Goal: Transaction & Acquisition: Download file/media

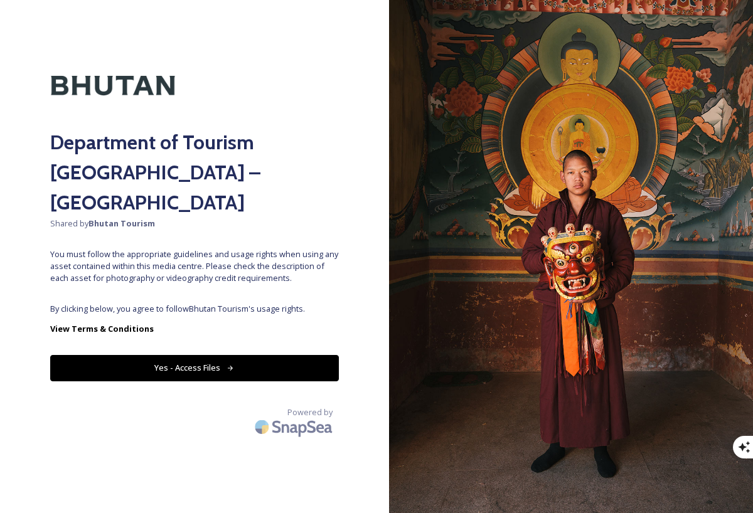
click at [290, 355] on button "Yes - Access Files" at bounding box center [194, 368] width 288 height 26
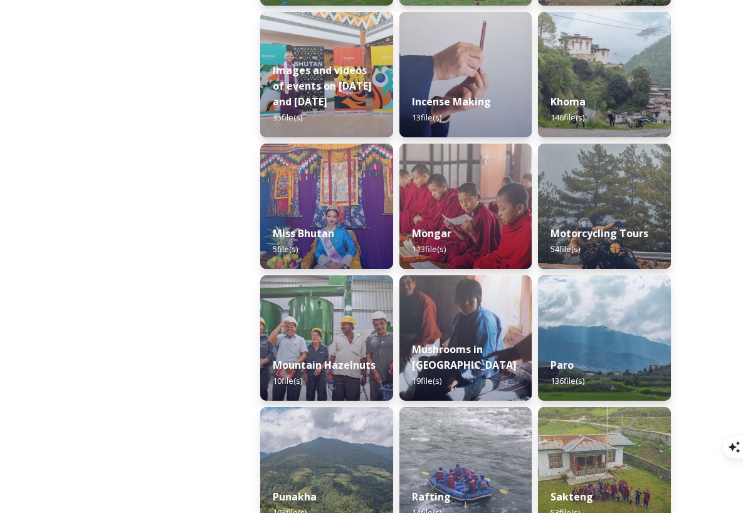
scroll to position [879, 0]
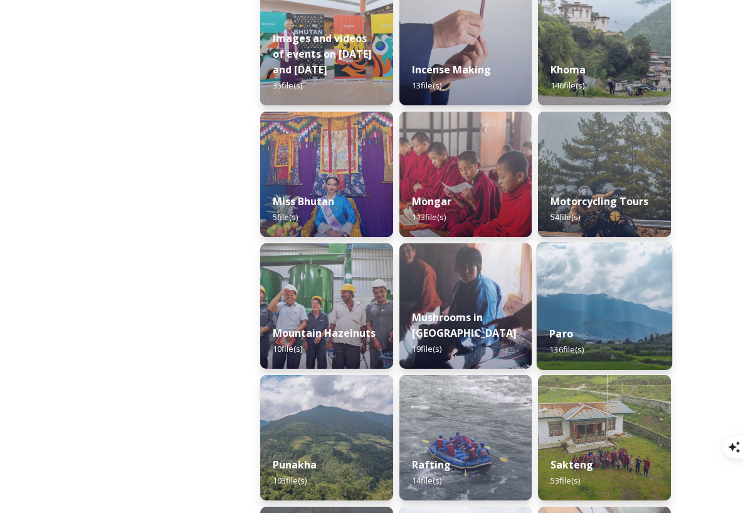
click at [561, 321] on div "Paro 136 file(s)" at bounding box center [604, 341] width 135 height 57
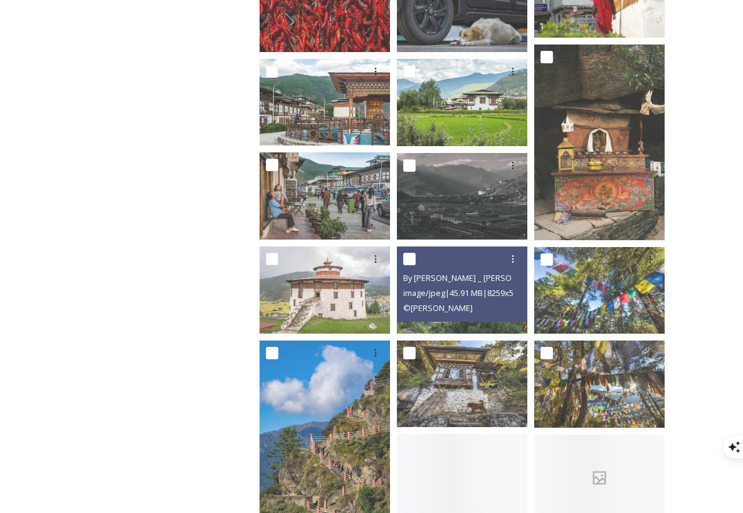
scroll to position [773, 0]
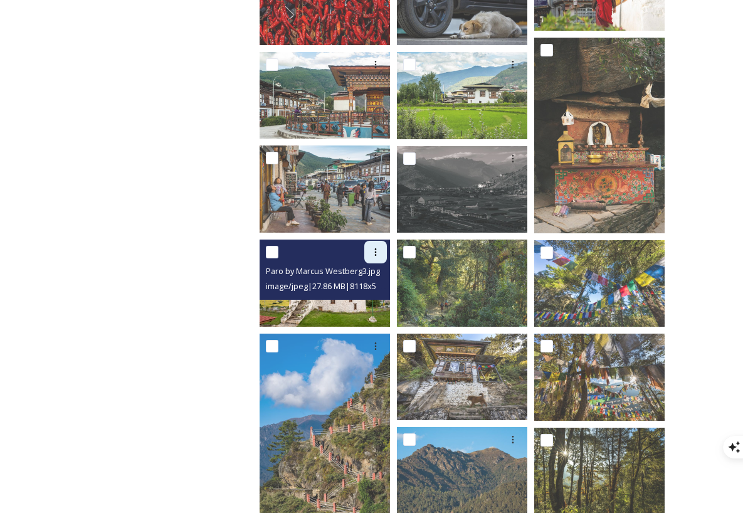
click at [380, 248] on icon at bounding box center [376, 252] width 10 height 10
click at [369, 298] on span "Download" at bounding box center [361, 304] width 38 height 12
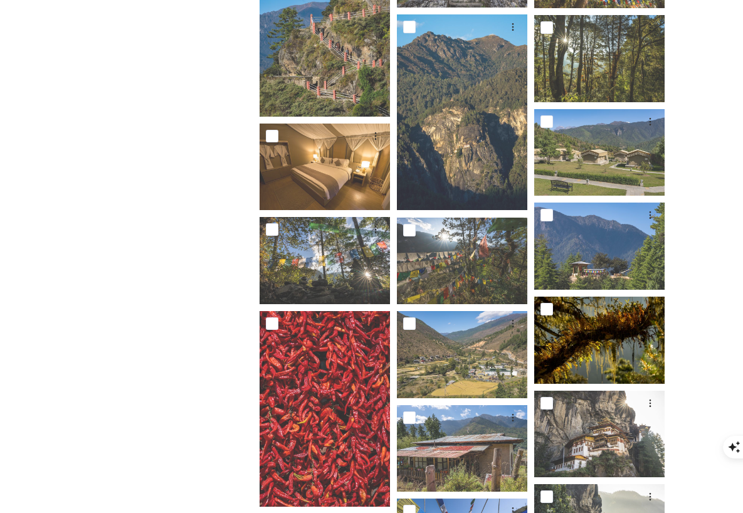
scroll to position [1425, 0]
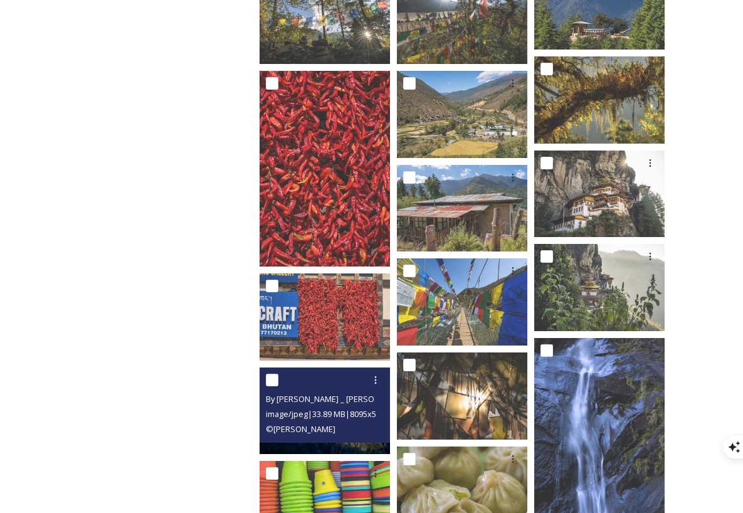
click at [354, 408] on span "image/jpeg | 33.89 MB | 8095 x 5397" at bounding box center [328, 414] width 124 height 12
click at [376, 376] on icon at bounding box center [376, 380] width 2 height 8
click at [369, 426] on span "Download" at bounding box center [361, 432] width 38 height 12
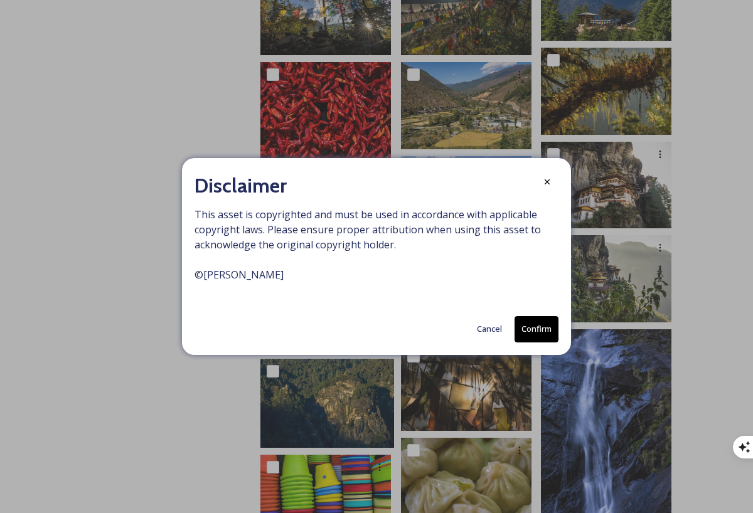
click at [539, 324] on button "Confirm" at bounding box center [536, 329] width 44 height 26
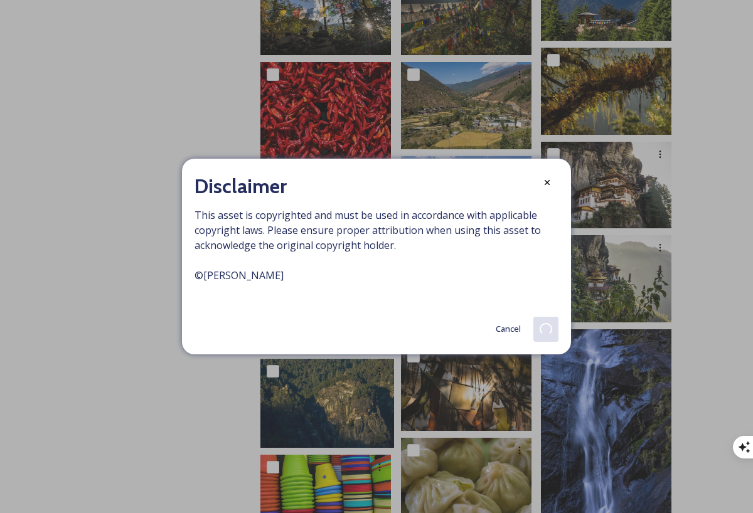
click at [506, 323] on button "Cancel" at bounding box center [508, 329] width 38 height 24
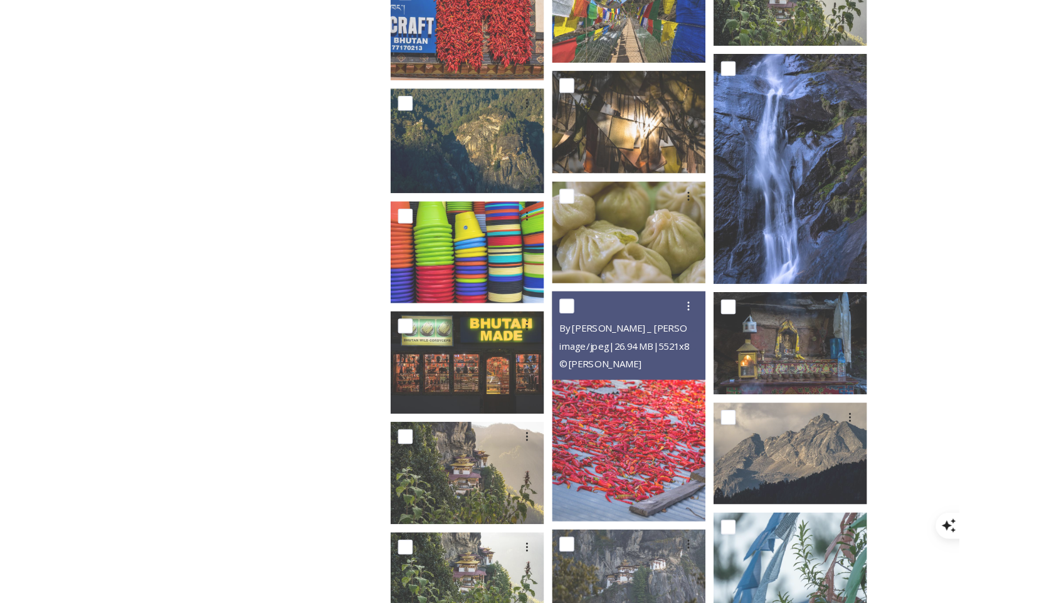
scroll to position [1498, 0]
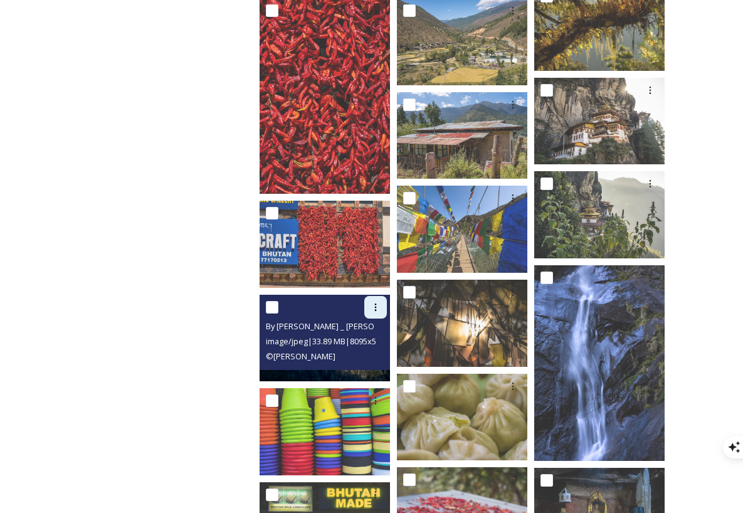
click at [379, 302] on icon at bounding box center [376, 307] width 10 height 10
click at [366, 347] on div "Download" at bounding box center [361, 359] width 51 height 24
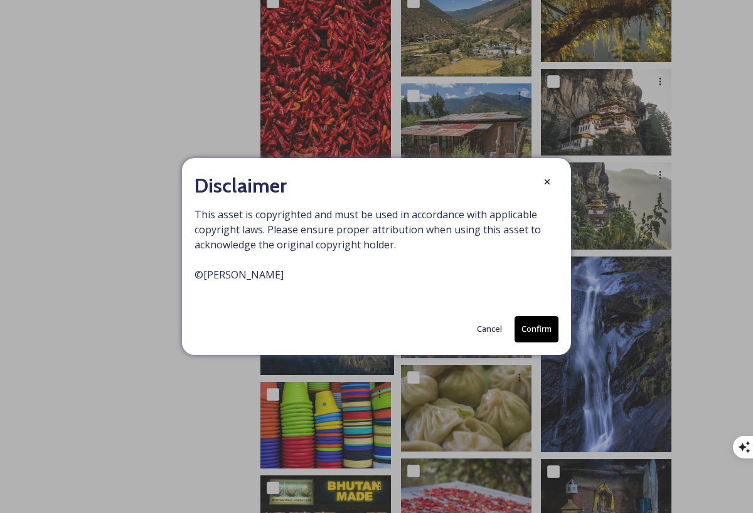
click at [523, 327] on button "Confirm" at bounding box center [536, 329] width 44 height 26
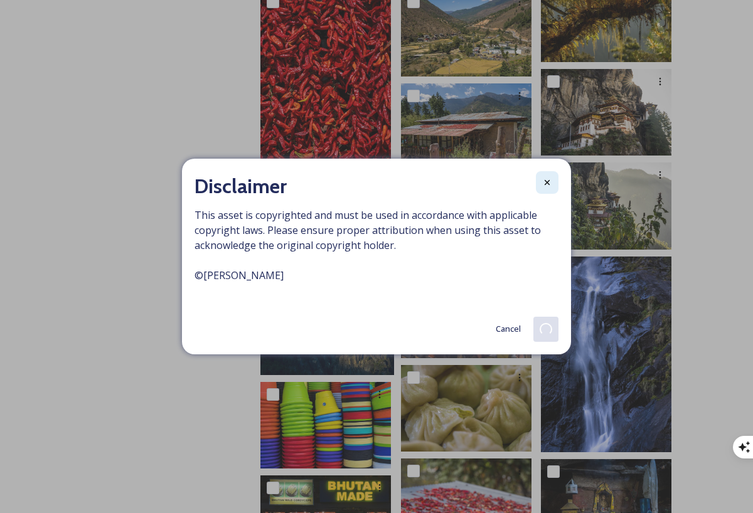
click at [549, 186] on icon at bounding box center [547, 182] width 10 height 10
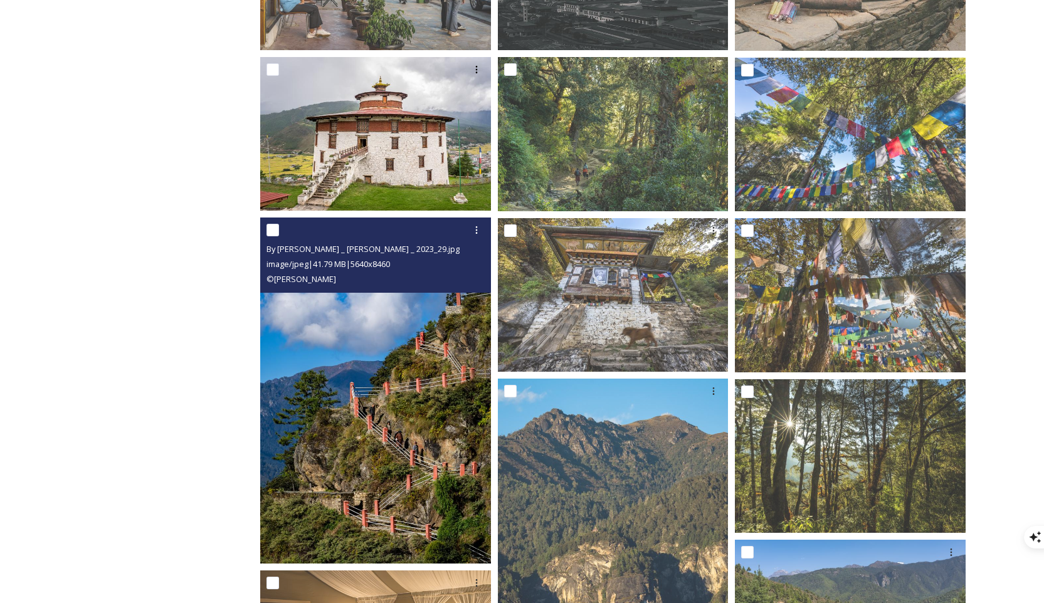
click at [410, 238] on div at bounding box center [377, 230] width 221 height 23
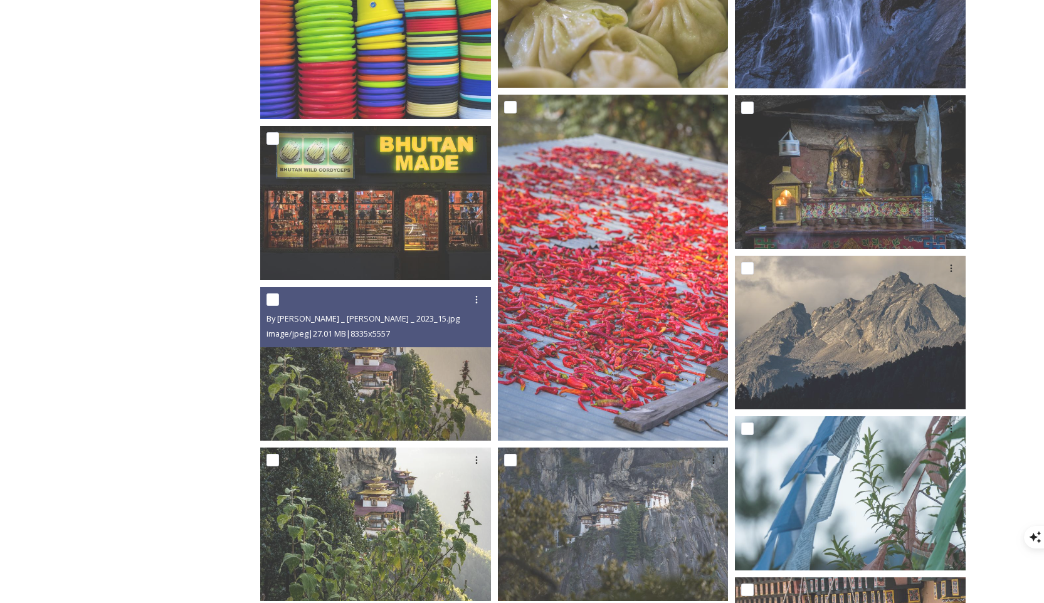
scroll to position [3285, 0]
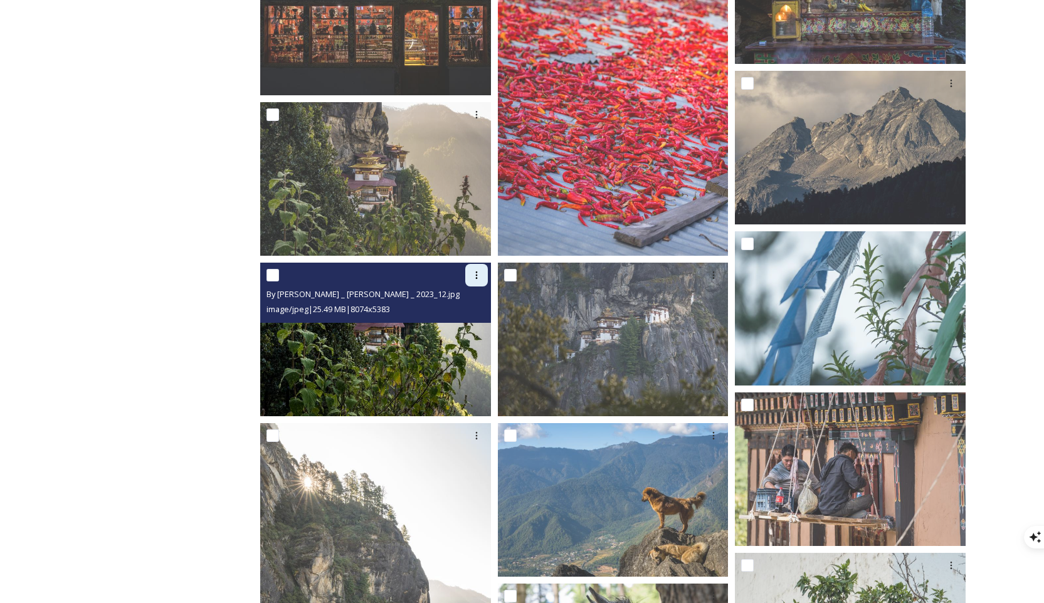
click at [478, 273] on icon at bounding box center [477, 275] width 10 height 10
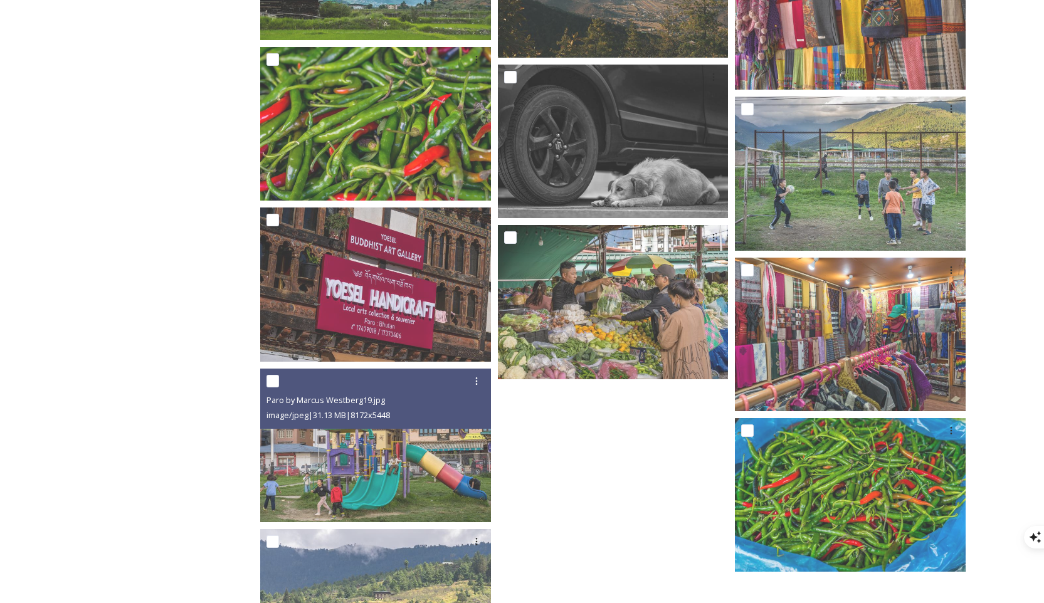
scroll to position [8731, 0]
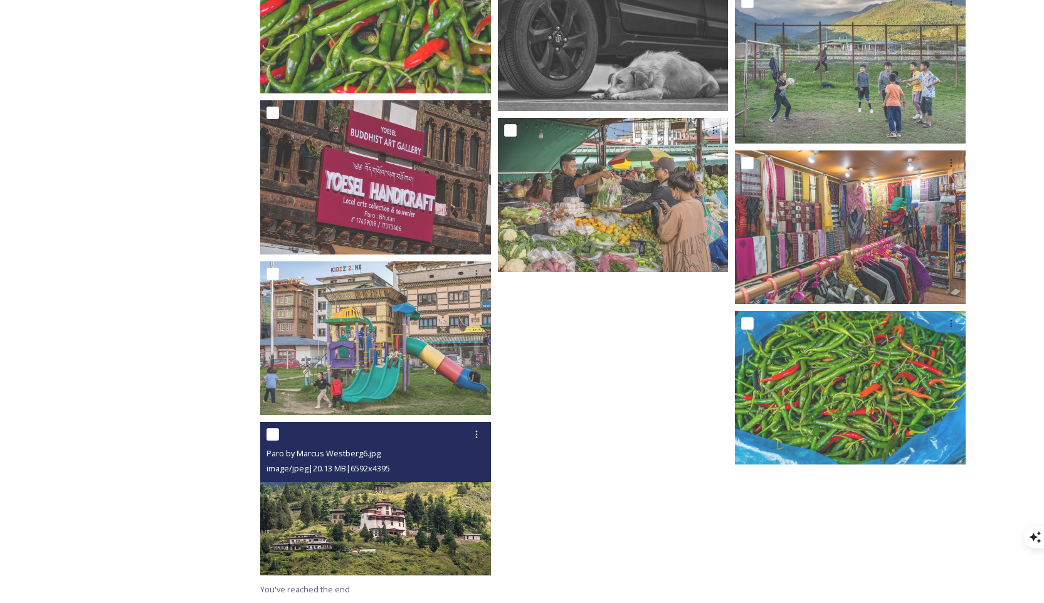
click at [429, 492] on img at bounding box center [375, 499] width 231 height 154
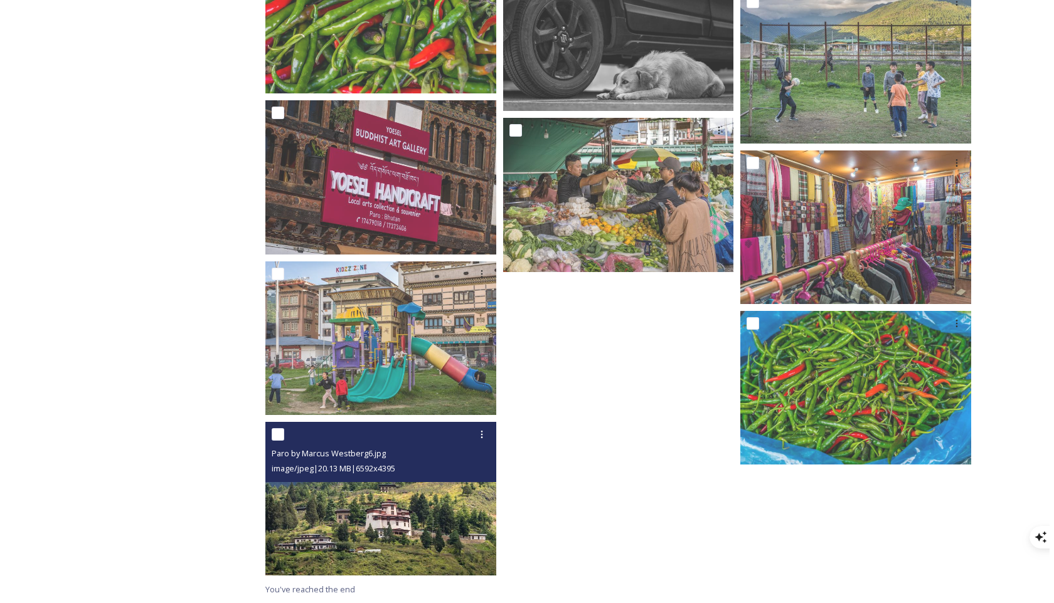
scroll to position [8620, 0]
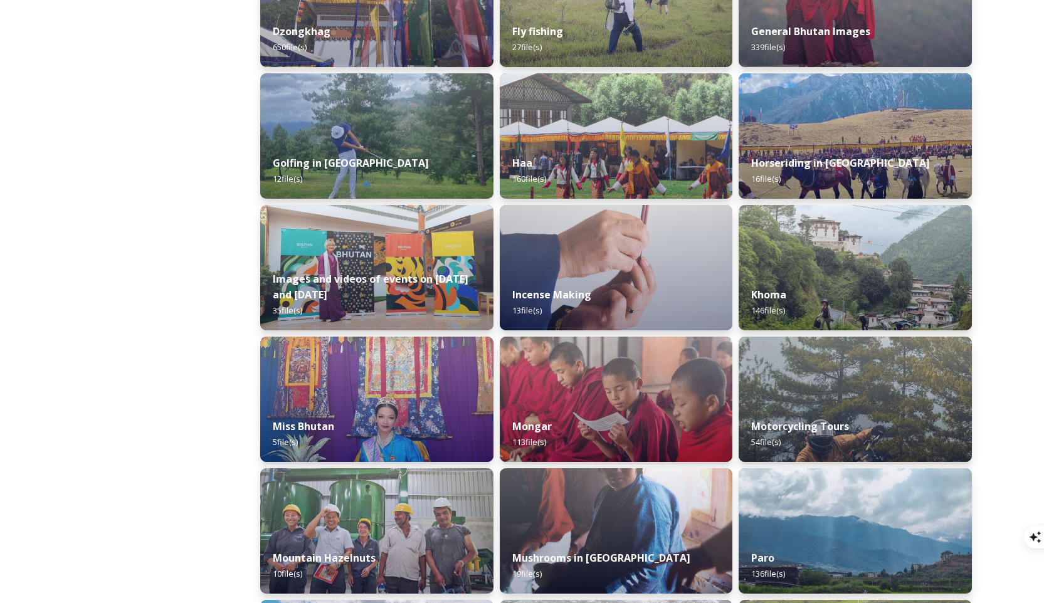
scroll to position [745, 0]
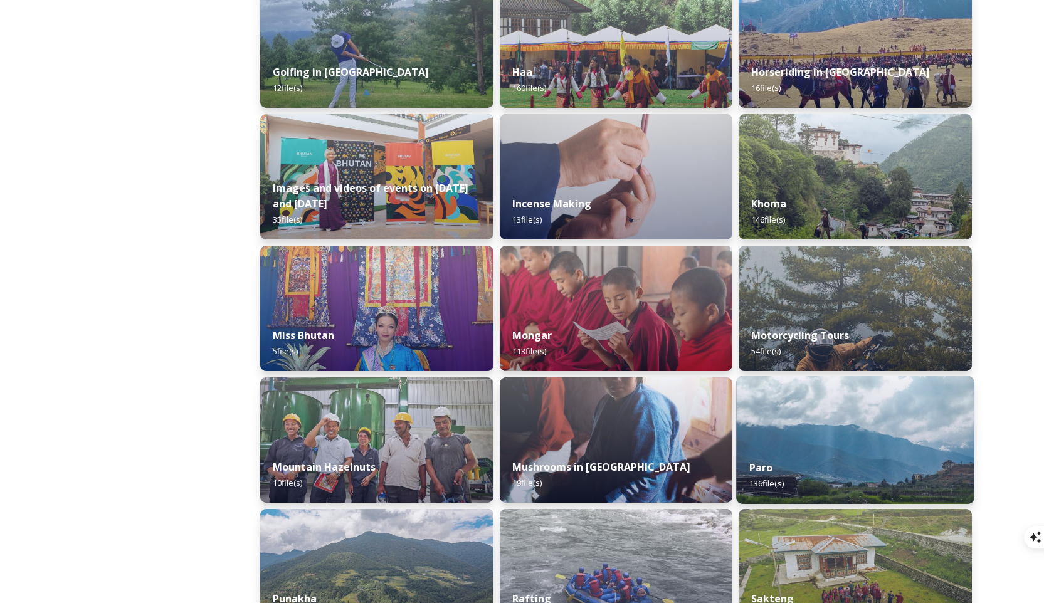
click at [752, 424] on img at bounding box center [856, 440] width 238 height 128
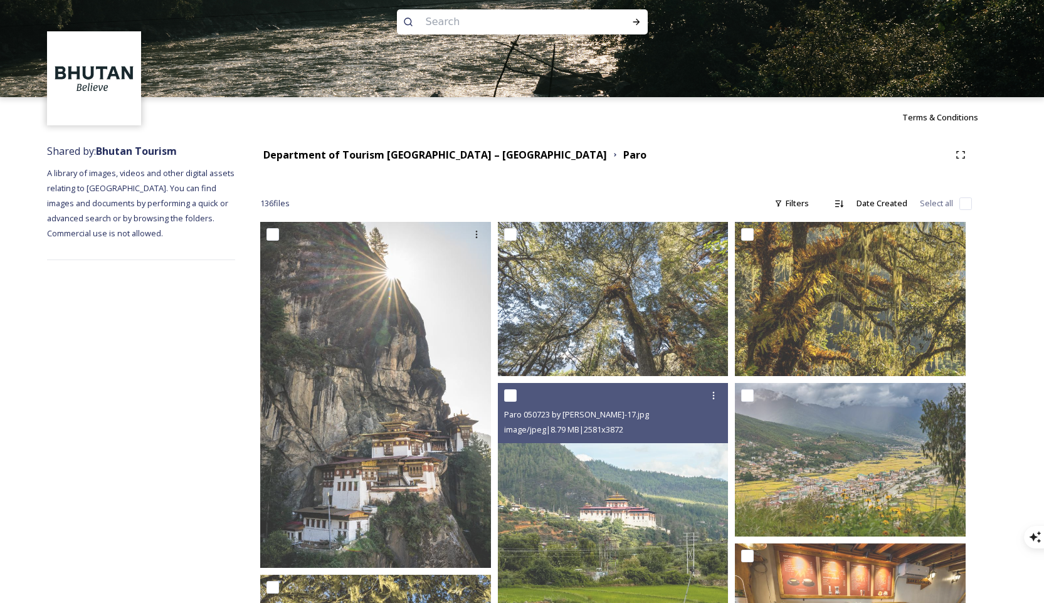
scroll to position [60, 0]
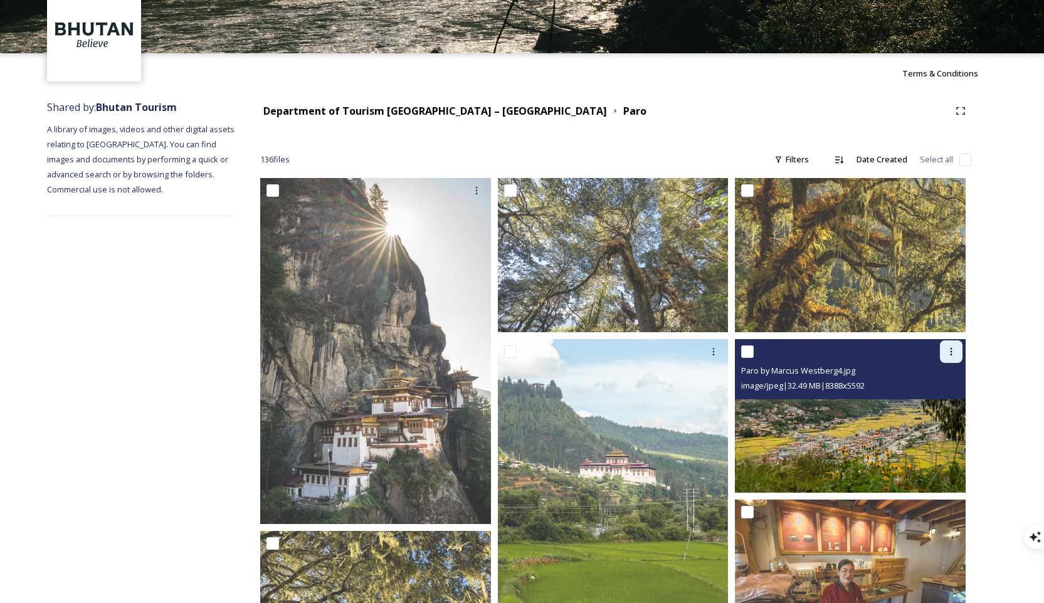
click at [752, 354] on icon at bounding box center [951, 352] width 10 height 10
click at [752, 396] on div "Download" at bounding box center [936, 403] width 51 height 24
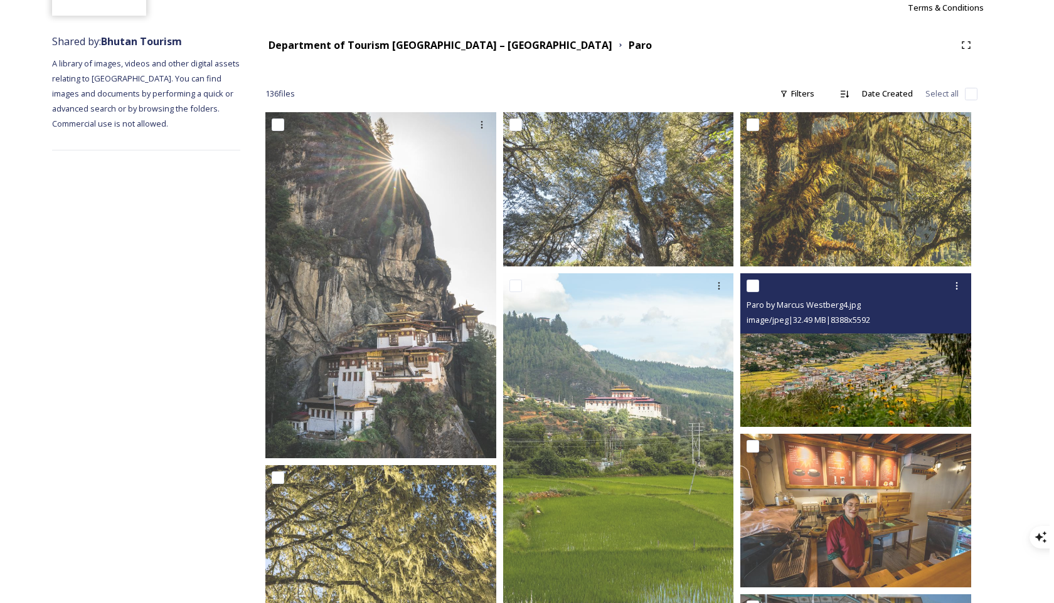
scroll to position [134, 0]
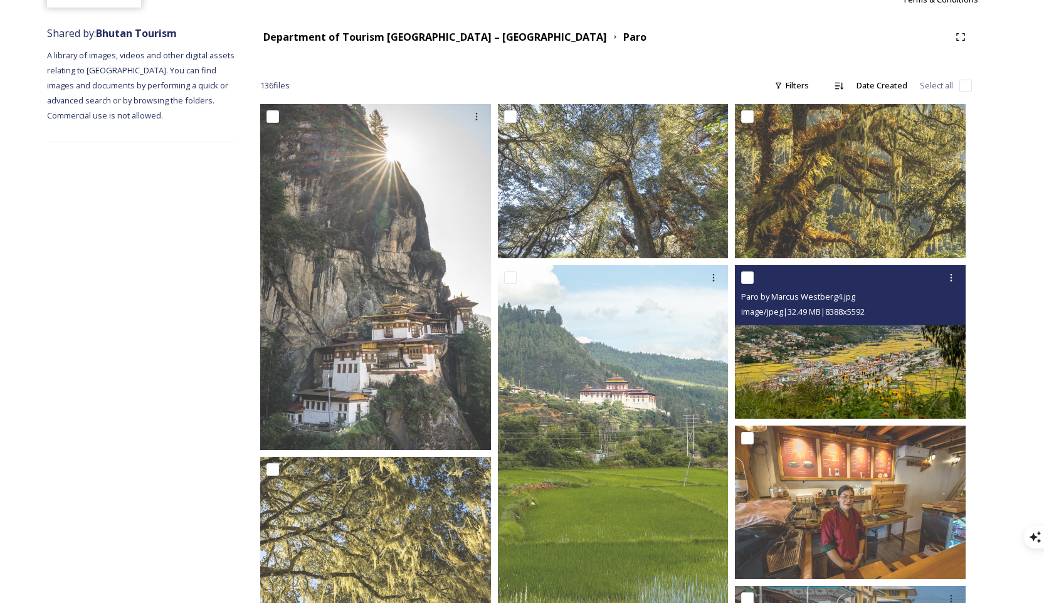
click at [752, 282] on div at bounding box center [851, 278] width 221 height 23
click at [752, 356] on img at bounding box center [850, 342] width 231 height 154
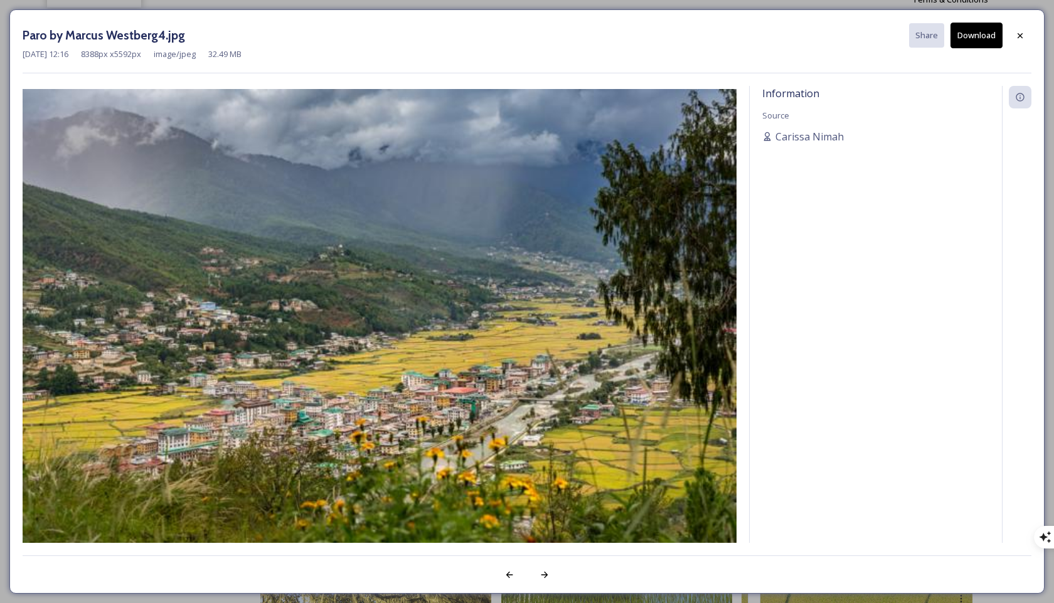
click at [752, 34] on button "Download" at bounding box center [976, 36] width 52 height 26
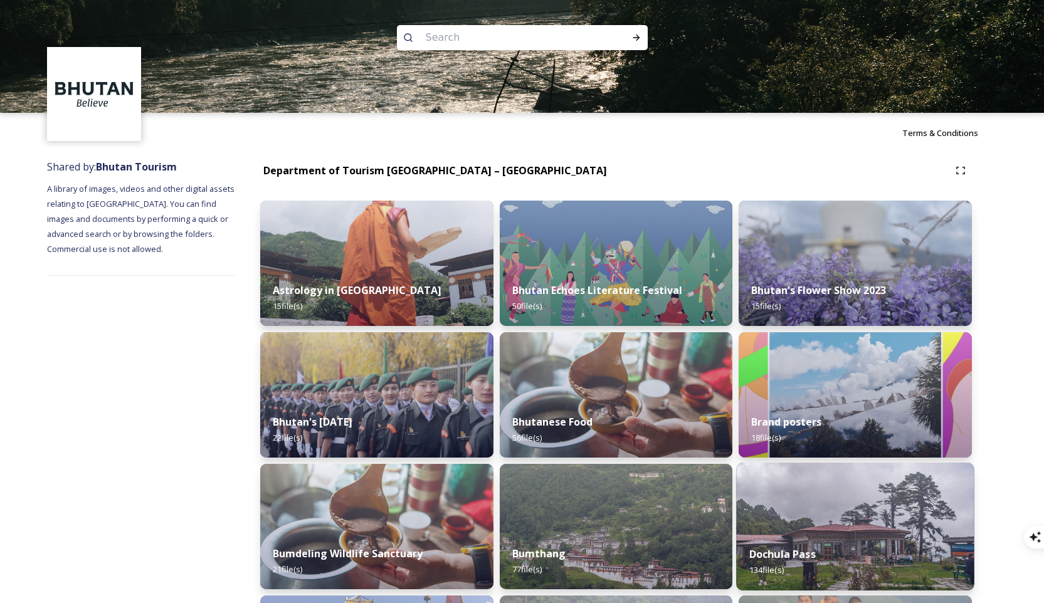
click at [752, 512] on img at bounding box center [856, 527] width 238 height 128
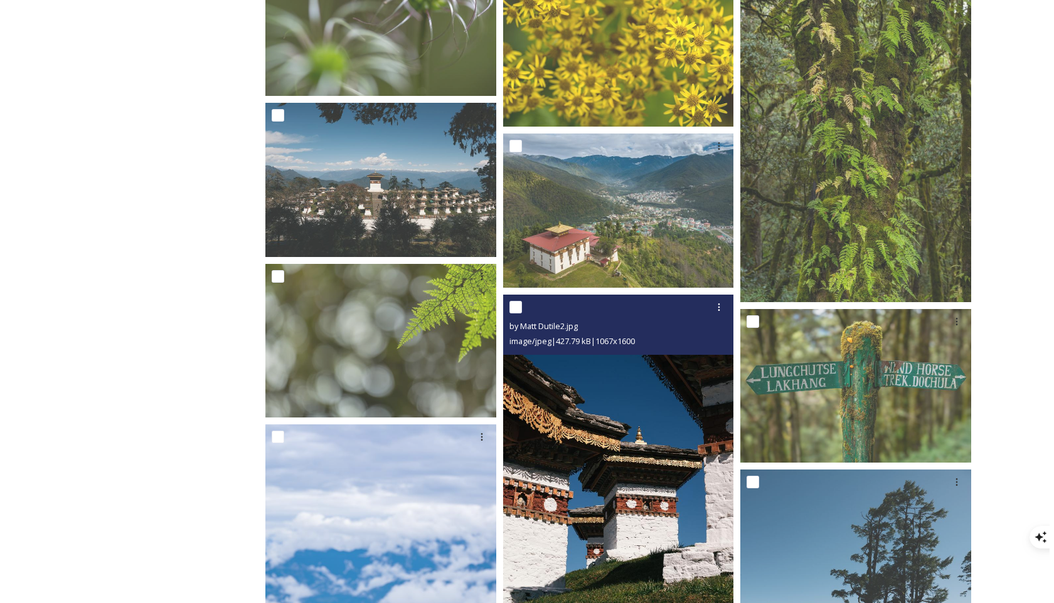
scroll to position [5060, 0]
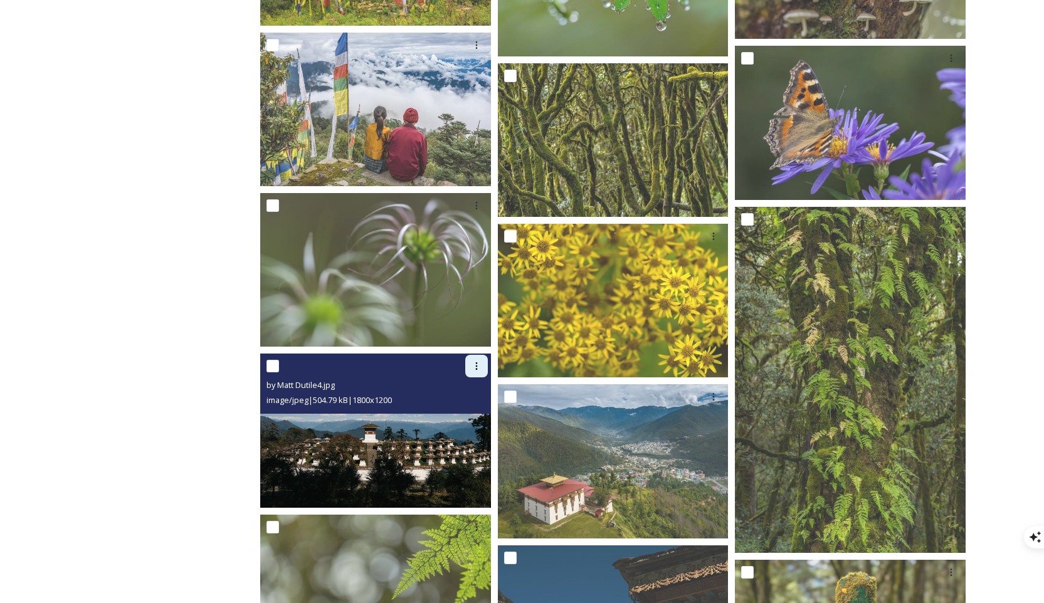
click at [478, 370] on icon at bounding box center [477, 366] width 10 height 10
click at [431, 378] on div "by Matt Dutile4.jpg" at bounding box center [377, 385] width 221 height 15
click at [416, 406] on div "image/jpeg | 504.79 kB | 1800 x 1200" at bounding box center [377, 400] width 221 height 15
click at [276, 436] on img at bounding box center [375, 431] width 231 height 154
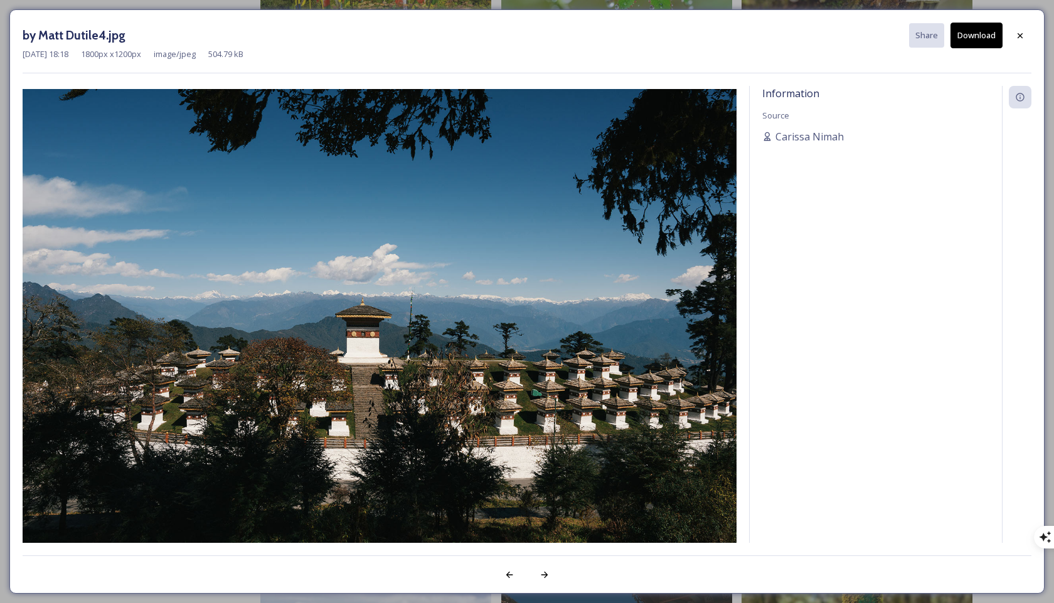
click at [752, 39] on button "Download" at bounding box center [976, 36] width 52 height 26
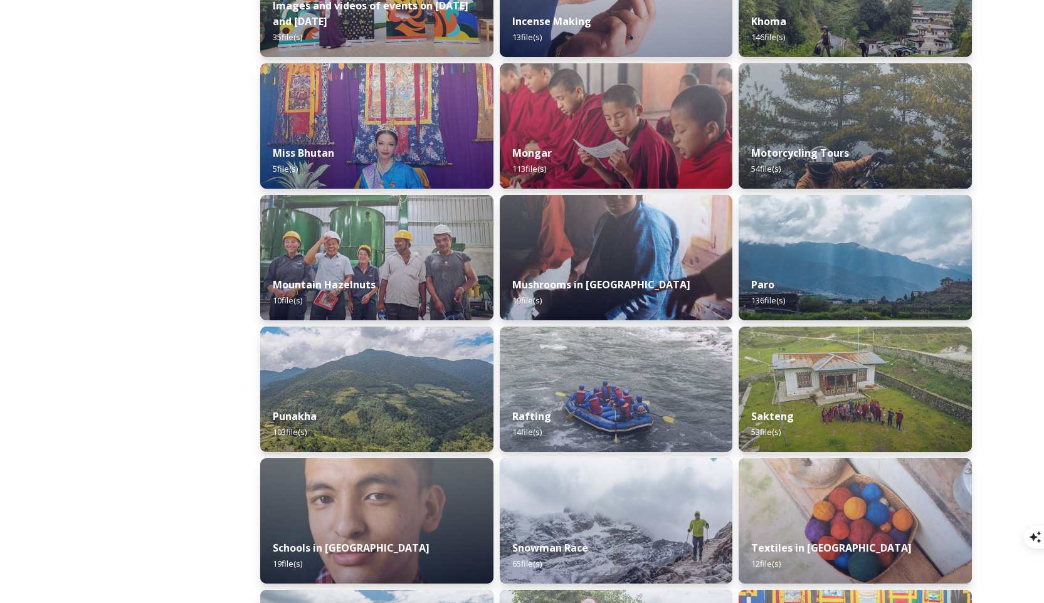
scroll to position [995, 0]
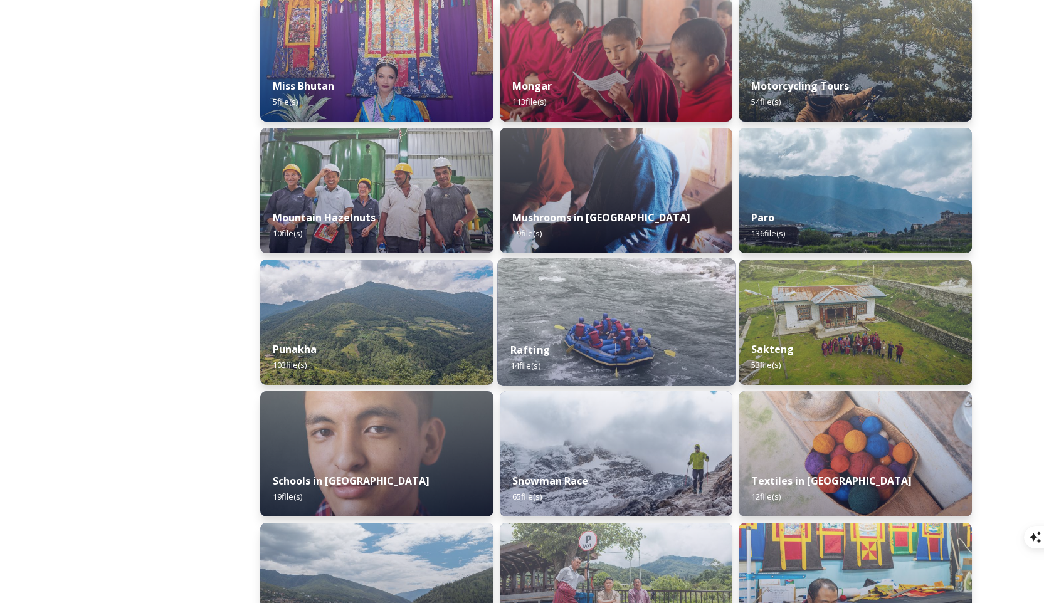
click at [603, 281] on img at bounding box center [616, 322] width 238 height 128
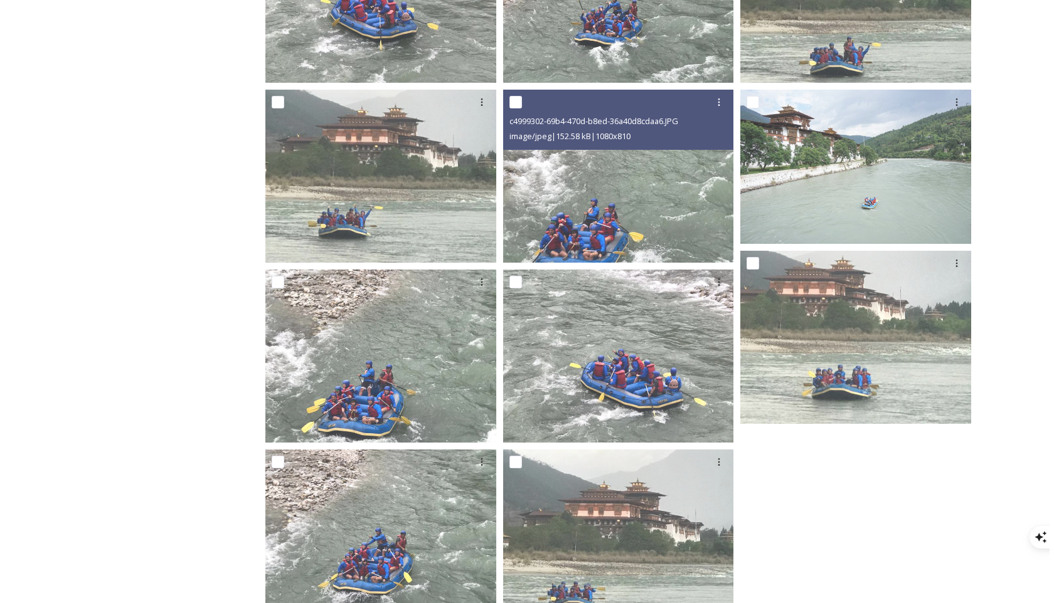
scroll to position [555, 0]
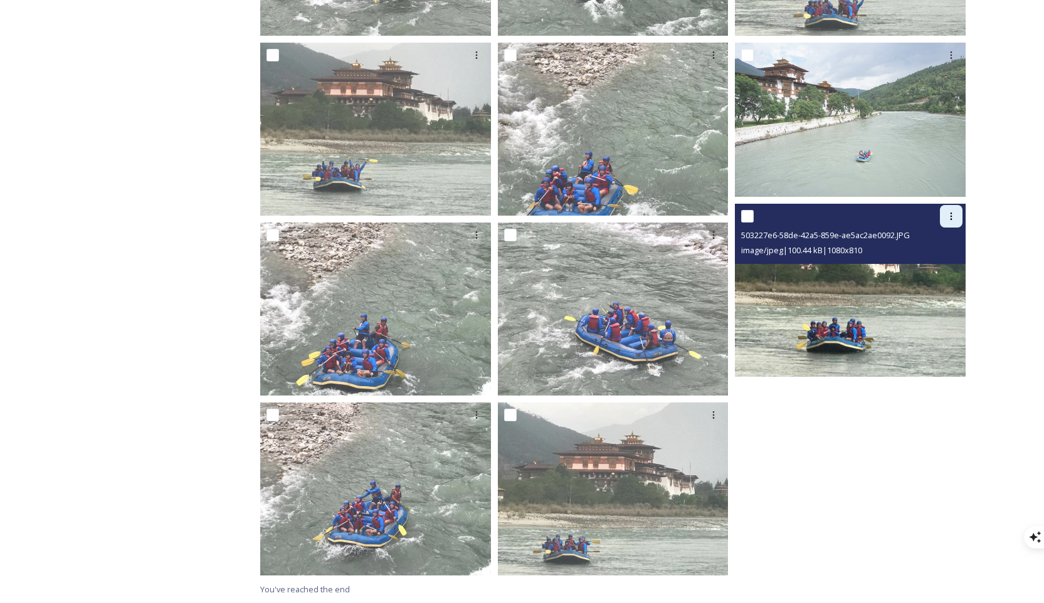
click at [752, 220] on icon at bounding box center [951, 216] width 10 height 10
click at [752, 293] on img at bounding box center [850, 290] width 231 height 173
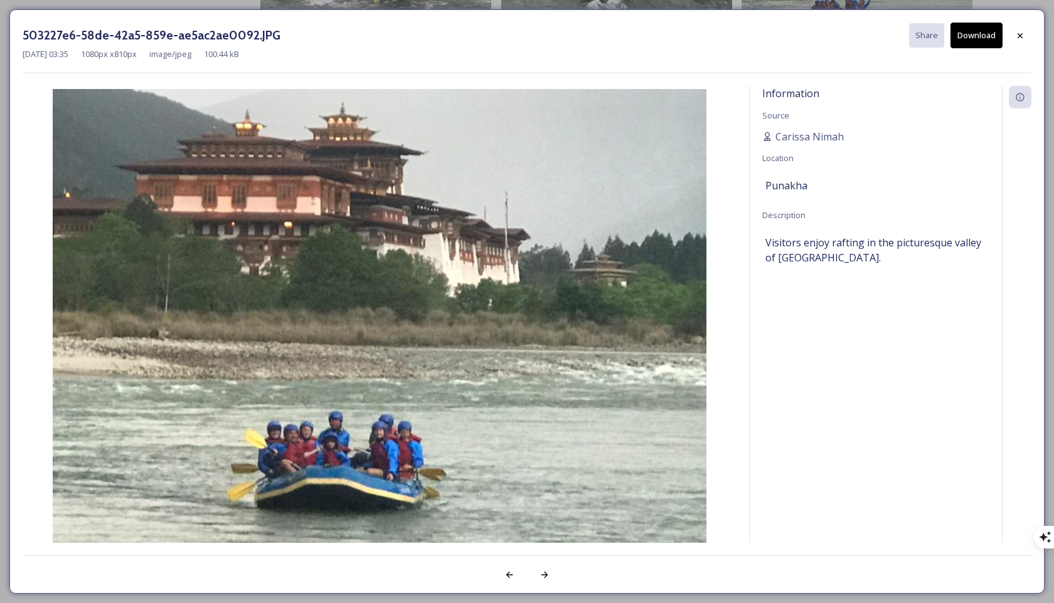
click at [752, 206] on div "Information Source [PERSON_NAME] Location [GEOGRAPHIC_DATA] Description Visitor…" at bounding box center [875, 331] width 252 height 490
click at [752, 12] on div "503227e6-58de-42a5-859e-ae5ac2ae0092.JPG Share Download [DATE] 03:35 1080 px x …" at bounding box center [526, 301] width 1035 height 584
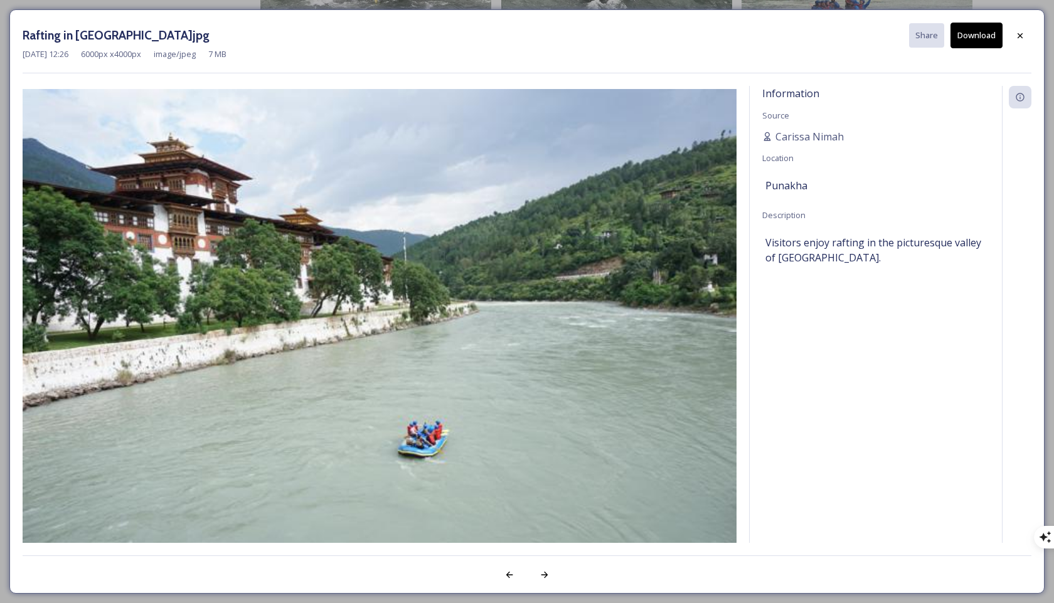
click at [752, 34] on button "Download" at bounding box center [976, 36] width 52 height 26
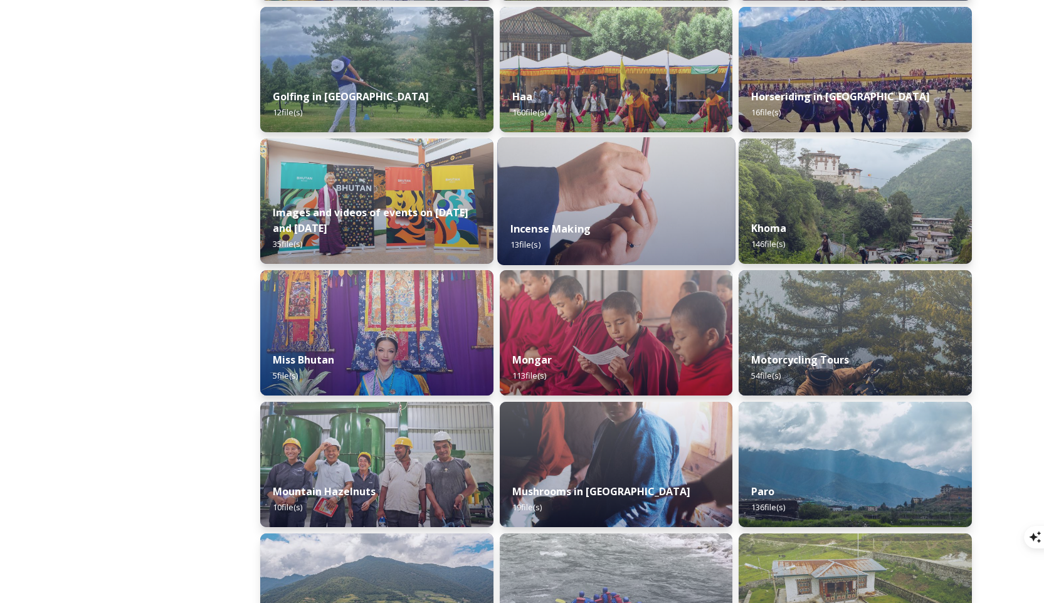
scroll to position [953, 0]
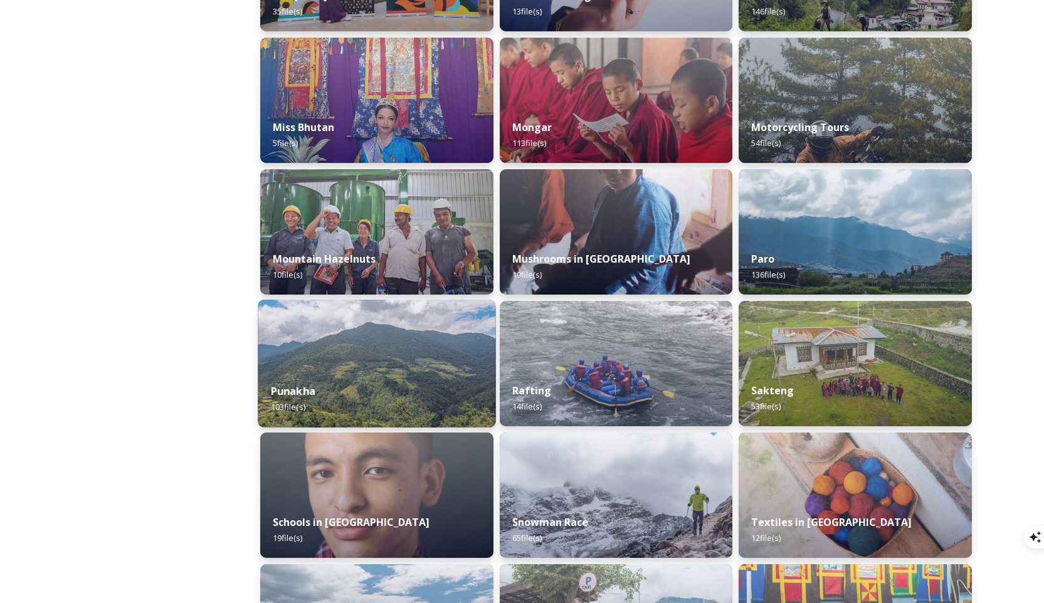
click at [442, 325] on img at bounding box center [377, 364] width 238 height 128
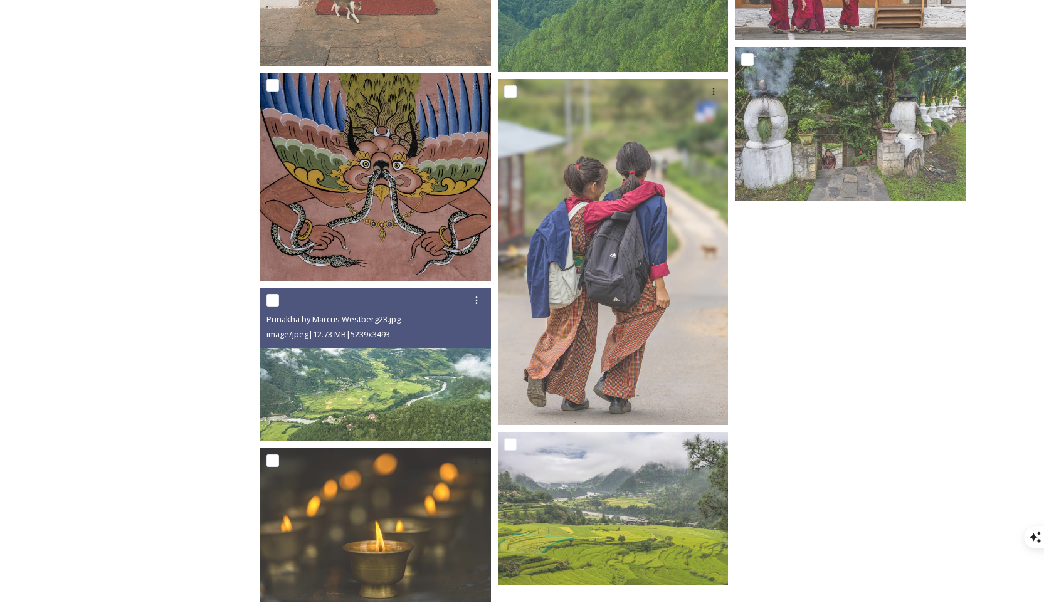
scroll to position [6483, 0]
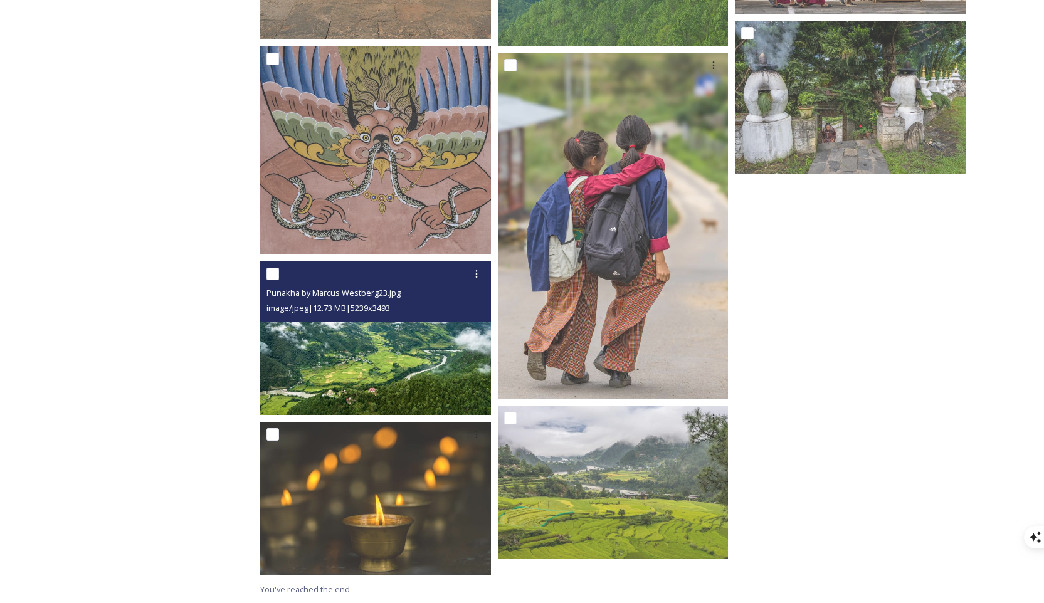
click at [420, 330] on img at bounding box center [375, 339] width 231 height 154
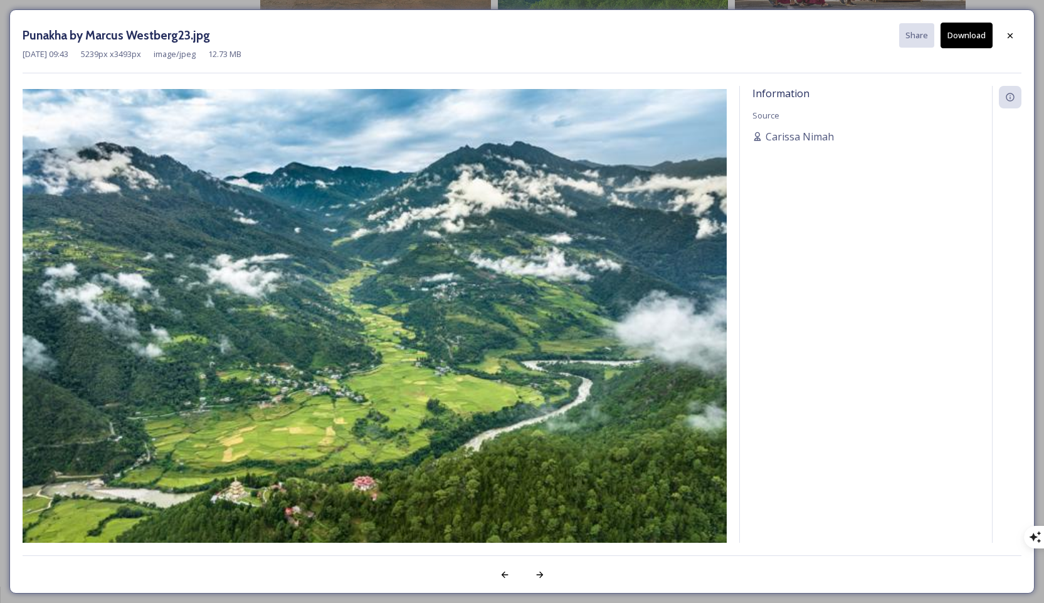
scroll to position [6467, 0]
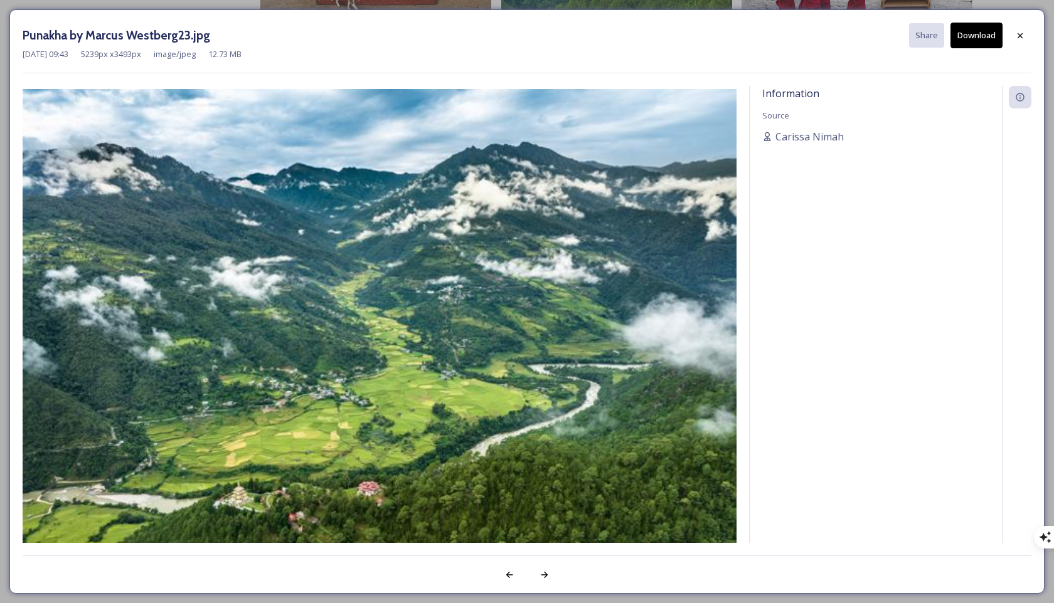
click at [752, 39] on button "Download" at bounding box center [976, 36] width 52 height 26
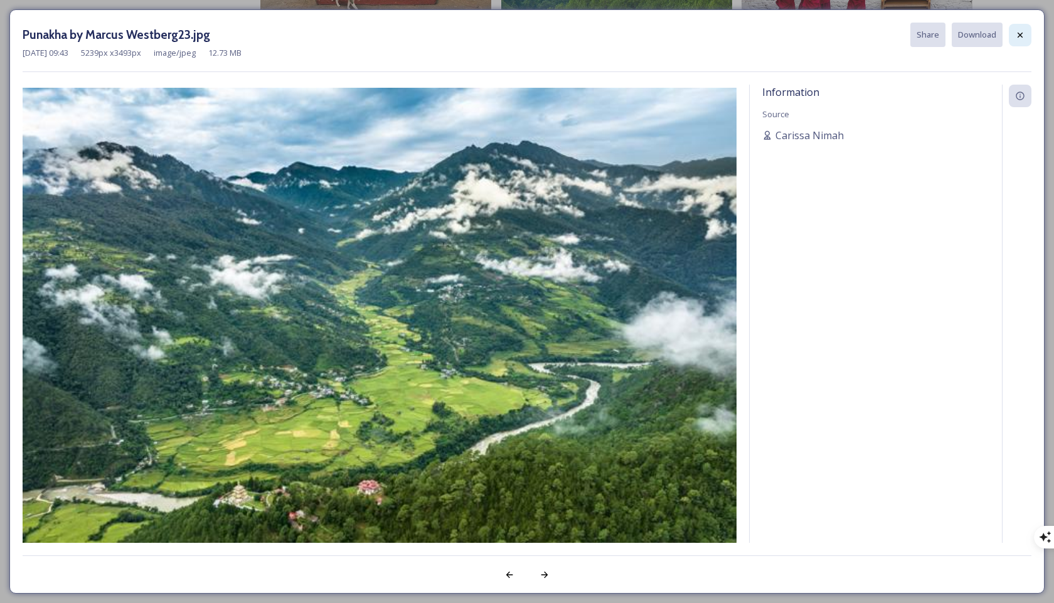
click at [752, 34] on div at bounding box center [1019, 35] width 23 height 23
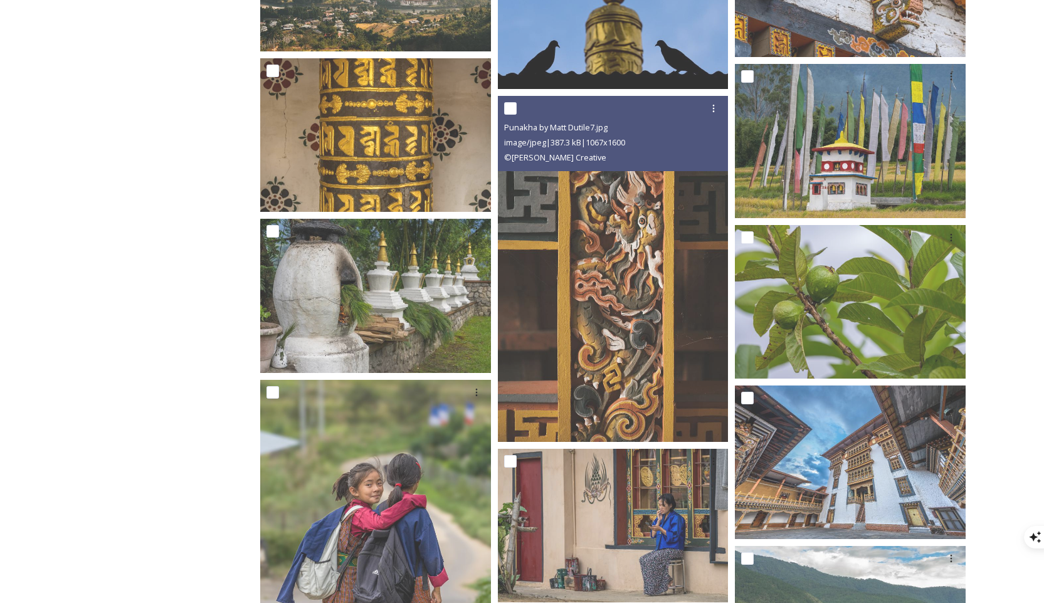
scroll to position [4909, 0]
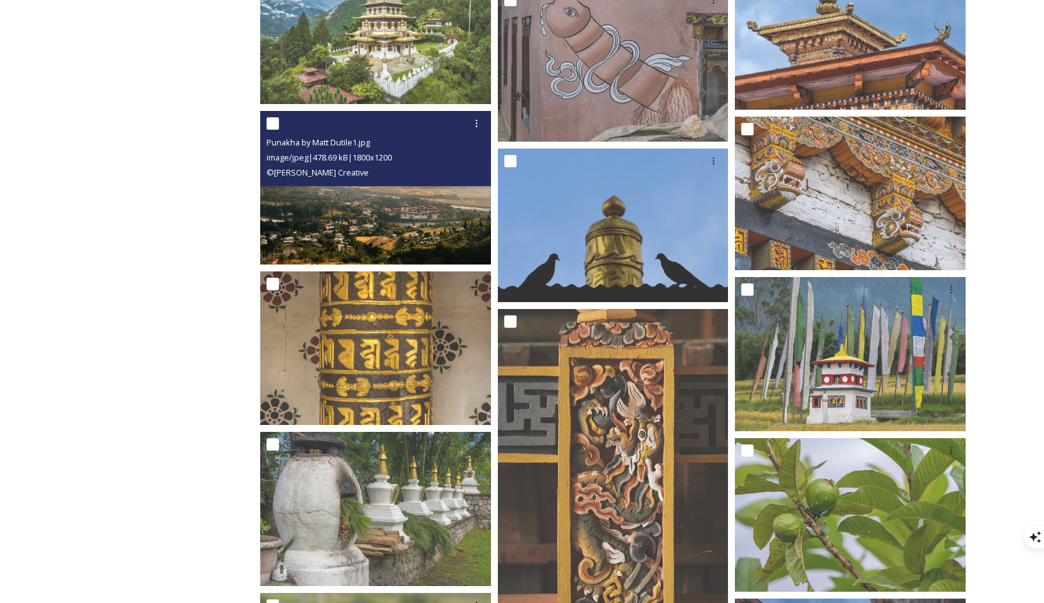
click at [411, 206] on img at bounding box center [375, 188] width 231 height 154
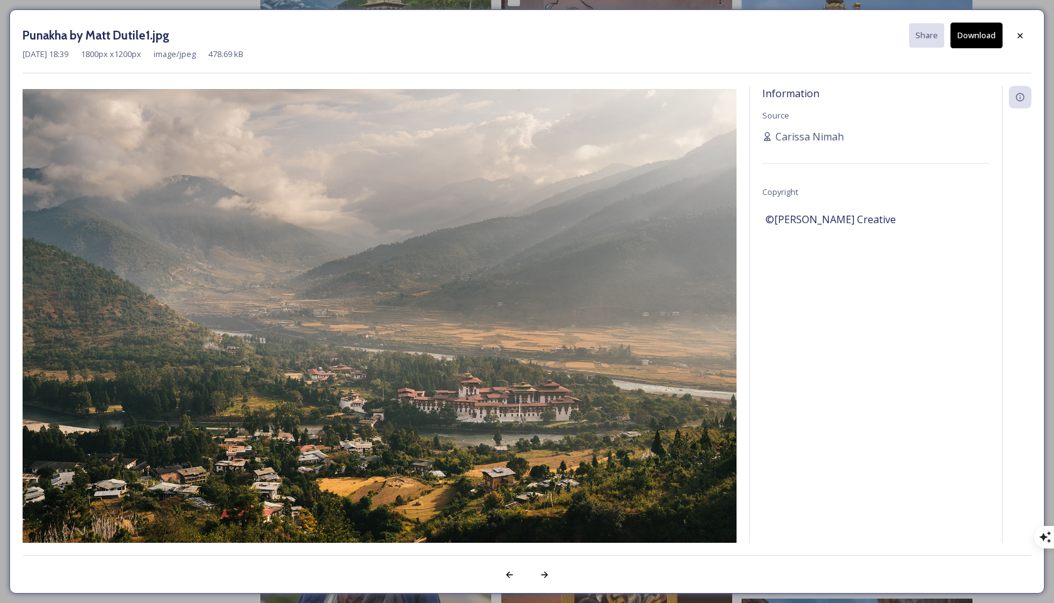
click at [752, 38] on button "Download" at bounding box center [976, 36] width 52 height 26
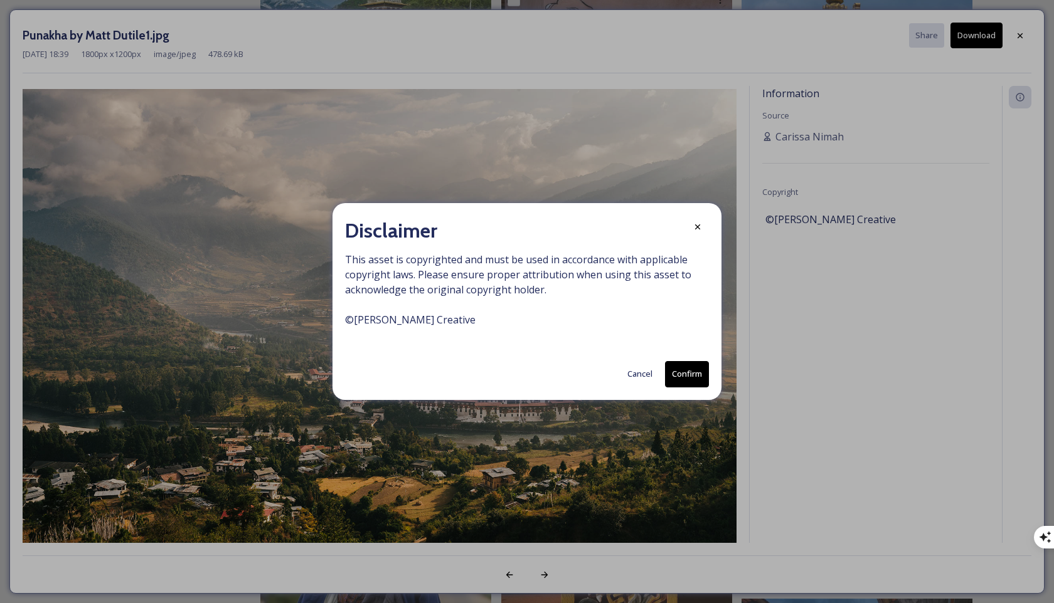
click at [679, 367] on button "Confirm" at bounding box center [687, 374] width 44 height 26
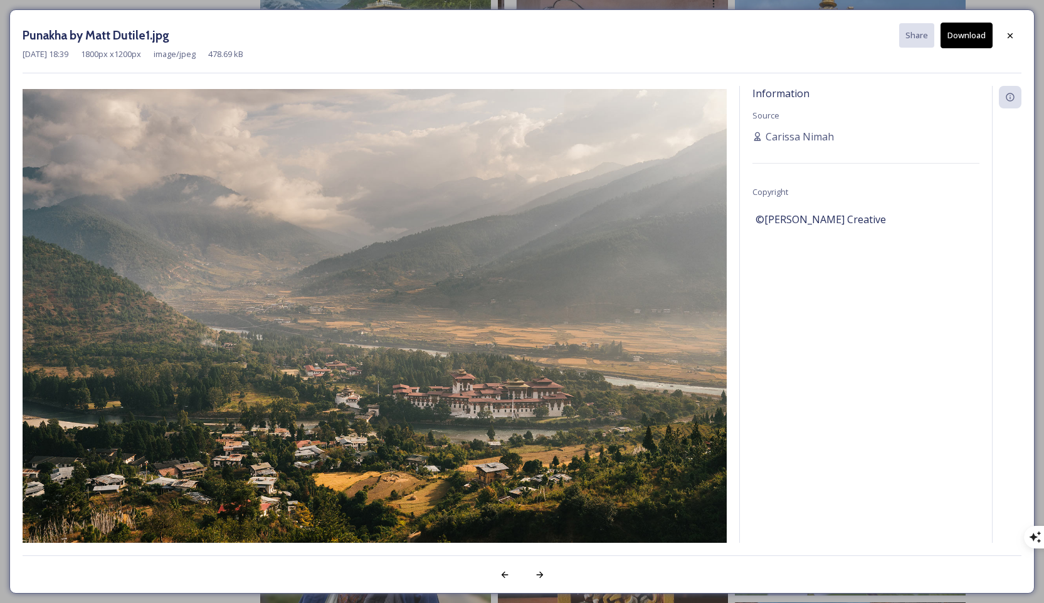
scroll to position [4905, 0]
click at [752, 33] on icon at bounding box center [1010, 36] width 10 height 10
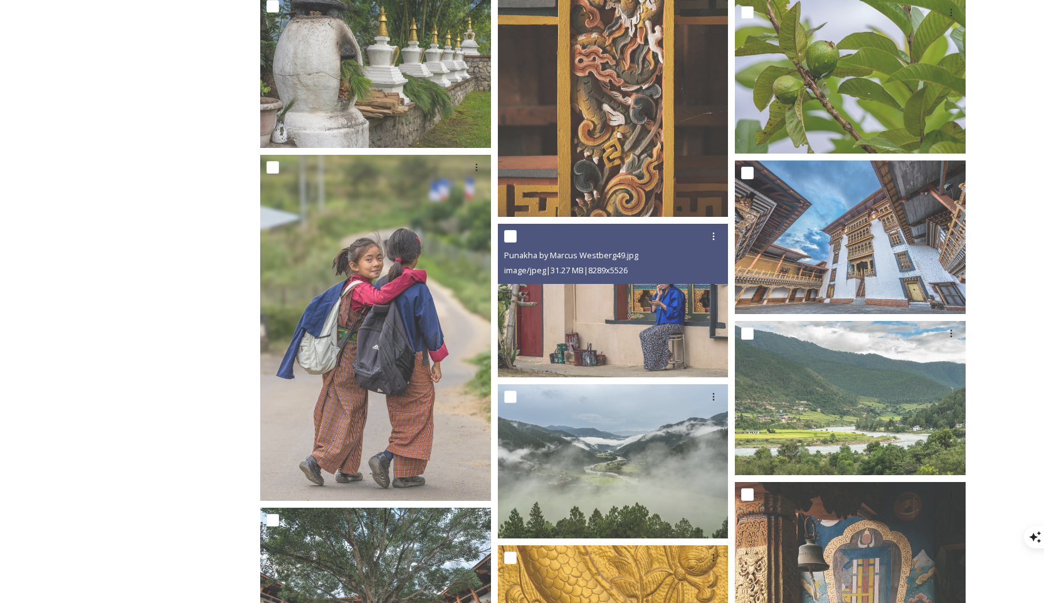
scroll to position [5410, 0]
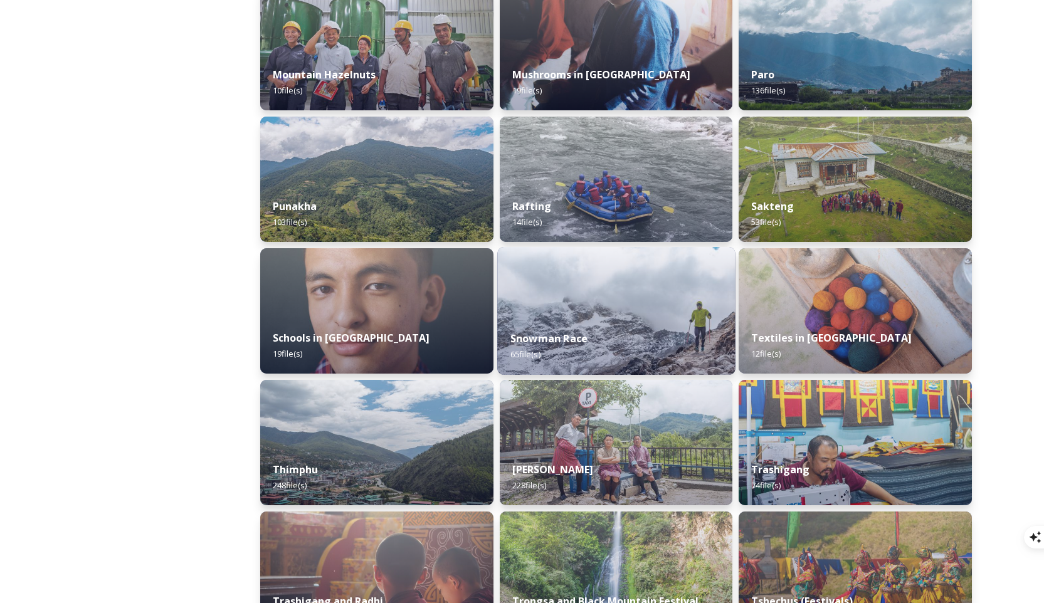
scroll to position [1289, 0]
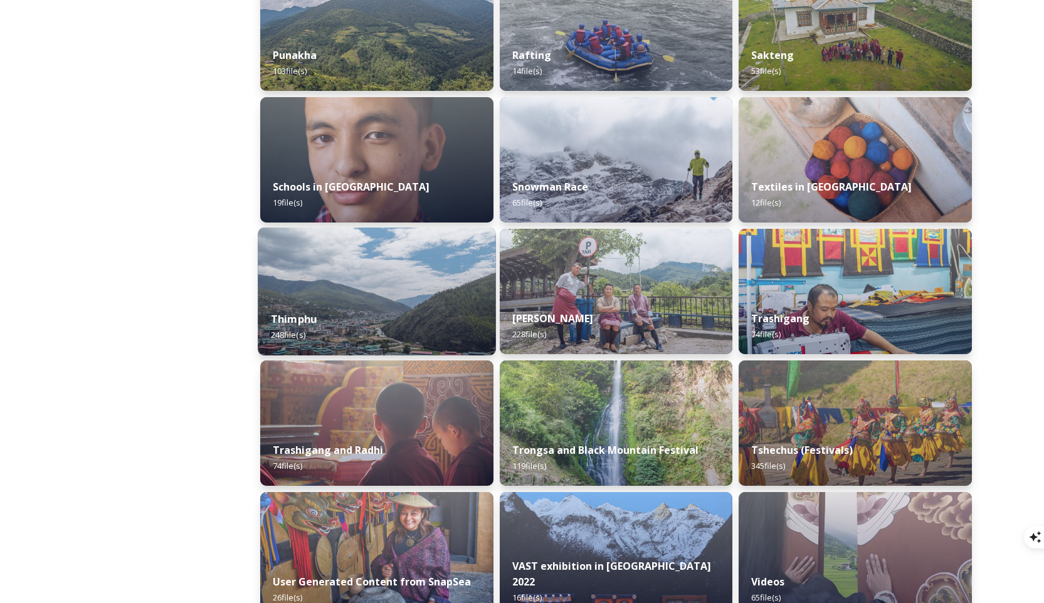
click at [381, 322] on div "Thimphu 248 file(s)" at bounding box center [377, 327] width 238 height 57
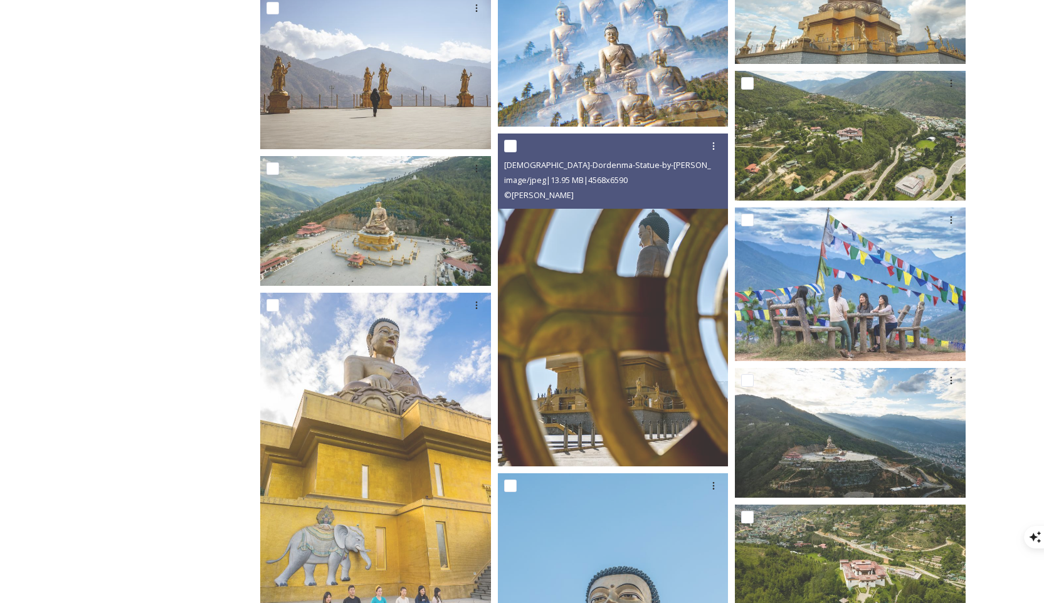
scroll to position [7065, 0]
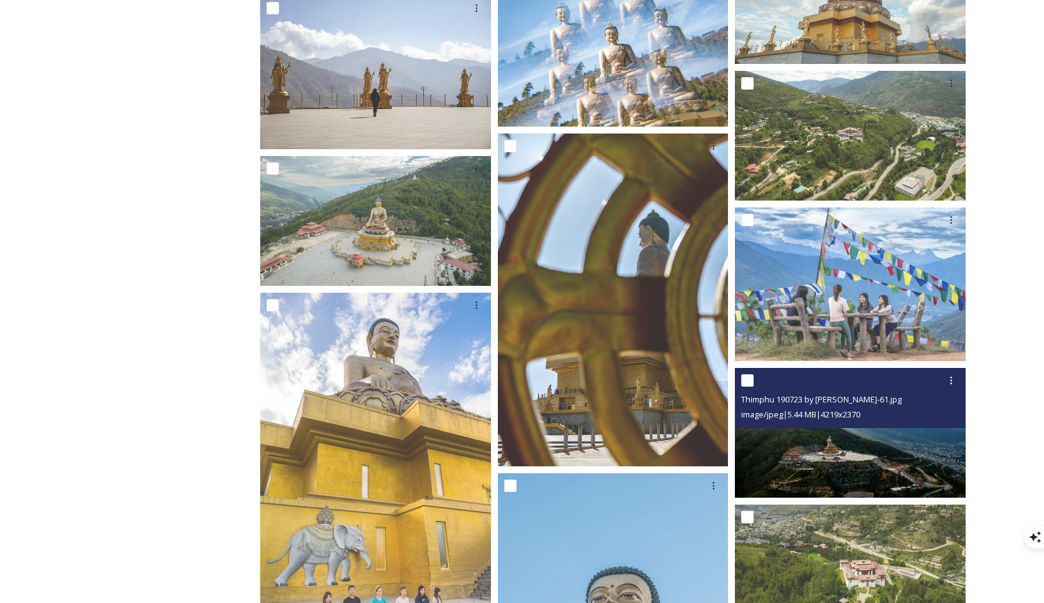
click at [752, 432] on img at bounding box center [850, 433] width 231 height 130
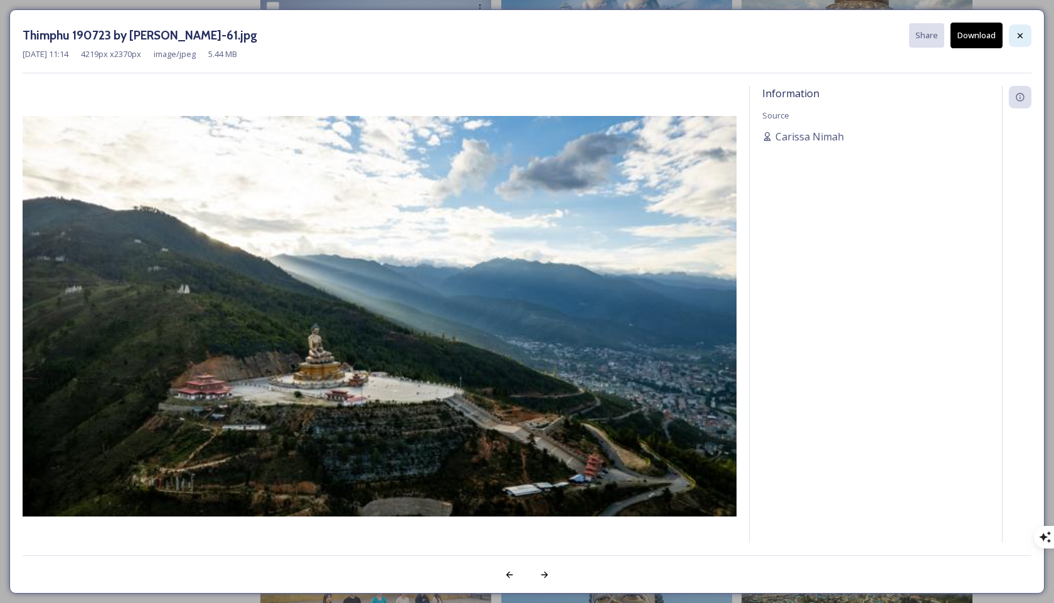
click at [752, 38] on icon at bounding box center [1020, 36] width 10 height 10
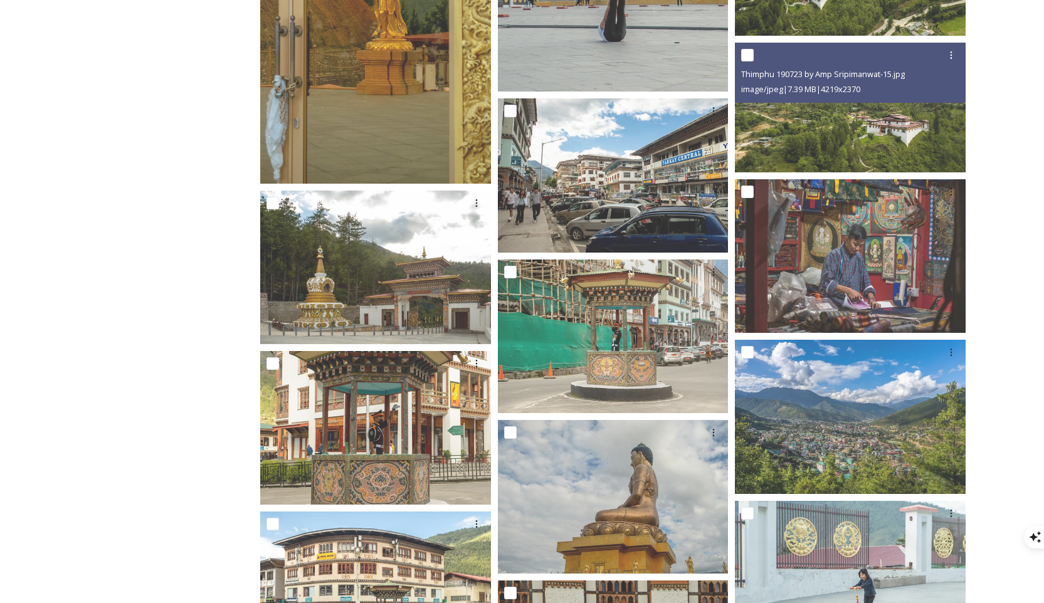
scroll to position [13309, 0]
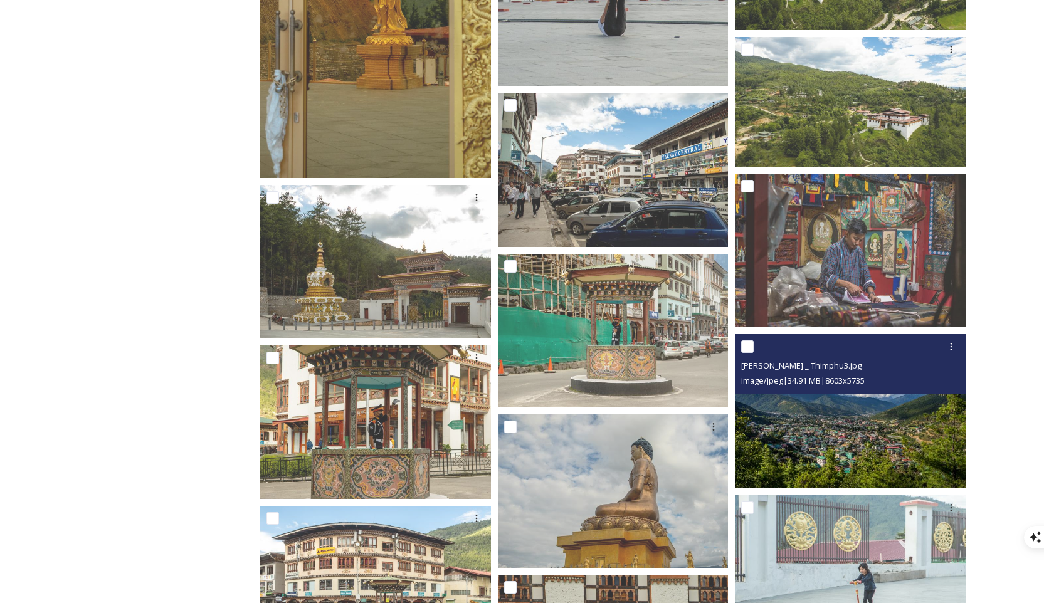
click at [752, 362] on span "[PERSON_NAME] _ Thimphu3.jpg" at bounding box center [801, 365] width 120 height 11
click at [752, 383] on span "image/jpeg | 34.91 MB | 8603 x 5735" at bounding box center [803, 380] width 124 height 11
click at [752, 398] on img at bounding box center [850, 411] width 231 height 154
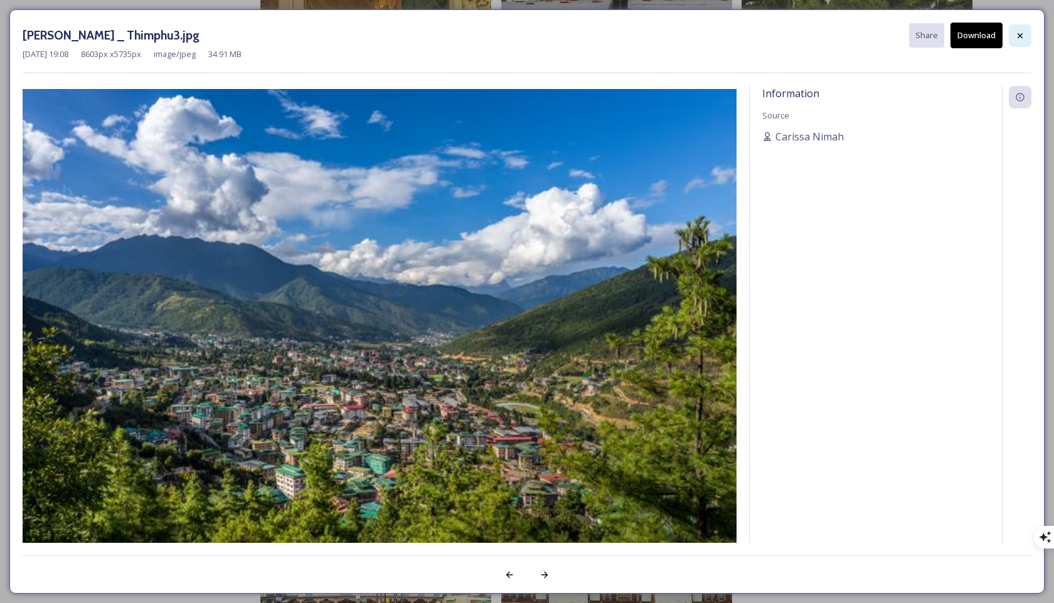
click at [752, 31] on icon at bounding box center [1020, 36] width 10 height 10
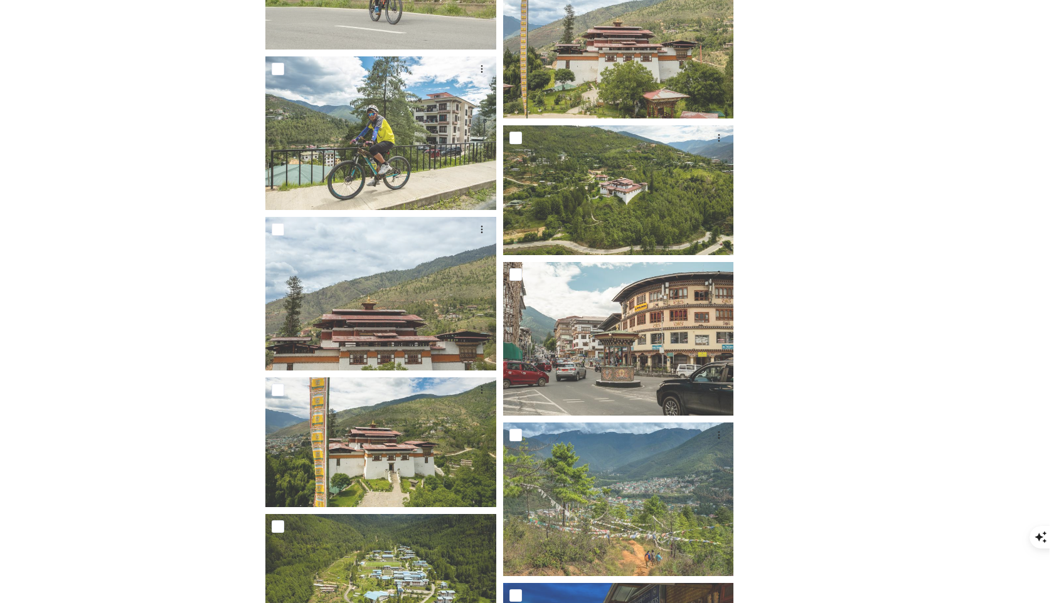
scroll to position [14092, 0]
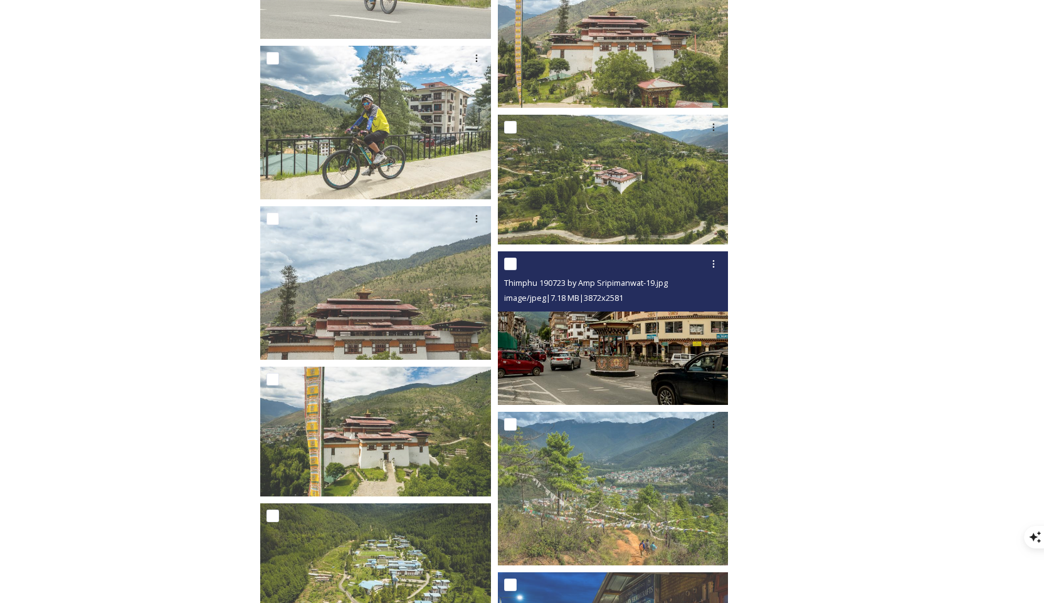
click at [667, 273] on div at bounding box center [614, 264] width 221 height 23
click at [626, 339] on img at bounding box center [613, 328] width 231 height 154
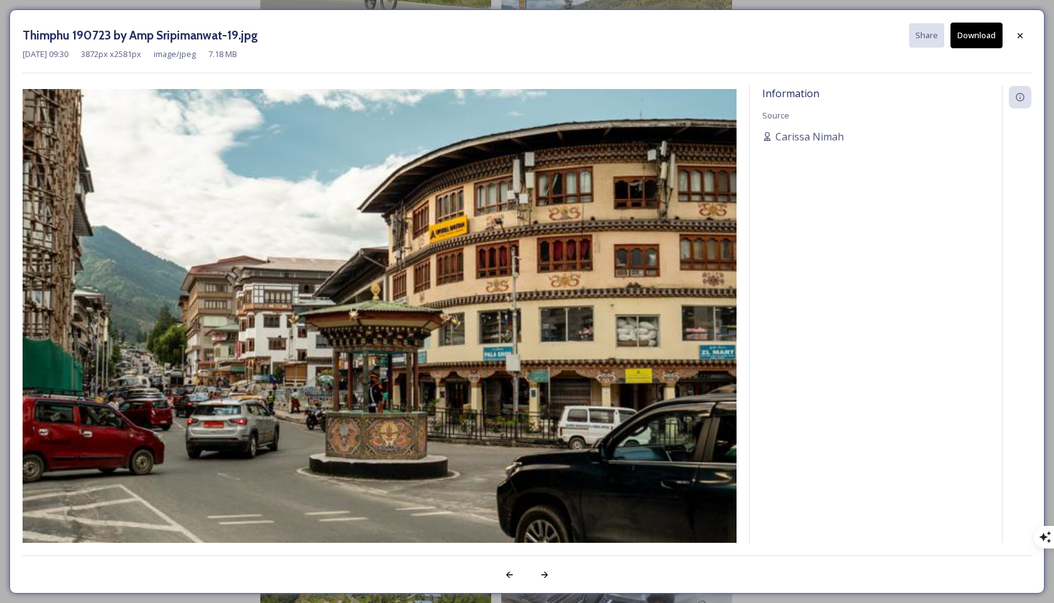
click at [752, 38] on button "Download" at bounding box center [976, 36] width 52 height 26
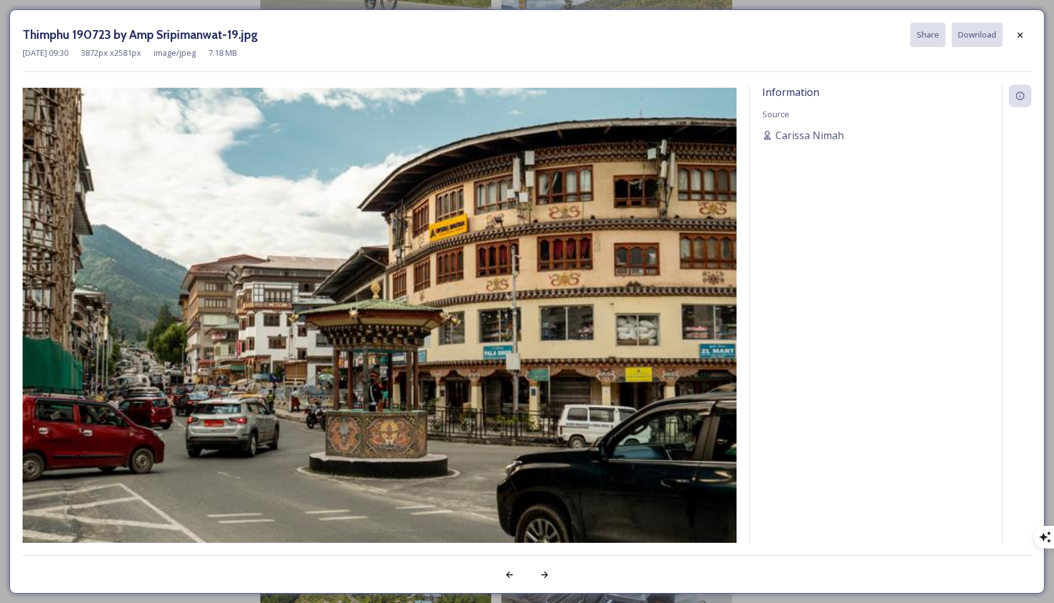
click at [732, 167] on img at bounding box center [380, 326] width 714 height 476
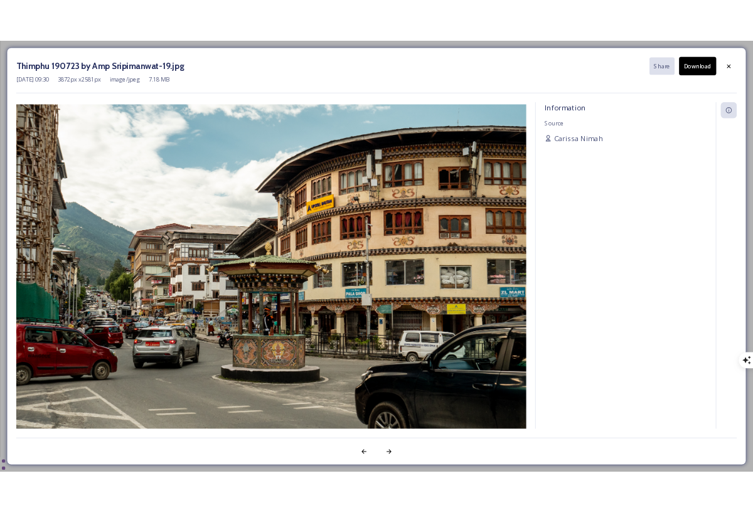
scroll to position [8655, 0]
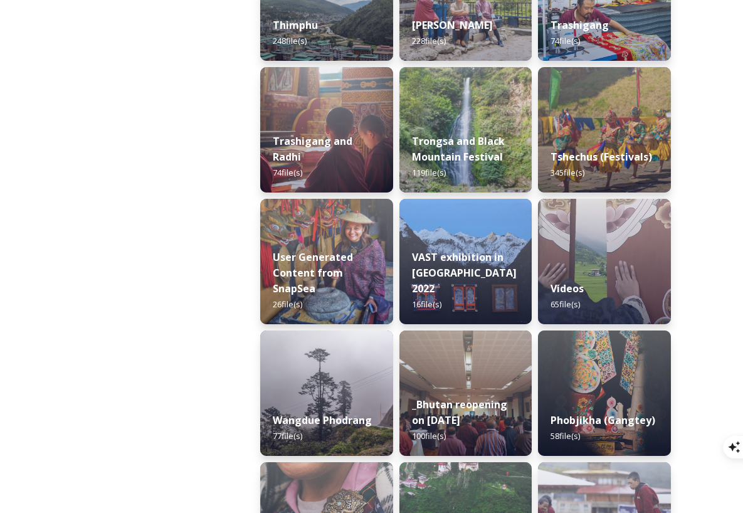
scroll to position [1484, 0]
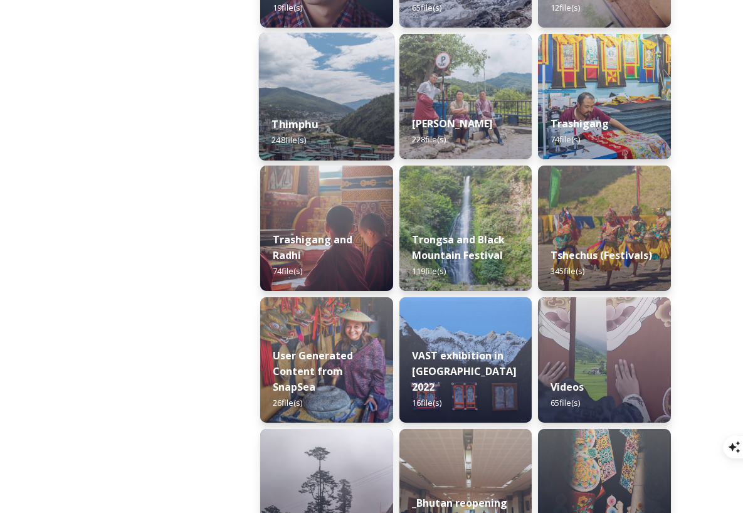
click at [346, 98] on img at bounding box center [326, 97] width 135 height 128
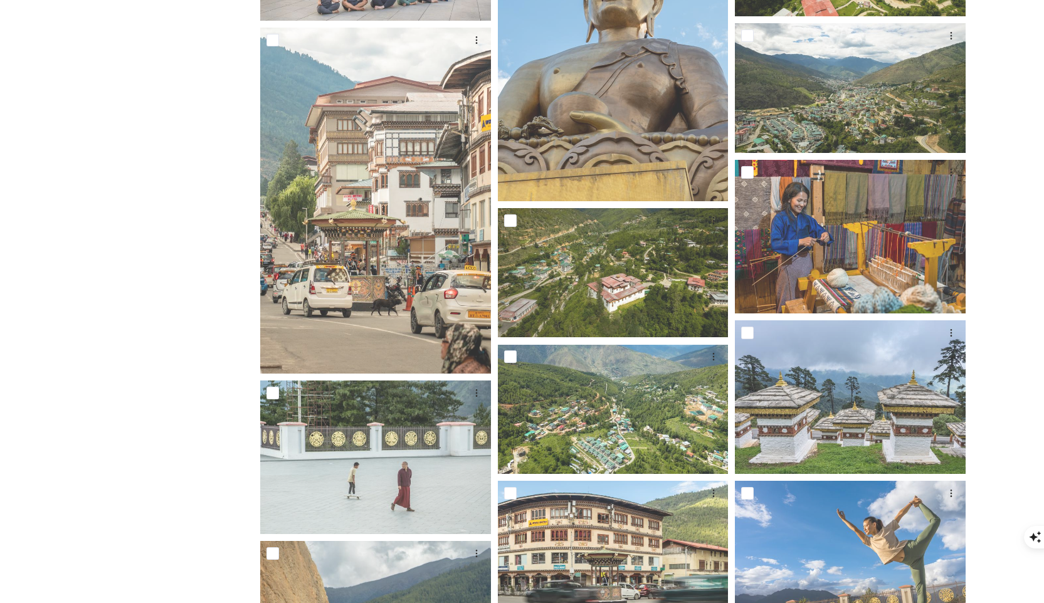
scroll to position [7680, 0]
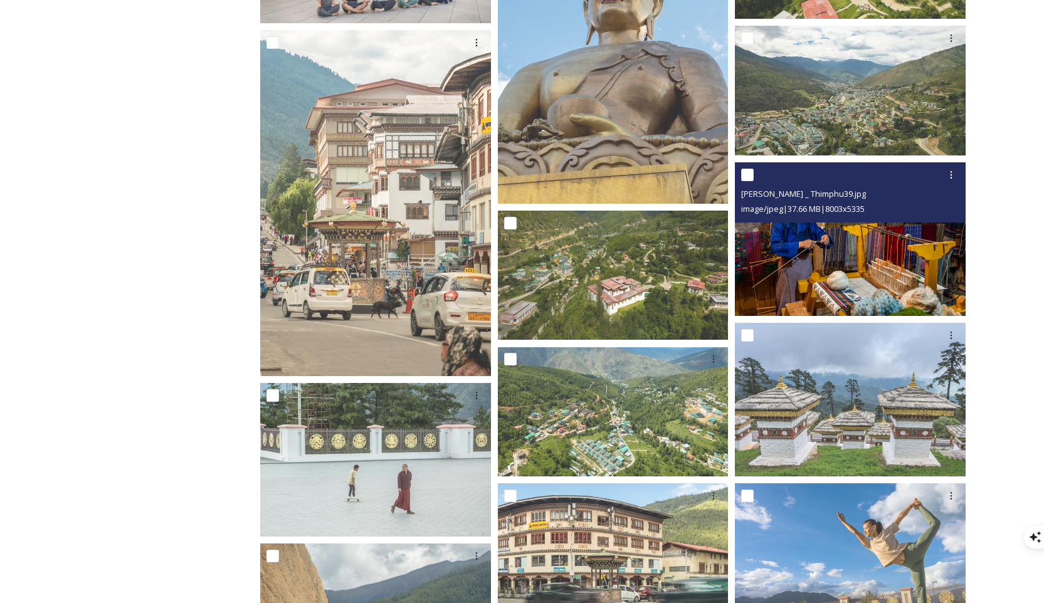
click at [752, 285] on img at bounding box center [850, 239] width 231 height 154
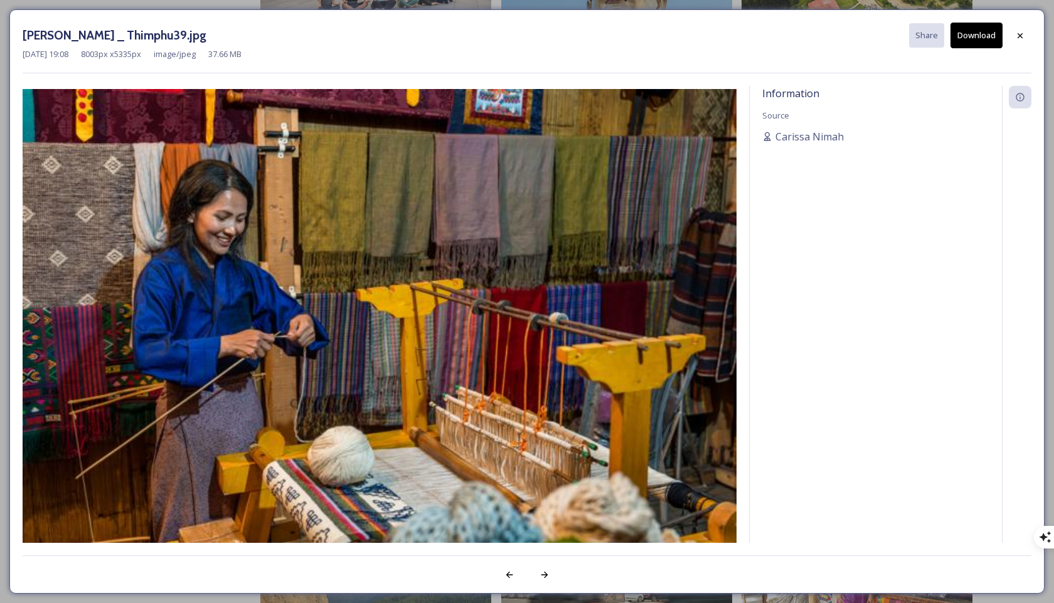
click at [752, 37] on button "Download" at bounding box center [976, 36] width 52 height 26
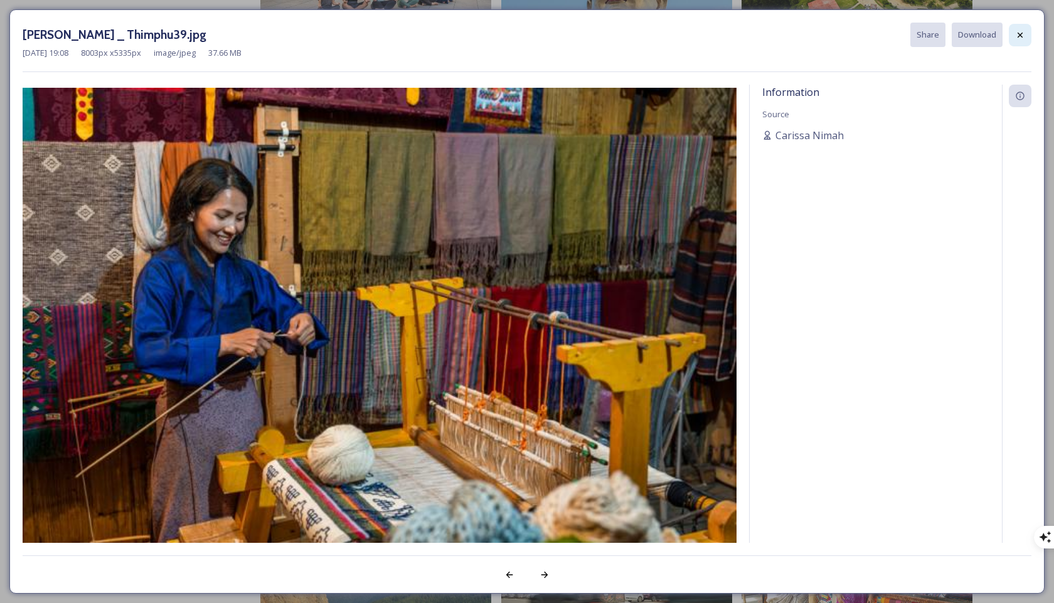
click at [752, 38] on icon at bounding box center [1020, 35] width 10 height 10
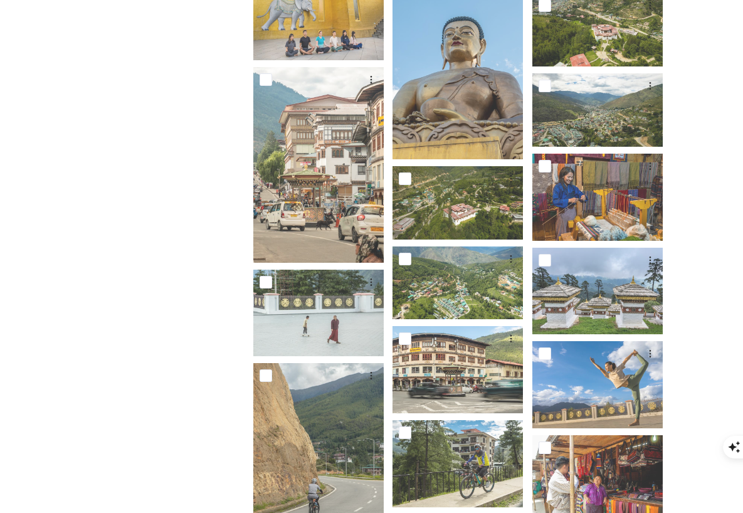
scroll to position [4597, 0]
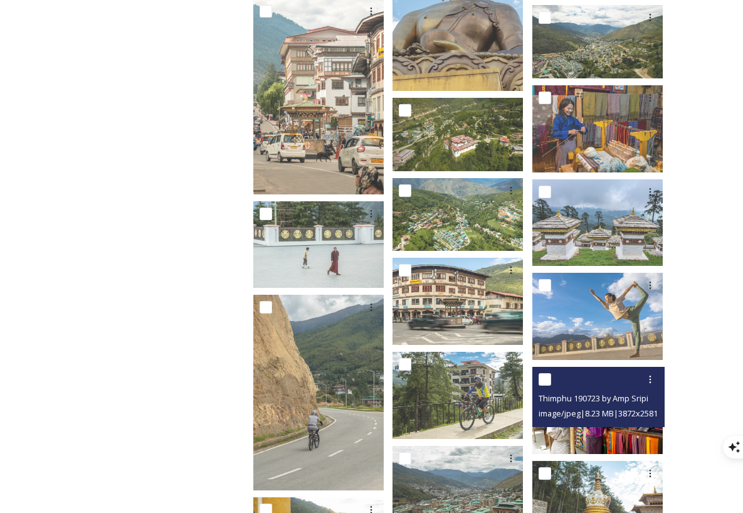
click at [607, 373] on div at bounding box center [600, 379] width 123 height 23
click at [578, 414] on div "Thimphu 190723 by Amp Sripimanwat-115.jpg image/jpeg | 8.23 MB | 3872 x 2581" at bounding box center [598, 397] width 132 height 60
click at [560, 392] on span "Thimphu 190723 by Amp Sripimanwat-115.jpg" at bounding box center [623, 398] width 168 height 12
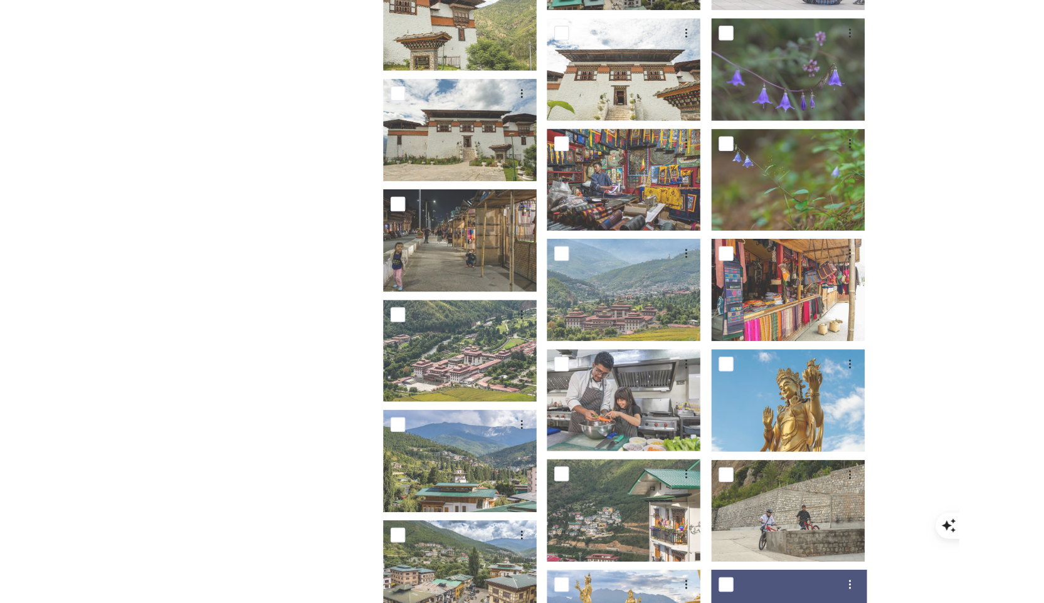
scroll to position [6739, 0]
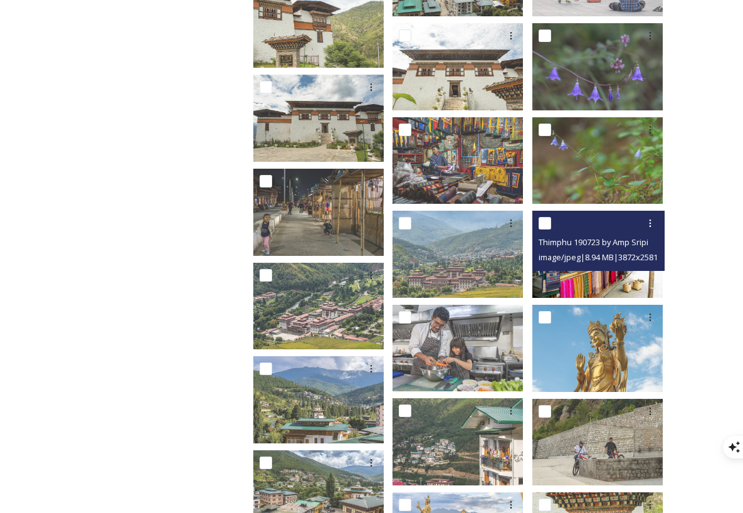
click at [595, 251] on span "image/jpeg | 8.94 MB | 3872 x 2581" at bounding box center [598, 256] width 119 height 11
click at [574, 237] on span "Thimphu 190723 by Amp Sripimanwat-109.jpg" at bounding box center [623, 242] width 168 height 12
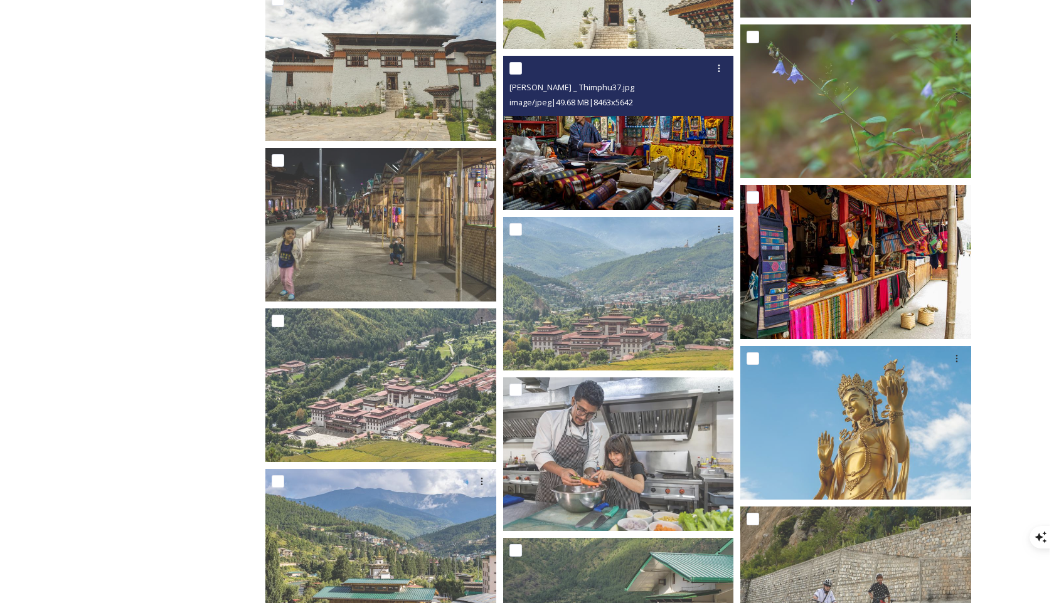
scroll to position [11557, 0]
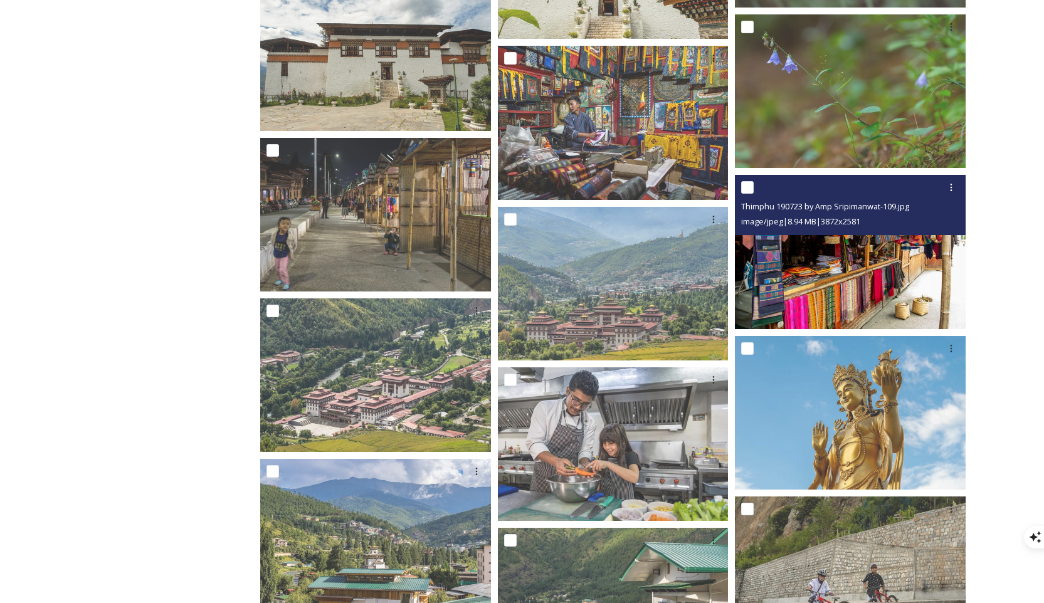
click at [752, 250] on img at bounding box center [850, 252] width 231 height 154
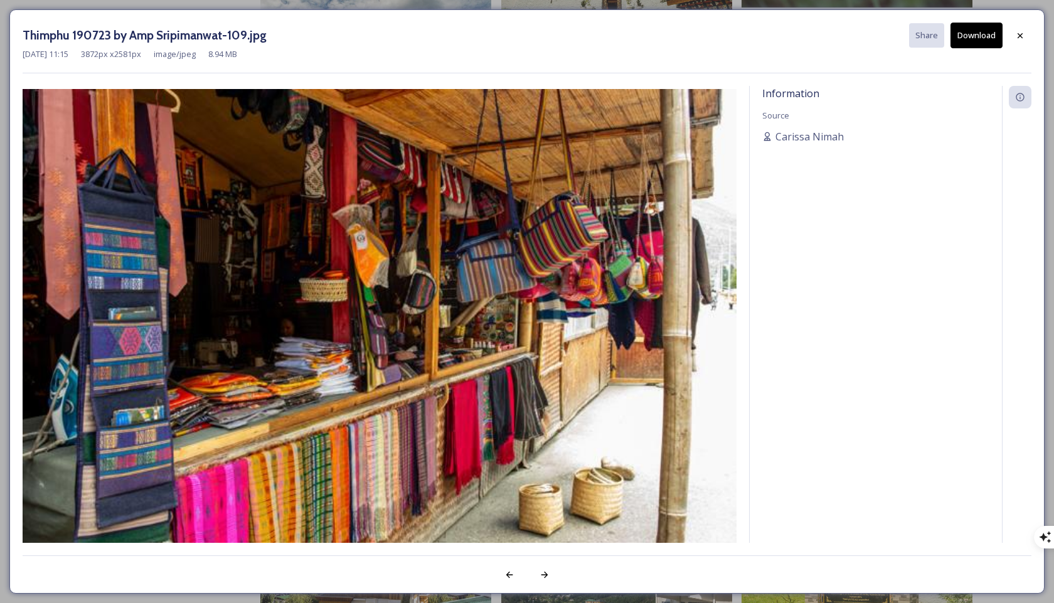
click at [752, 38] on button "Download" at bounding box center [976, 36] width 52 height 26
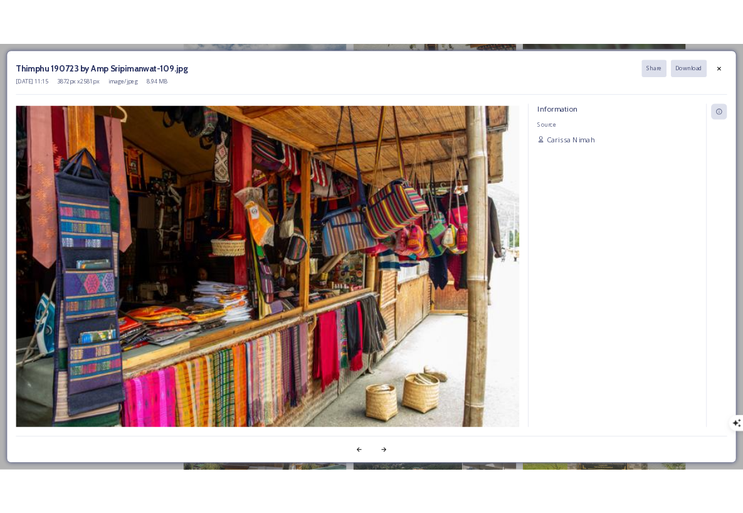
scroll to position [8655, 0]
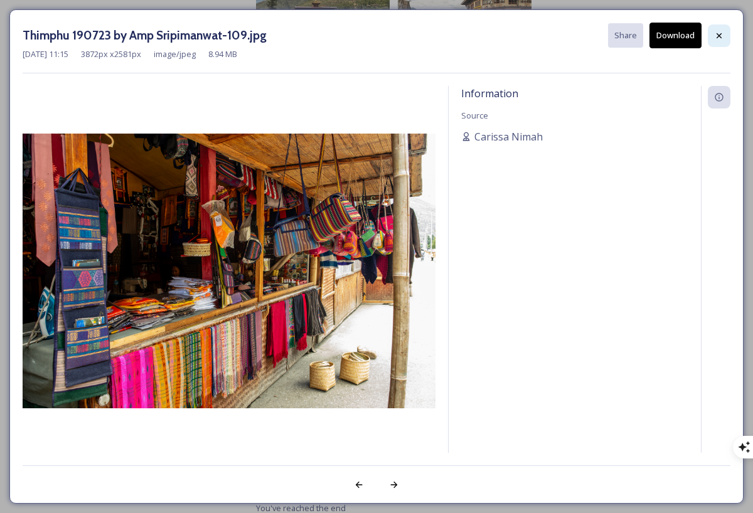
click at [722, 31] on icon at bounding box center [719, 36] width 10 height 10
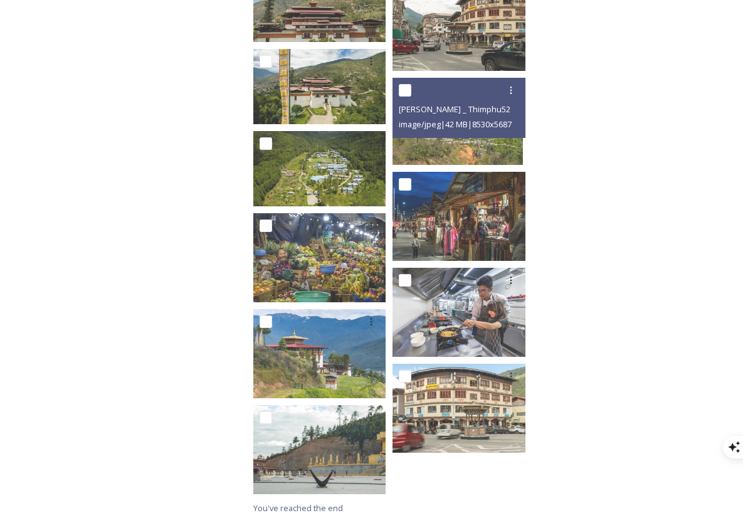
scroll to position [8653, 0]
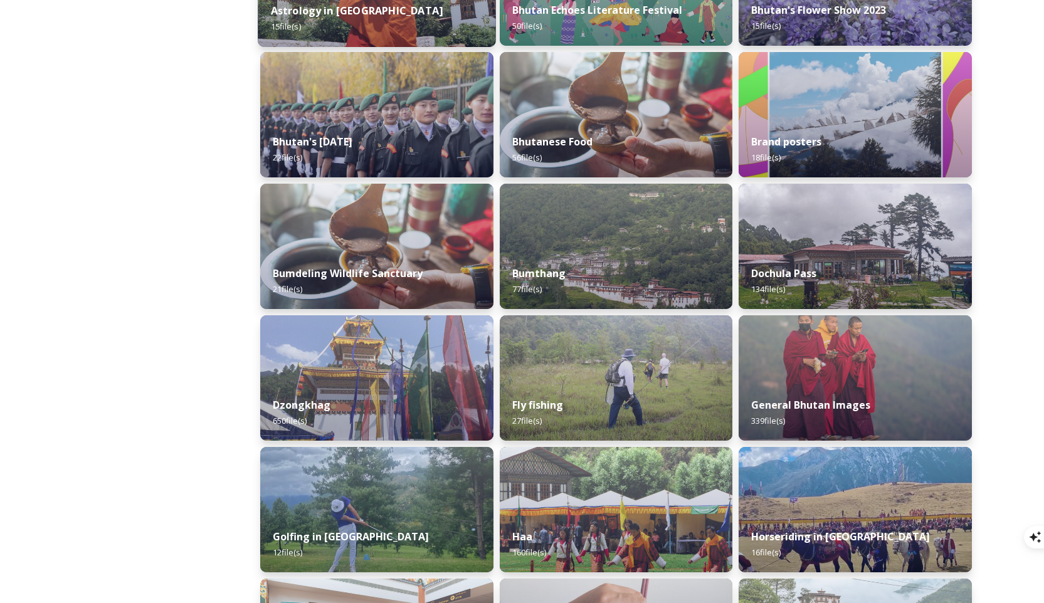
scroll to position [329, 0]
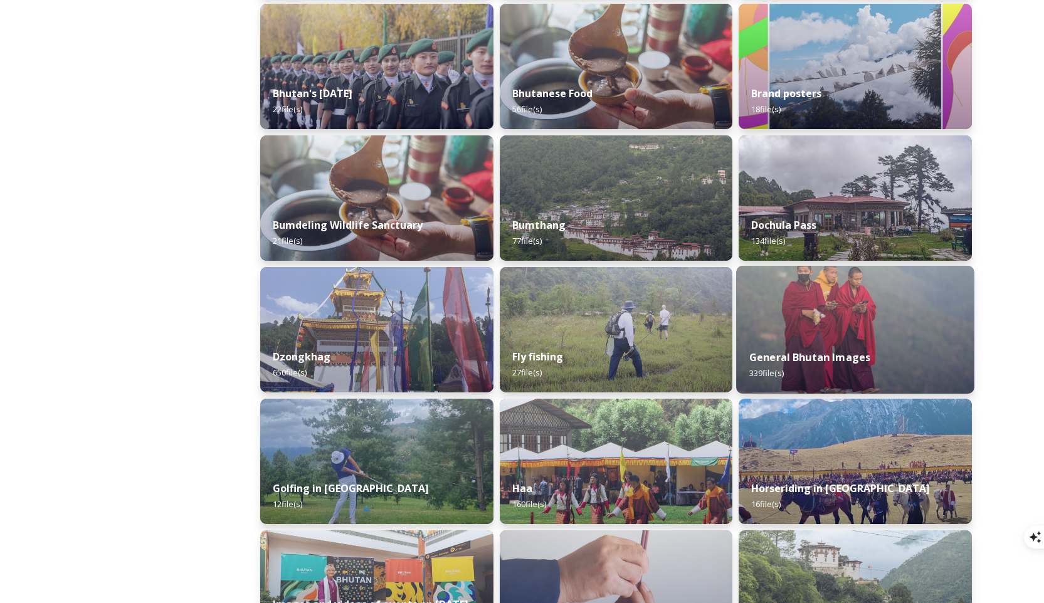
click at [752, 345] on div "General Bhutan Images 339 file(s)" at bounding box center [856, 365] width 238 height 57
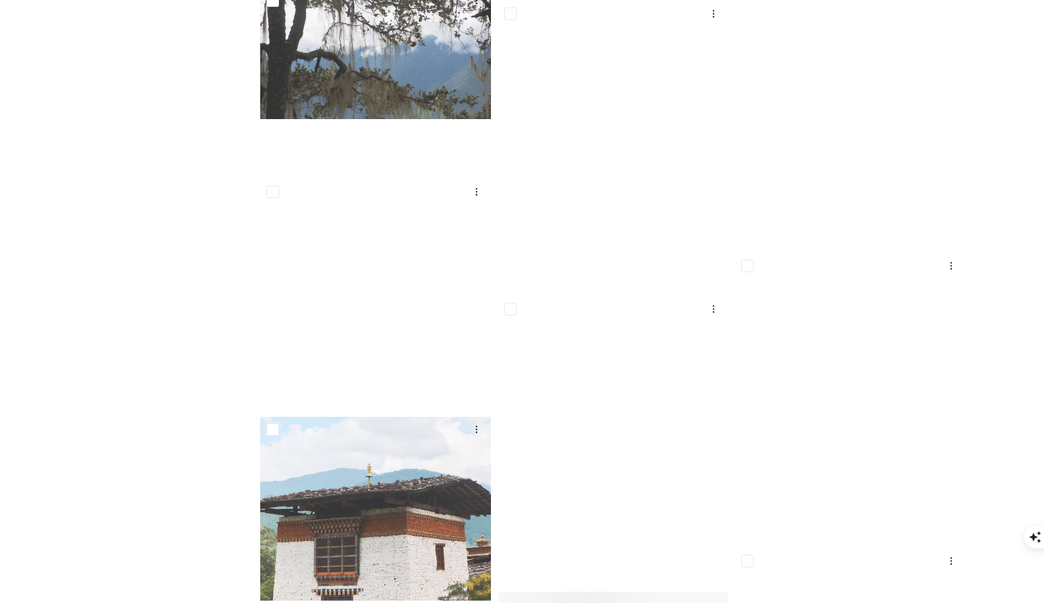
scroll to position [11999, 0]
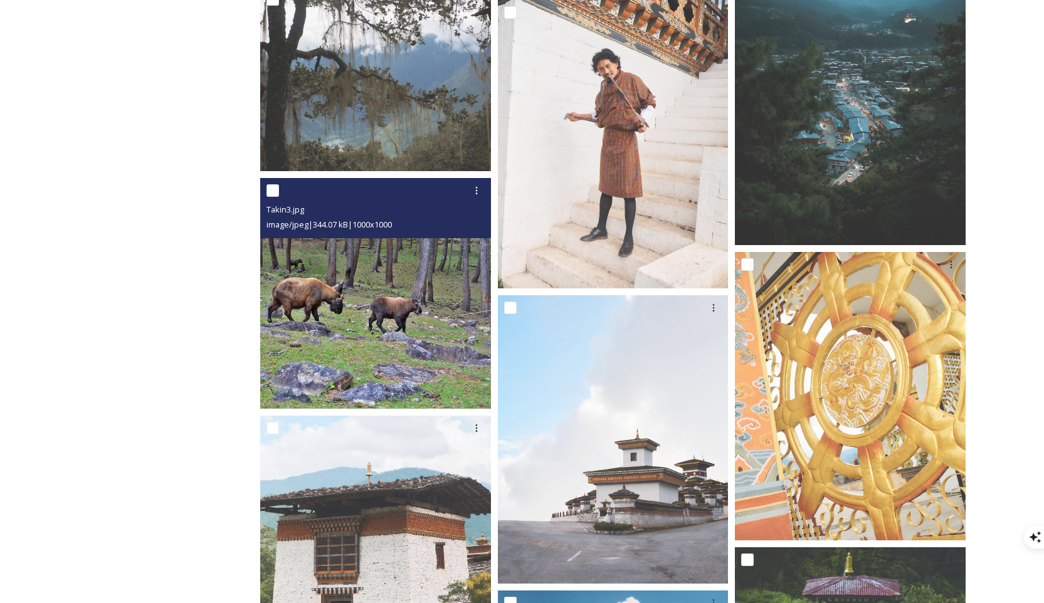
click at [355, 282] on img at bounding box center [375, 293] width 231 height 231
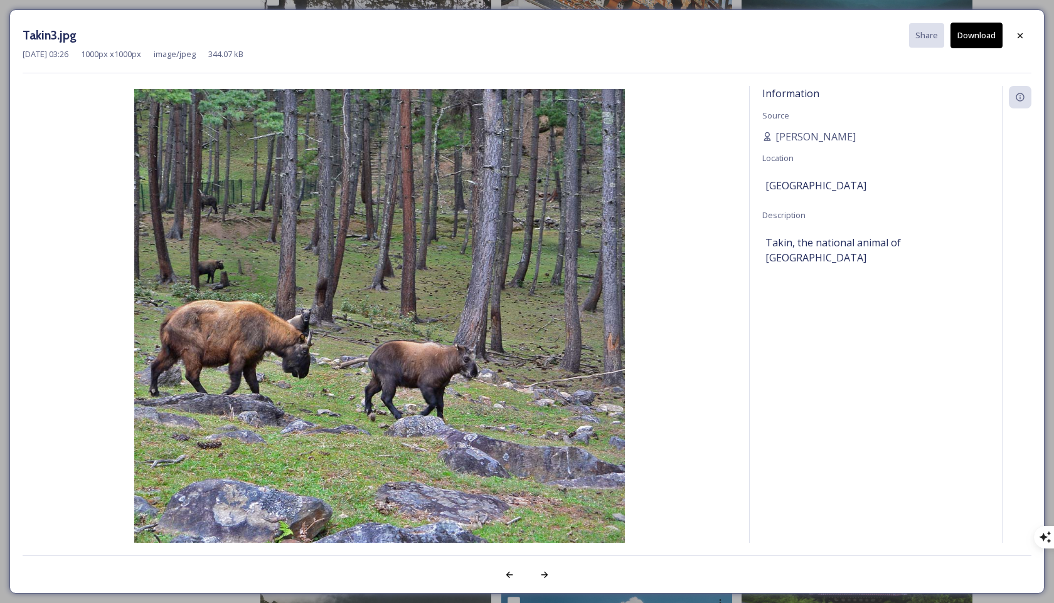
click at [752, 41] on button "Download" at bounding box center [976, 36] width 52 height 26
click at [752, 34] on icon at bounding box center [1020, 36] width 10 height 10
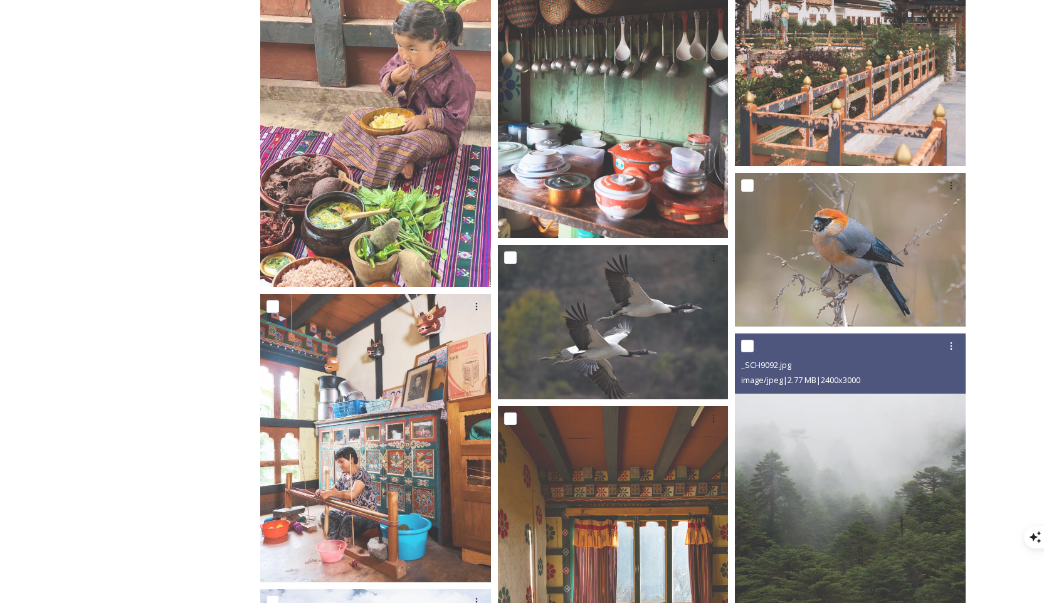
scroll to position [14210, 0]
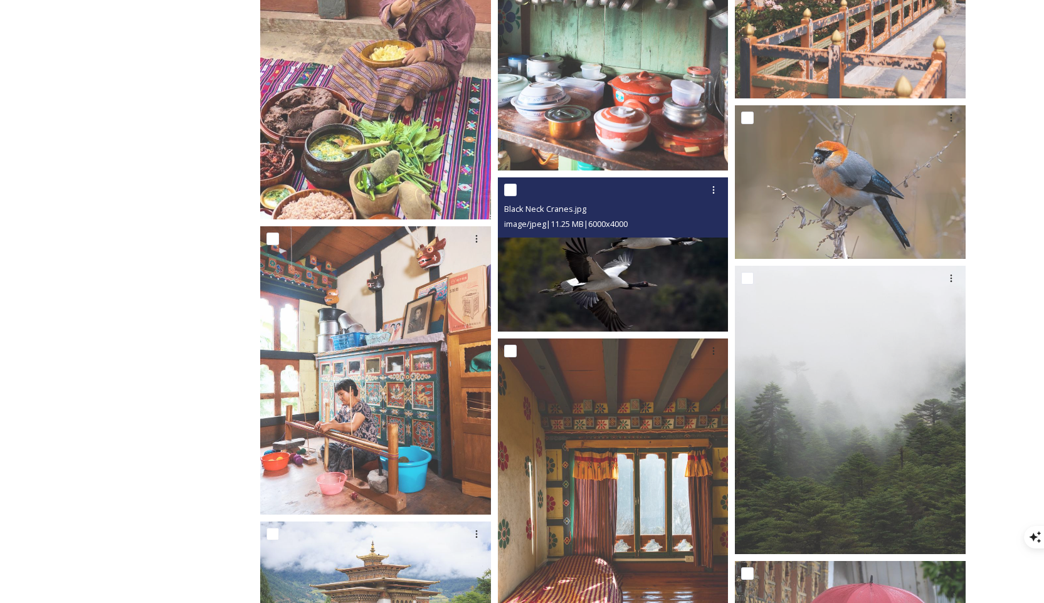
click at [686, 304] on img at bounding box center [613, 254] width 231 height 154
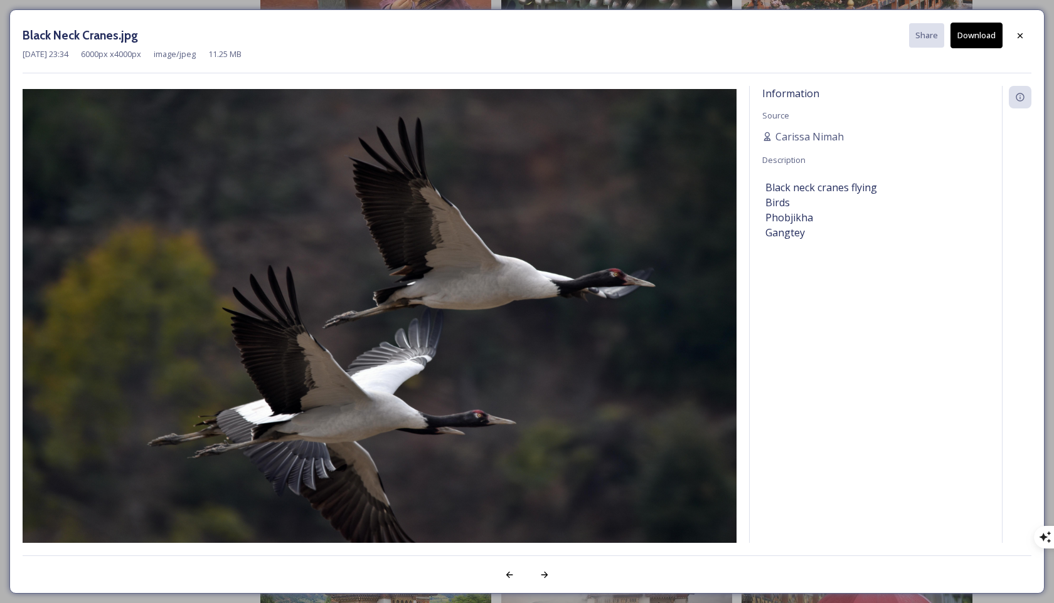
click at [752, 22] on div "Black Neck Cranes.jpg Share Download [DATE] 23:34 6000 px x 4000 px image/jpeg …" at bounding box center [526, 301] width 1035 height 584
click at [752, 33] on button "Download" at bounding box center [976, 36] width 52 height 26
click at [752, 36] on icon at bounding box center [1019, 35] width 5 height 5
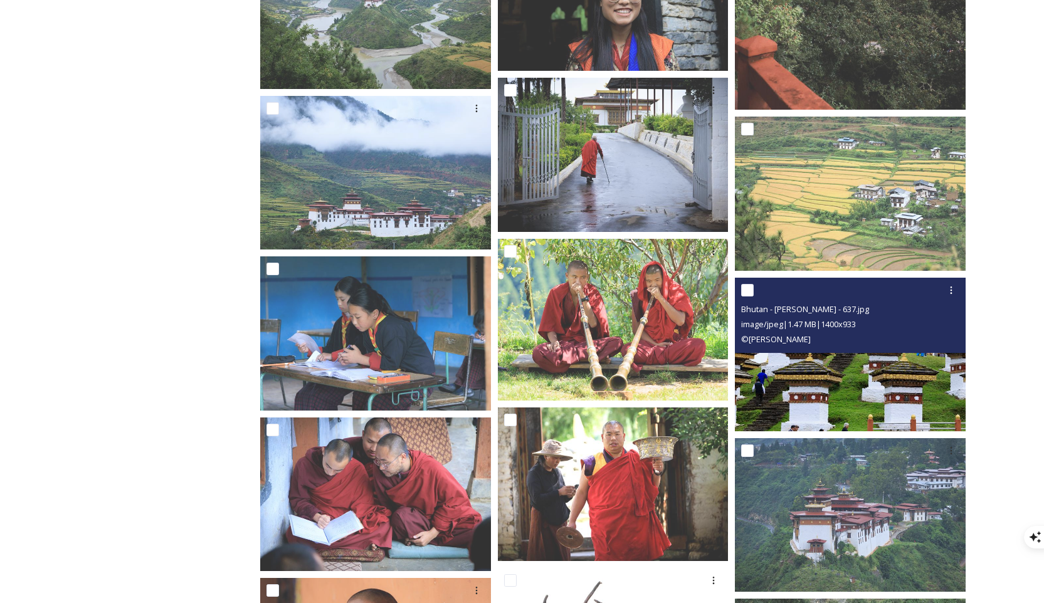
scroll to position [15678, 0]
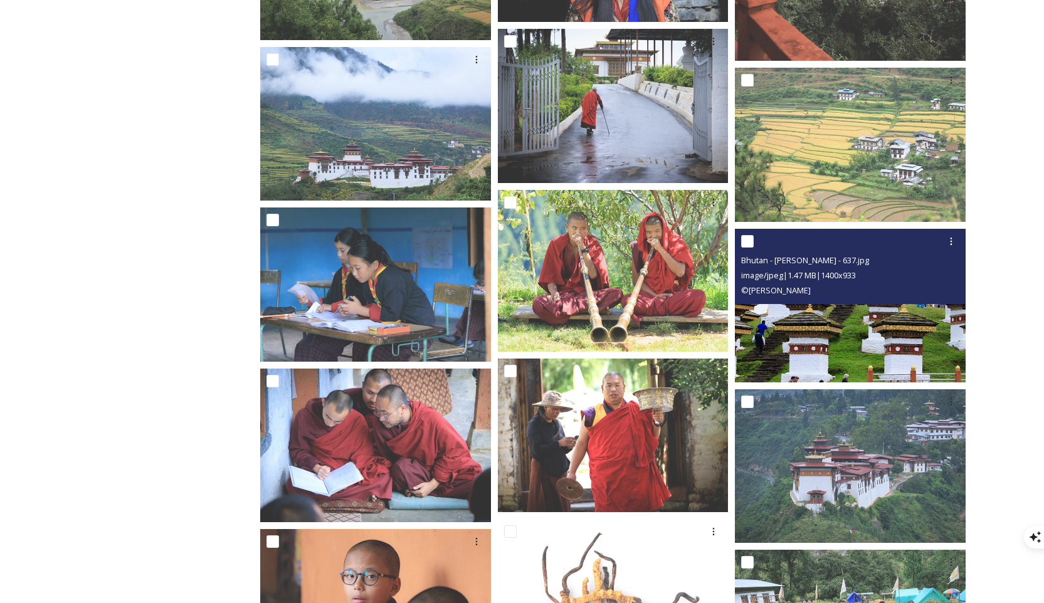
click at [752, 346] on img at bounding box center [850, 306] width 231 height 154
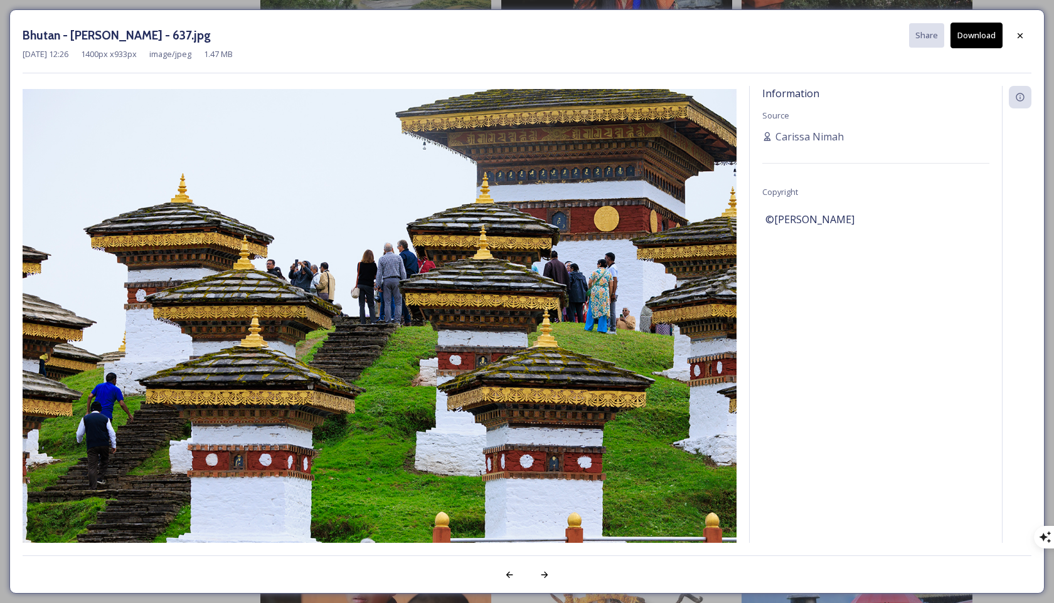
click at [752, 54] on div "[DATE] 12:26 1400 px x 933 px image/jpeg 1.47 MB" at bounding box center [527, 54] width 1008 height 12
click at [752, 60] on div "Bhutan - [PERSON_NAME] - 637.jpg Share Download [DATE] 12:26 1400 px x 933 px i…" at bounding box center [527, 48] width 1008 height 51
click at [752, 37] on button "Download" at bounding box center [976, 36] width 52 height 26
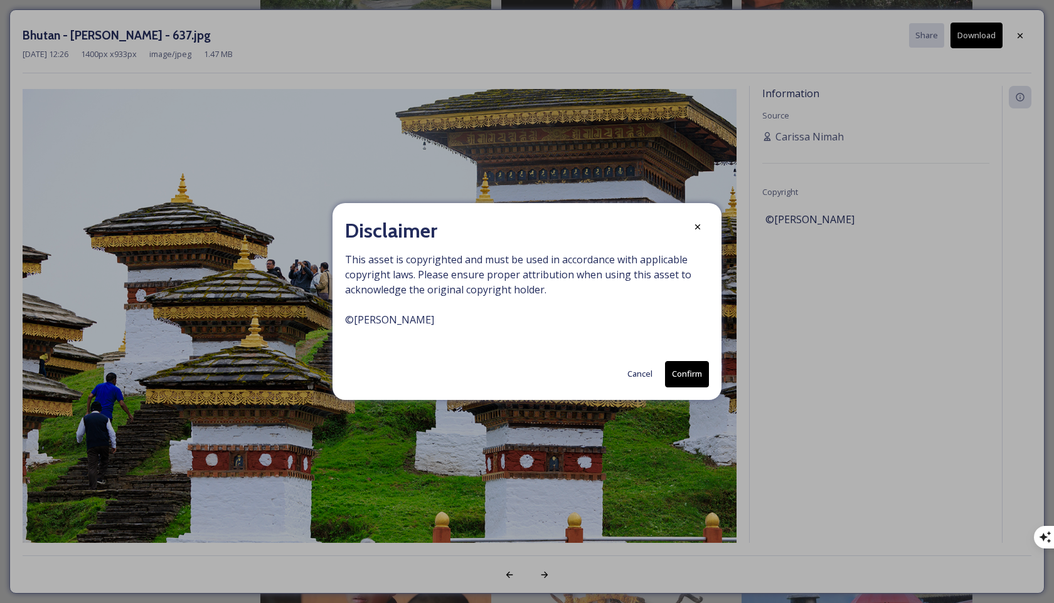
click at [679, 366] on button "Confirm" at bounding box center [687, 374] width 44 height 26
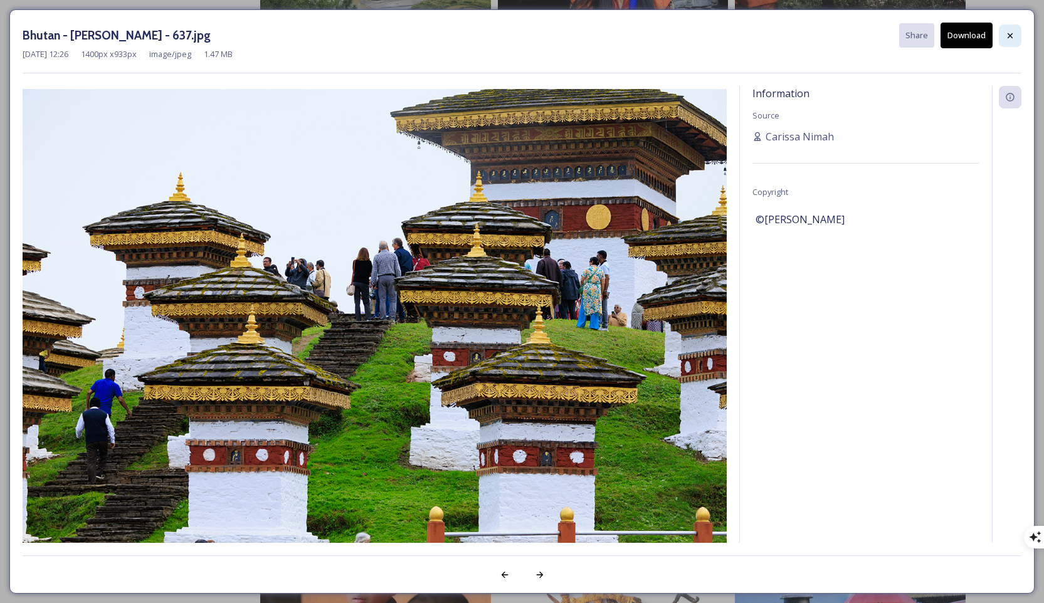
click at [752, 36] on icon at bounding box center [1010, 36] width 10 height 10
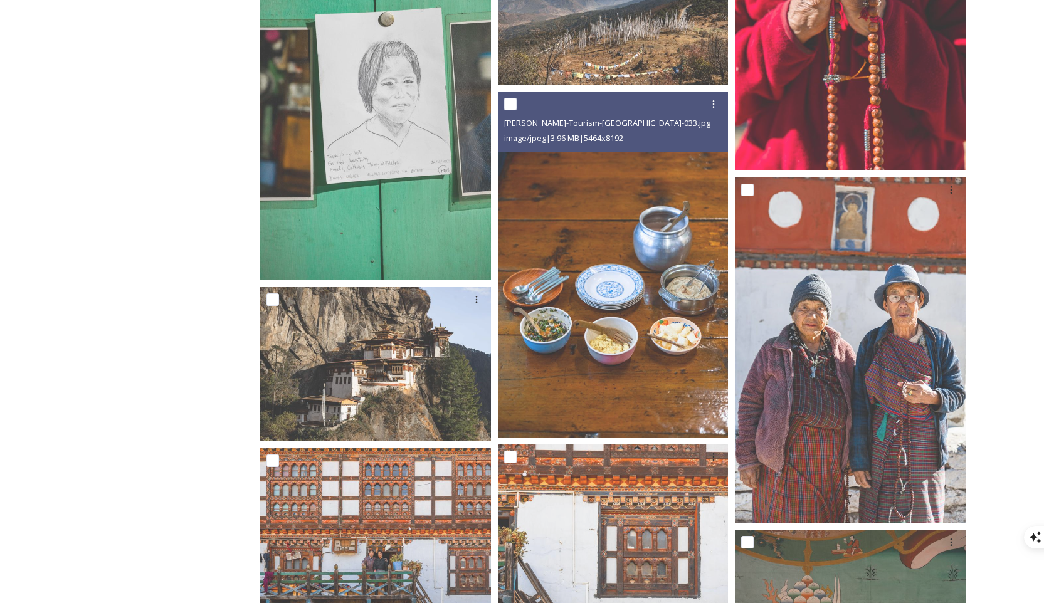
scroll to position [23151, 0]
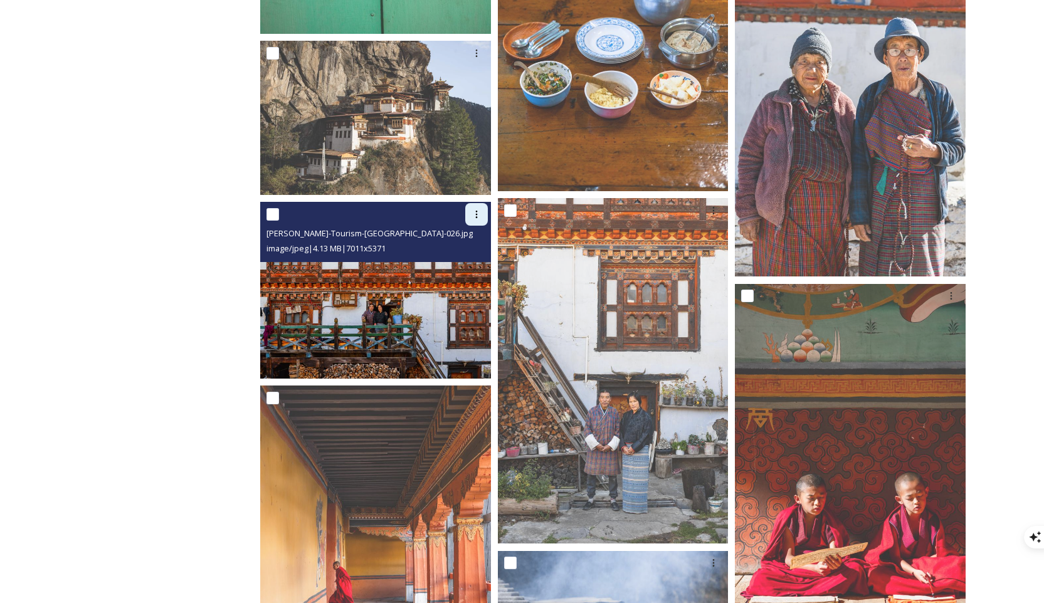
click at [477, 212] on icon at bounding box center [477, 214] width 10 height 10
click at [392, 224] on div "View File Download" at bounding box center [377, 214] width 221 height 23
click at [352, 307] on img at bounding box center [375, 290] width 231 height 177
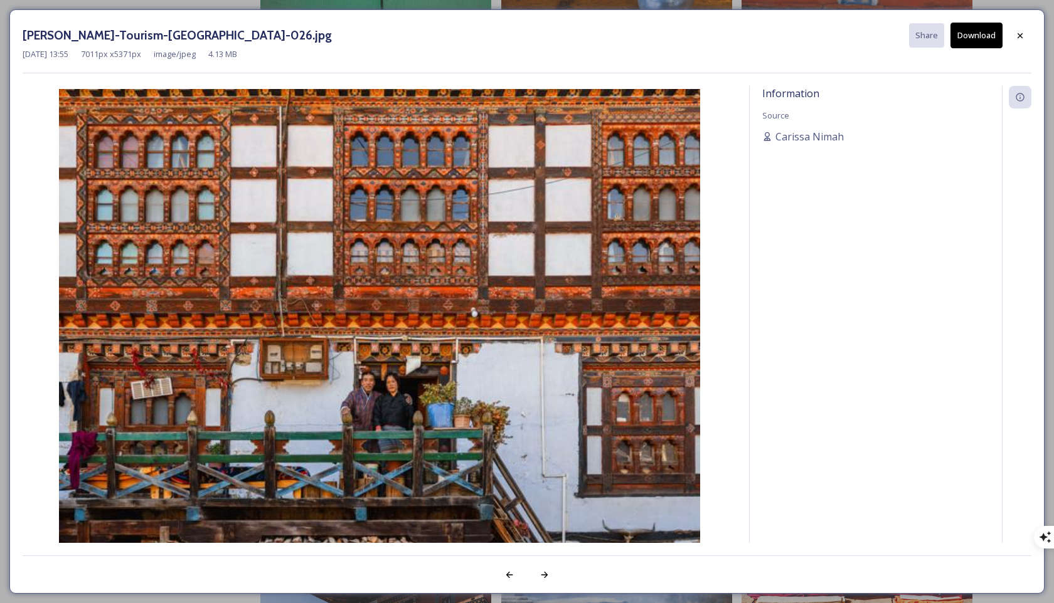
click at [752, 54] on div "[DATE] 13:55 7011 px x 5371 px image/jpeg 4.13 MB" at bounding box center [527, 54] width 1008 height 12
click at [752, 37] on div at bounding box center [1019, 35] width 23 height 23
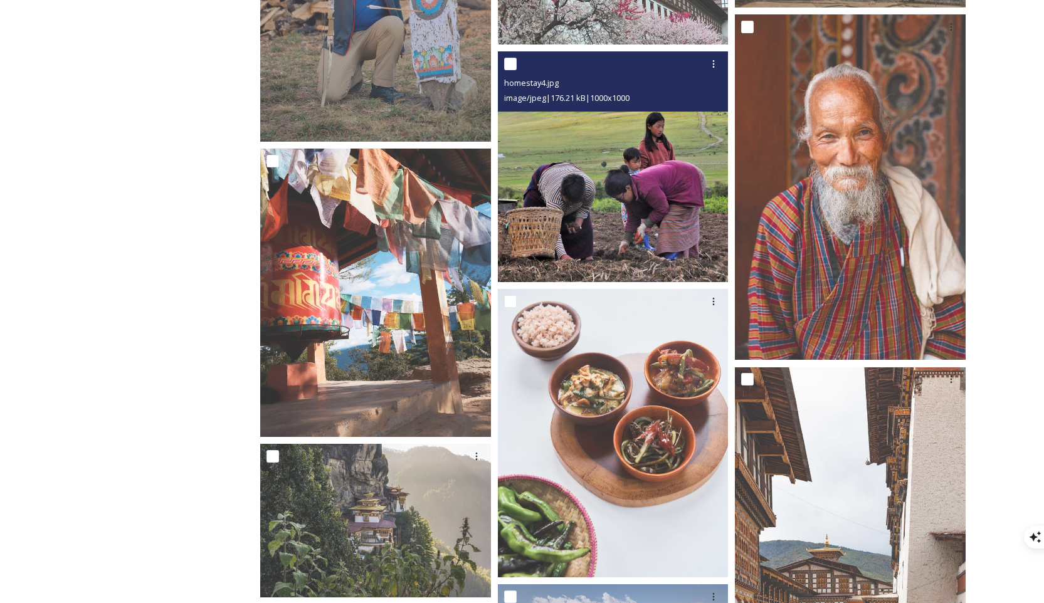
scroll to position [25859, 0]
click at [714, 65] on icon at bounding box center [714, 65] width 2 height 8
click at [660, 176] on img at bounding box center [613, 167] width 231 height 231
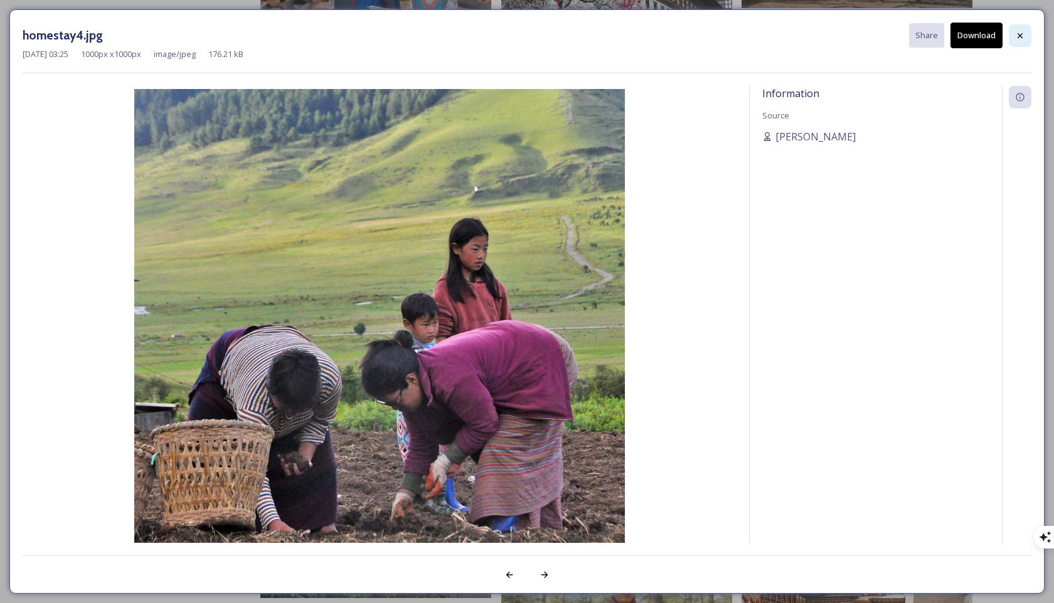
click at [752, 36] on div at bounding box center [1019, 35] width 23 height 23
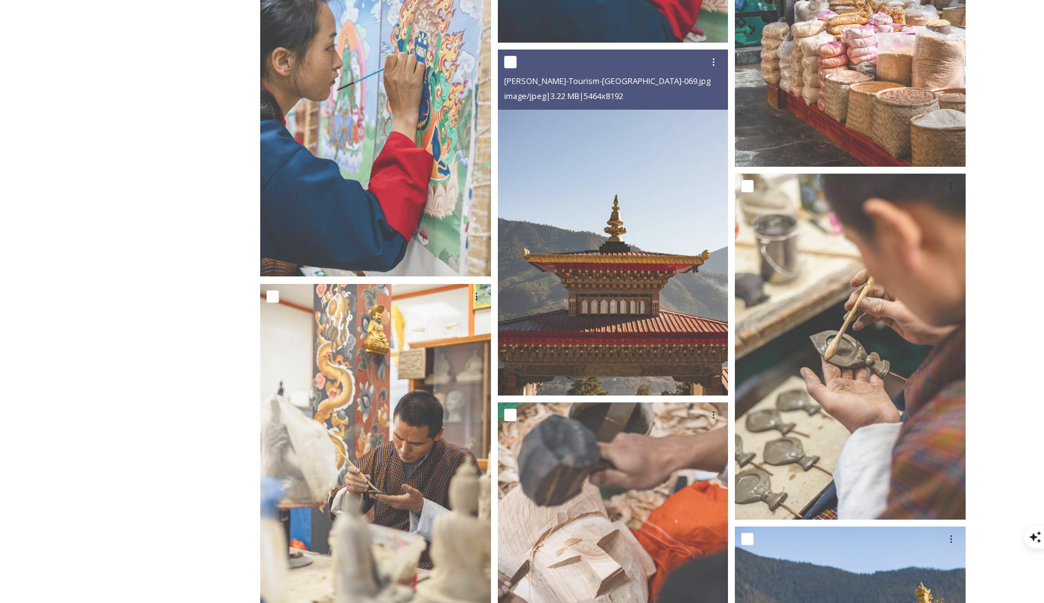
scroll to position [20679, 0]
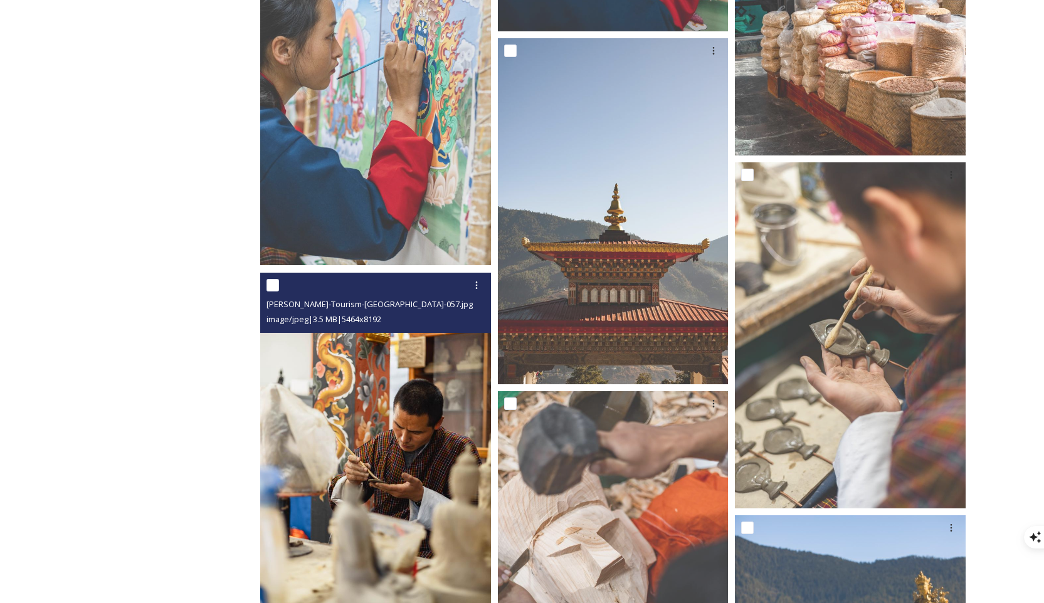
click at [409, 327] on div "[PERSON_NAME]-Tourism-[GEOGRAPHIC_DATA]-057.jpg image/jpeg | 3.5 MB | 5464 x 81…" at bounding box center [375, 303] width 231 height 60
click at [406, 336] on img at bounding box center [375, 446] width 231 height 346
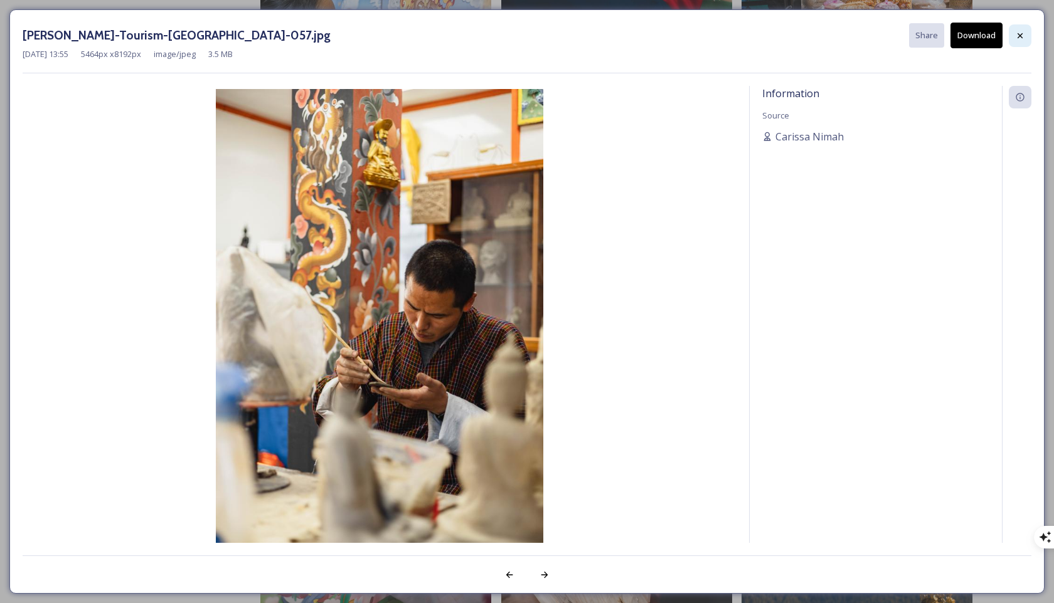
click at [752, 31] on icon at bounding box center [1020, 36] width 10 height 10
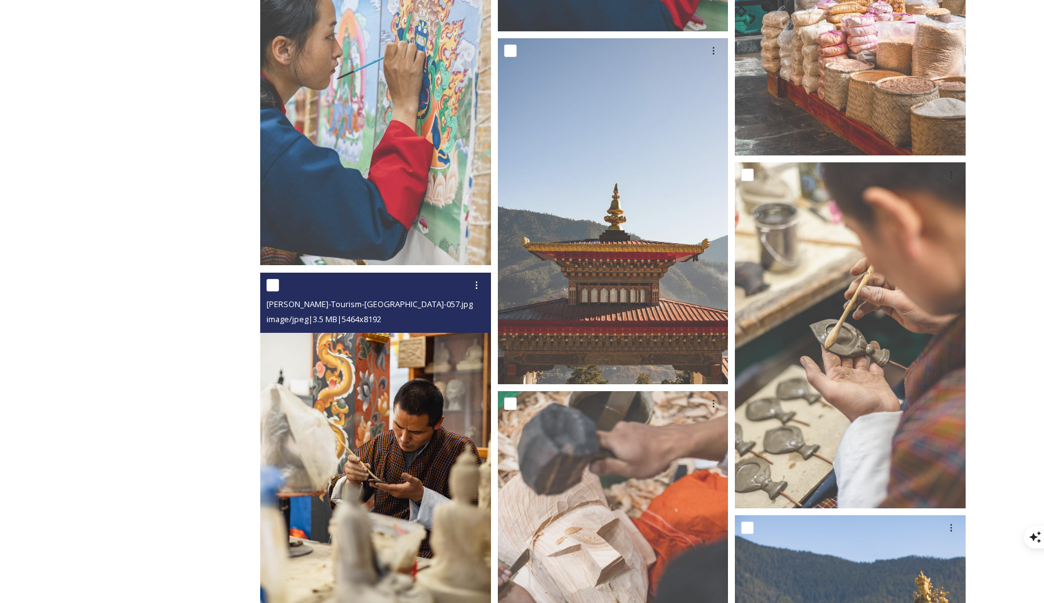
click at [414, 376] on img at bounding box center [375, 446] width 231 height 346
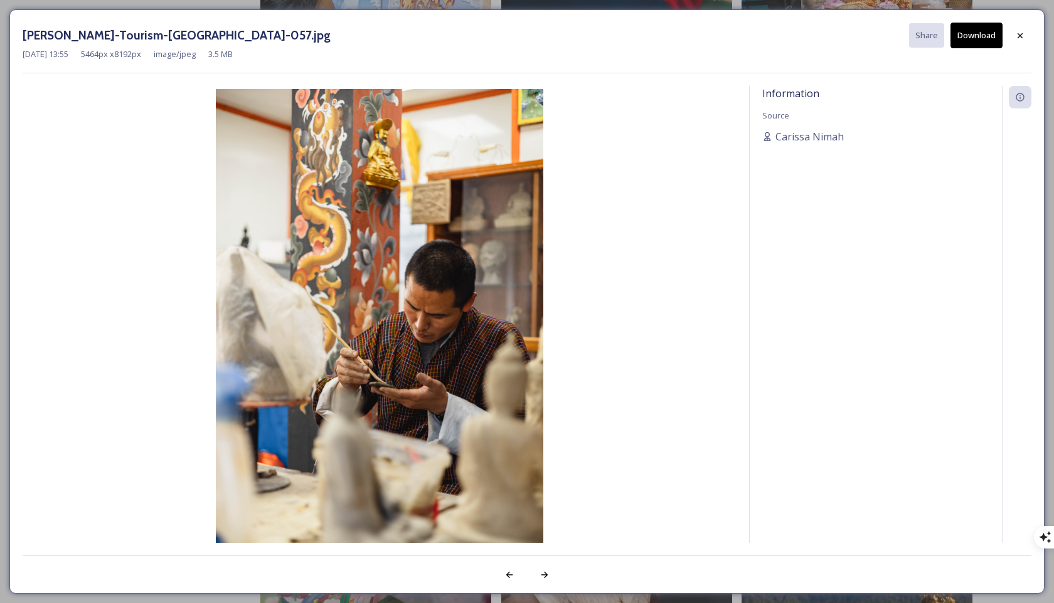
click at [752, 33] on button "Download" at bounding box center [976, 36] width 52 height 26
click at [752, 33] on icon at bounding box center [1020, 36] width 10 height 10
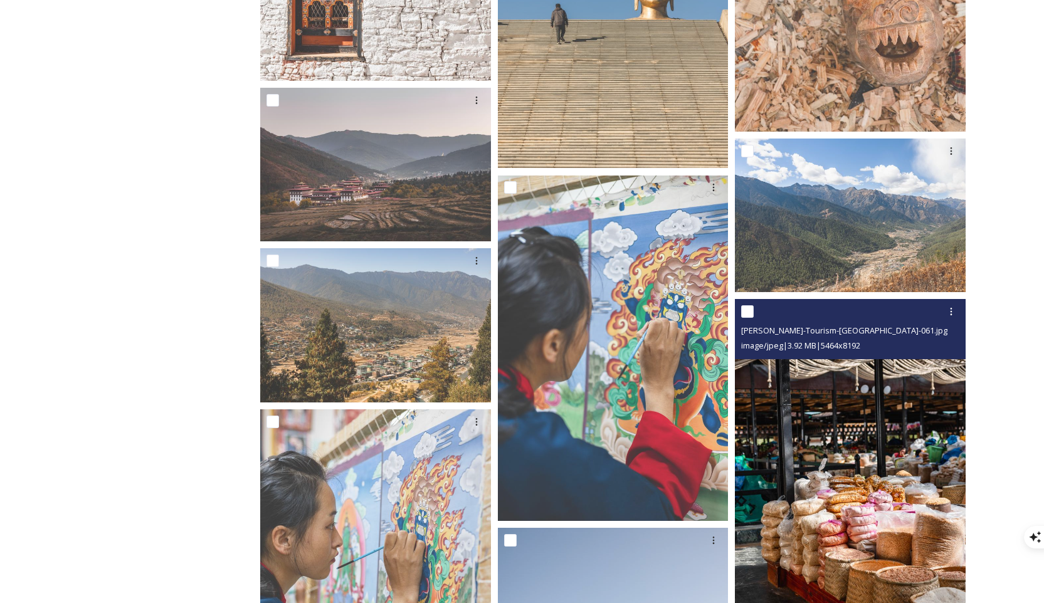
scroll to position [20244, 0]
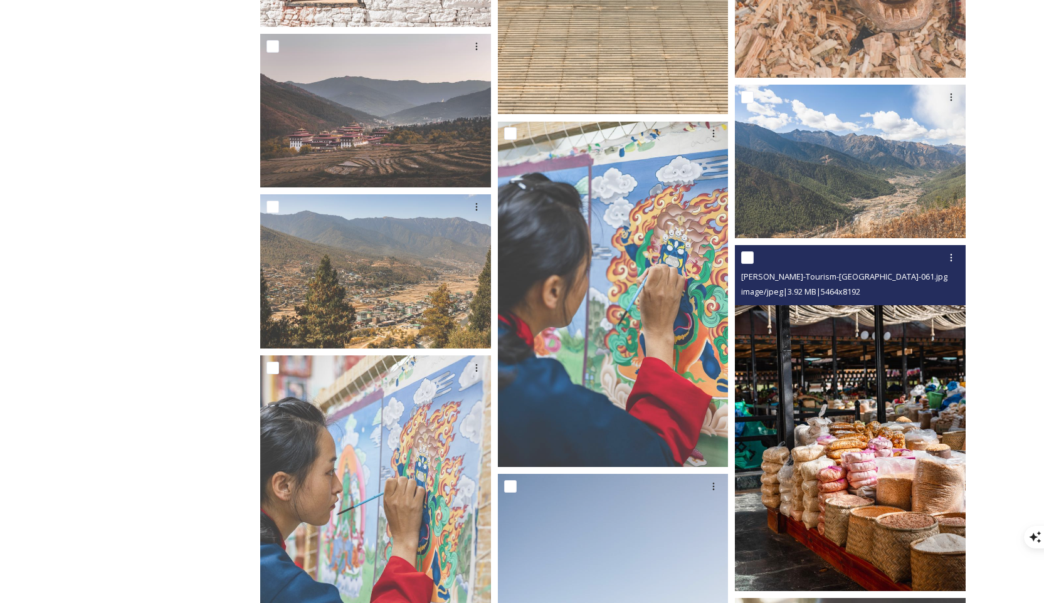
click at [752, 345] on img at bounding box center [850, 419] width 231 height 346
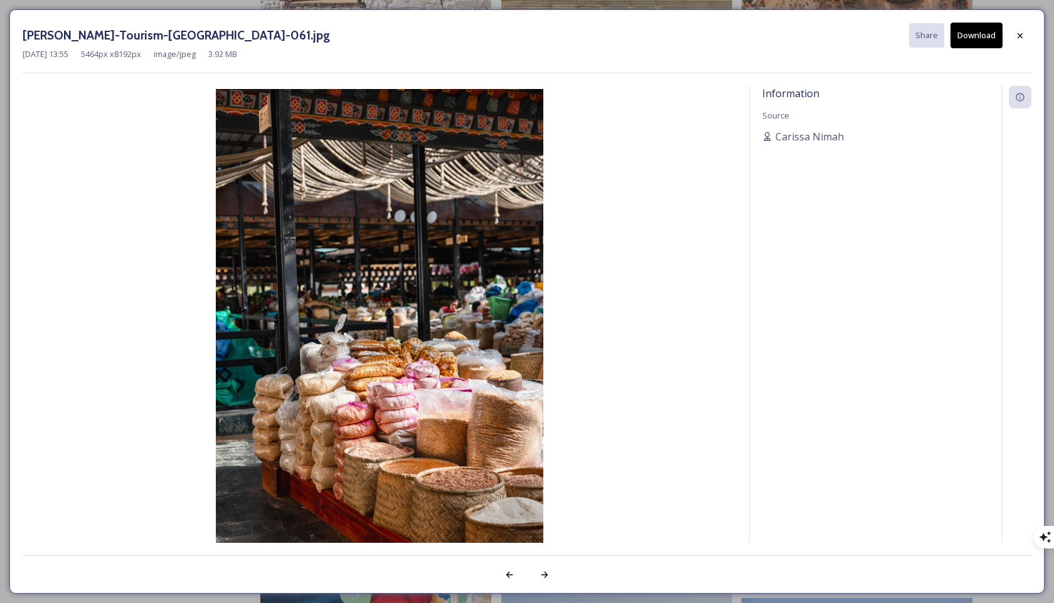
click at [752, 41] on button "Download" at bounding box center [976, 36] width 52 height 26
click at [752, 34] on icon at bounding box center [1020, 36] width 10 height 10
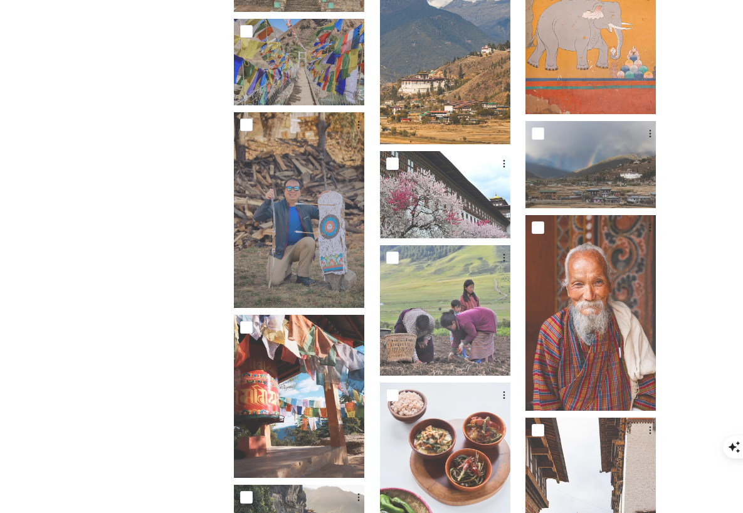
scroll to position [14596, 0]
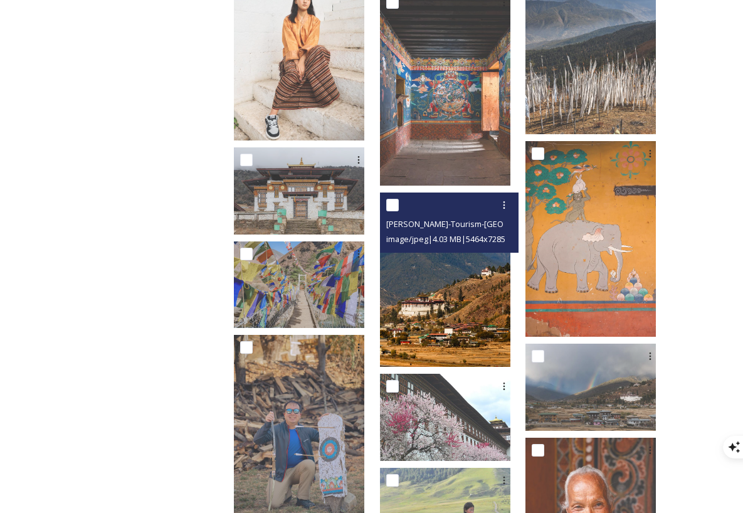
click at [438, 309] on img at bounding box center [445, 280] width 130 height 174
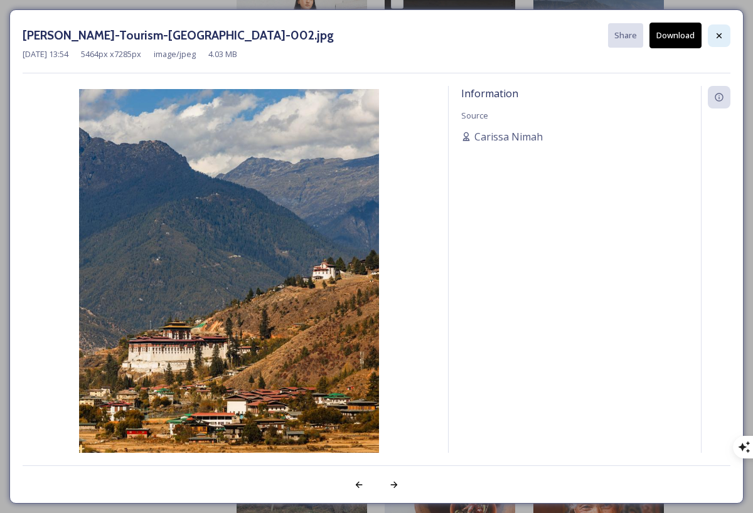
click at [714, 38] on icon at bounding box center [719, 36] width 10 height 10
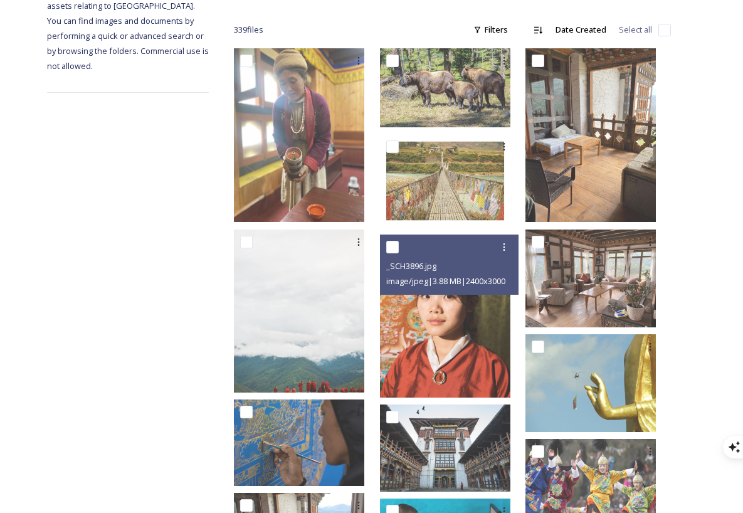
scroll to position [0, 0]
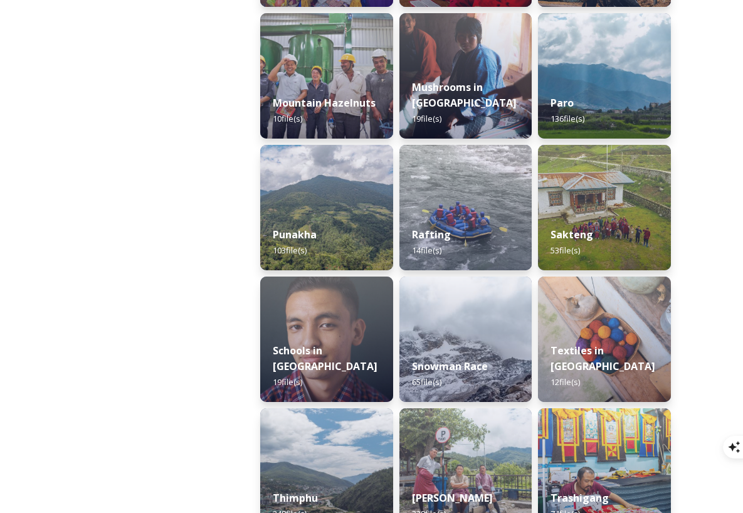
scroll to position [1098, 0]
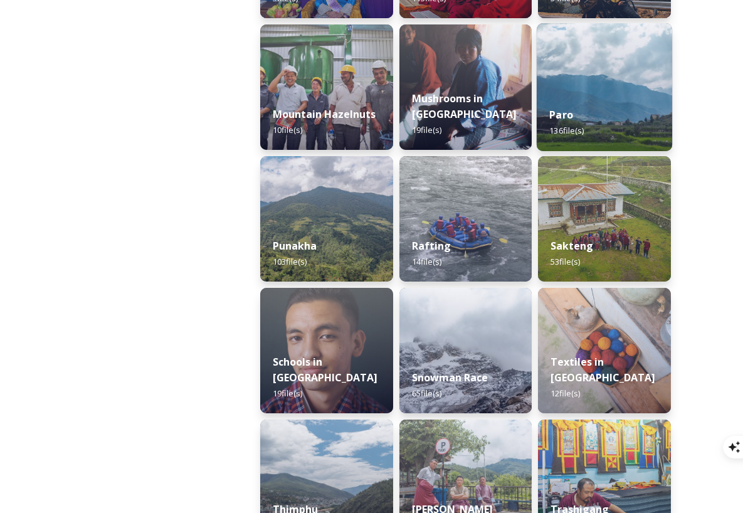
click at [585, 93] on img at bounding box center [604, 87] width 135 height 128
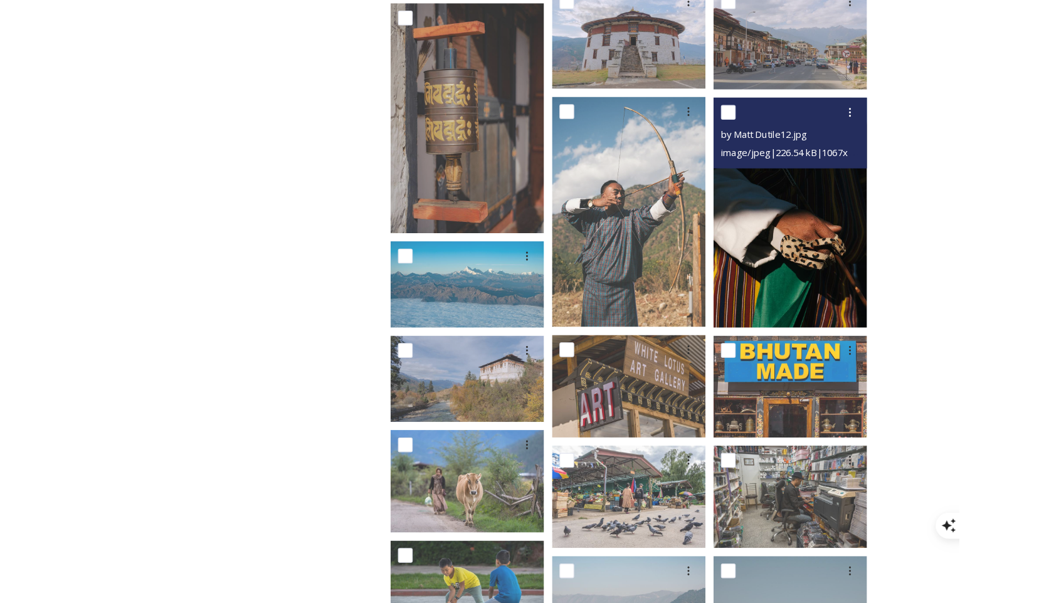
scroll to position [3197, 0]
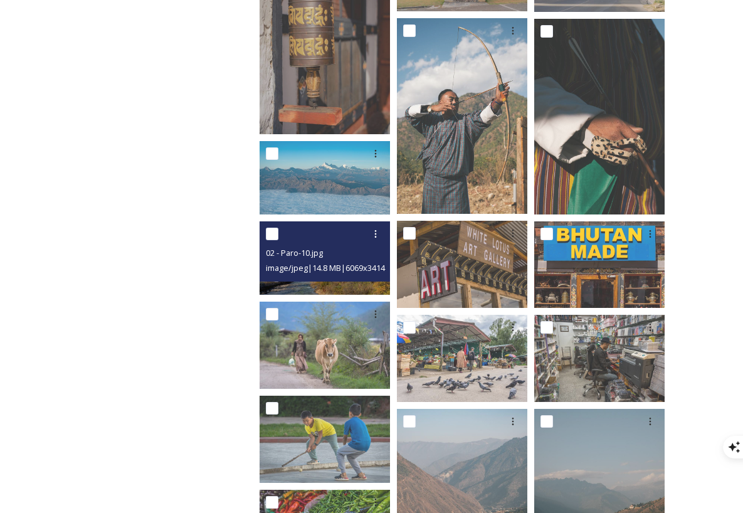
click at [352, 263] on span "image/jpeg | 14.8 MB | 6069 x 3414" at bounding box center [325, 267] width 119 height 11
click at [354, 245] on div "02 - Paro-10.jpg" at bounding box center [326, 252] width 121 height 15
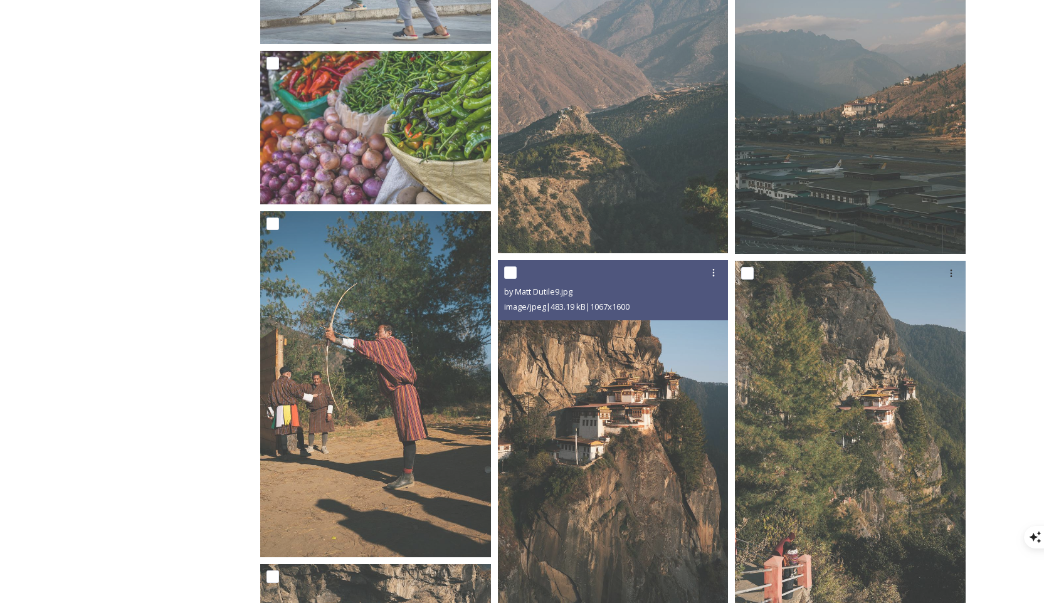
scroll to position [6101, 0]
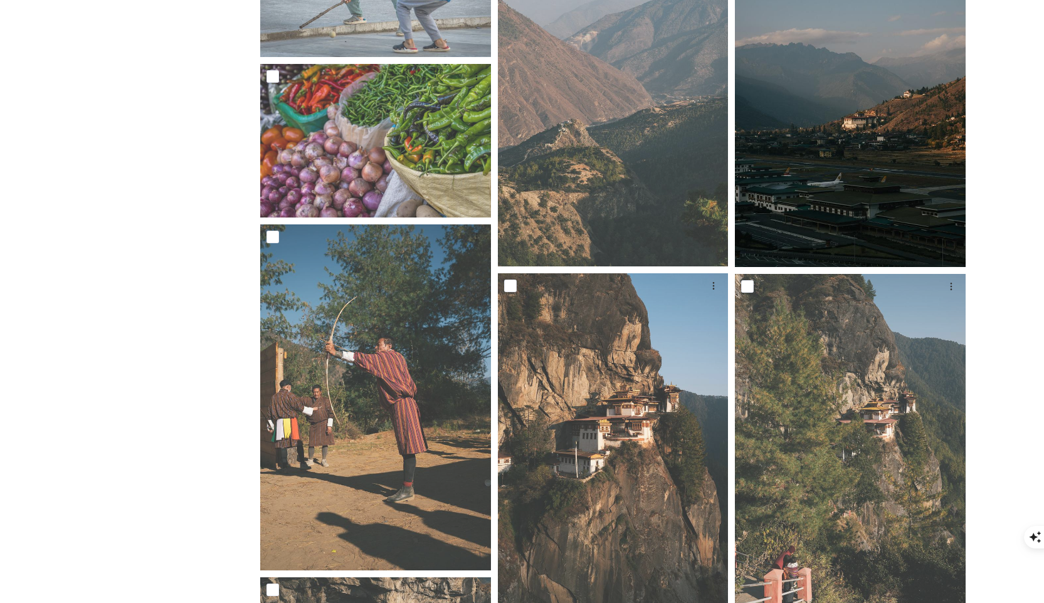
click at [752, 201] on img at bounding box center [850, 94] width 231 height 346
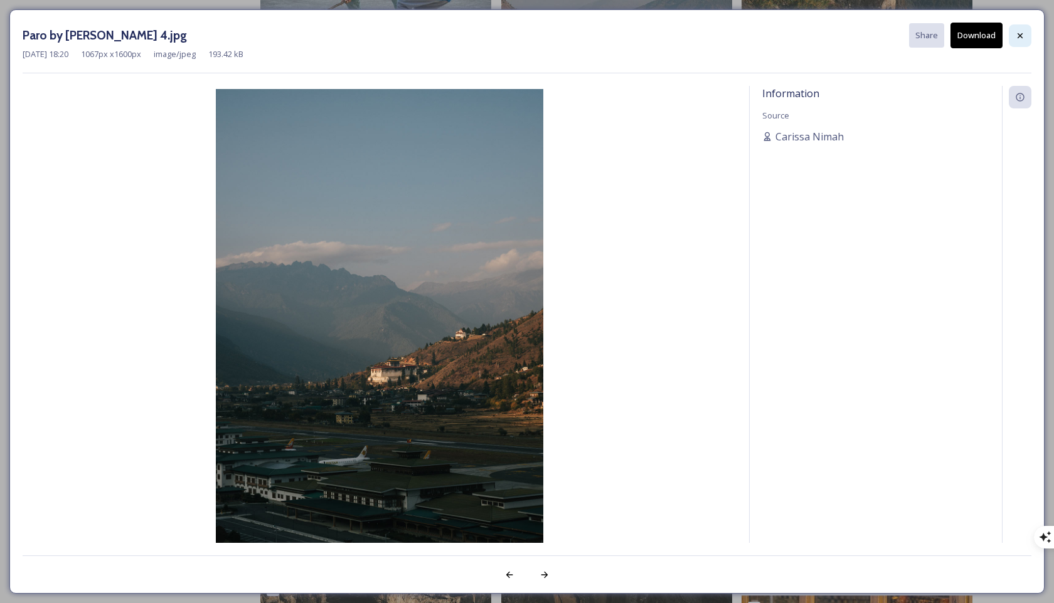
click at [752, 36] on icon at bounding box center [1020, 36] width 10 height 10
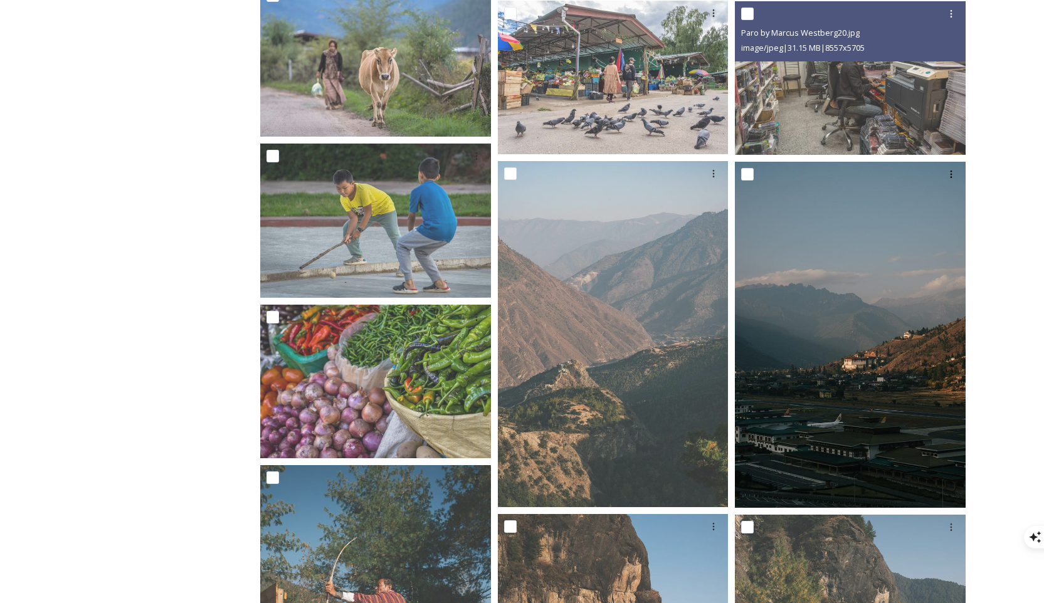
scroll to position [5610, 0]
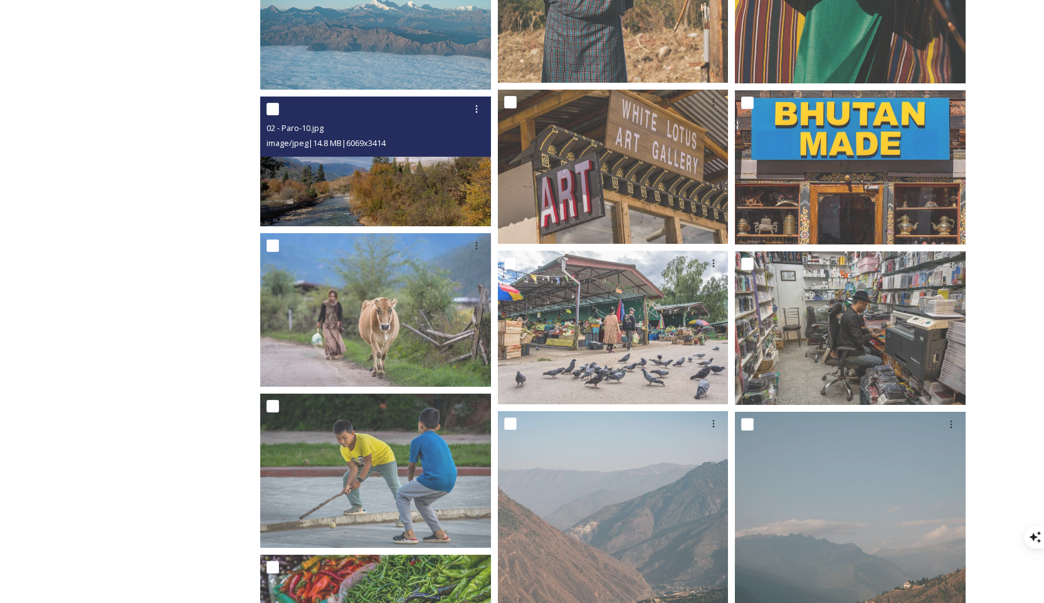
click at [438, 176] on img at bounding box center [375, 162] width 231 height 130
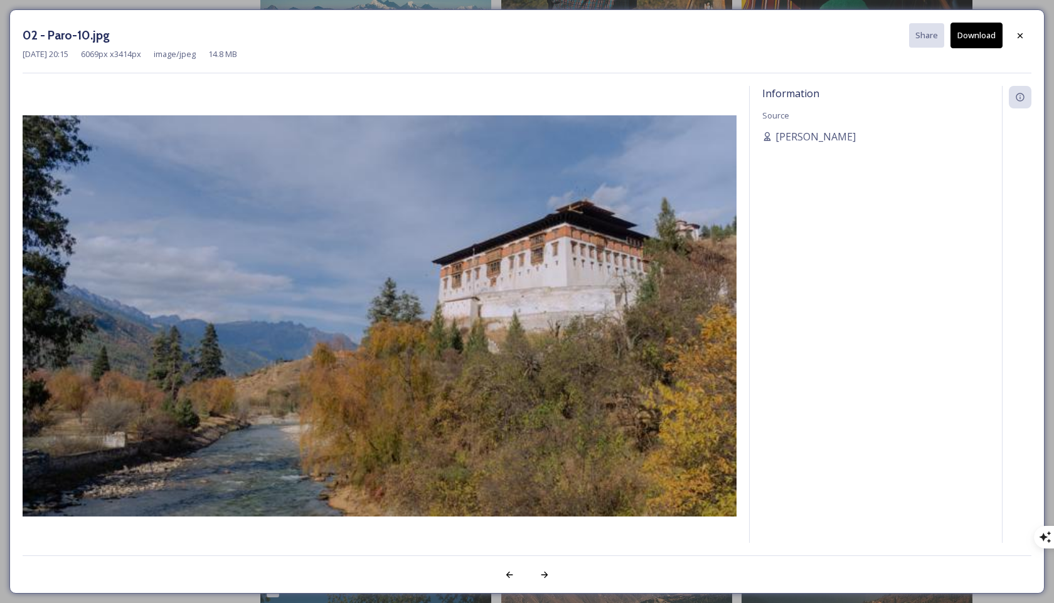
click at [752, 36] on button "Download" at bounding box center [976, 36] width 52 height 26
click at [752, 34] on icon at bounding box center [1019, 34] width 5 height 5
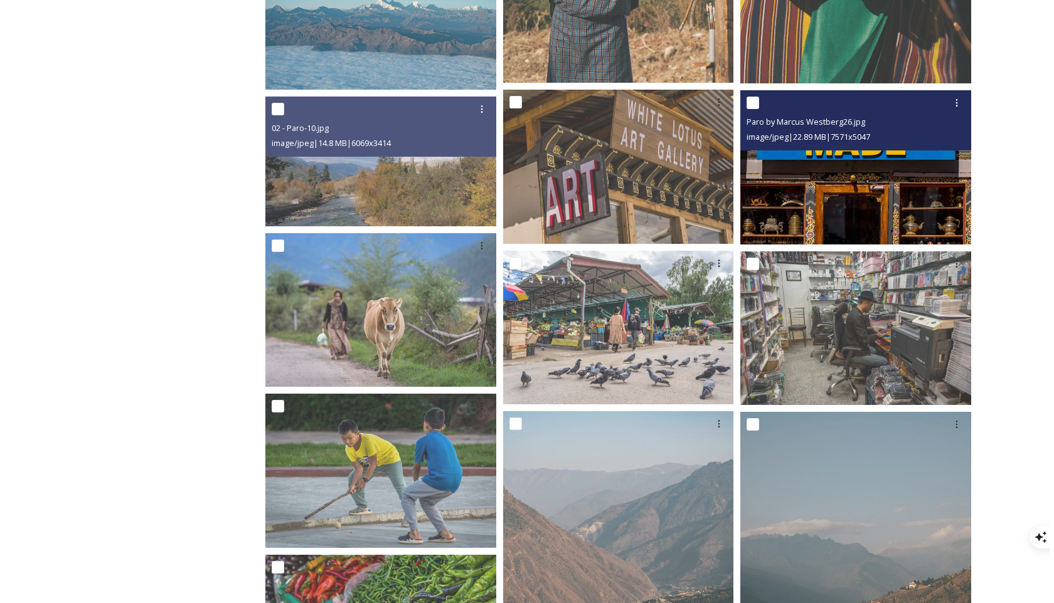
scroll to position [5833, 0]
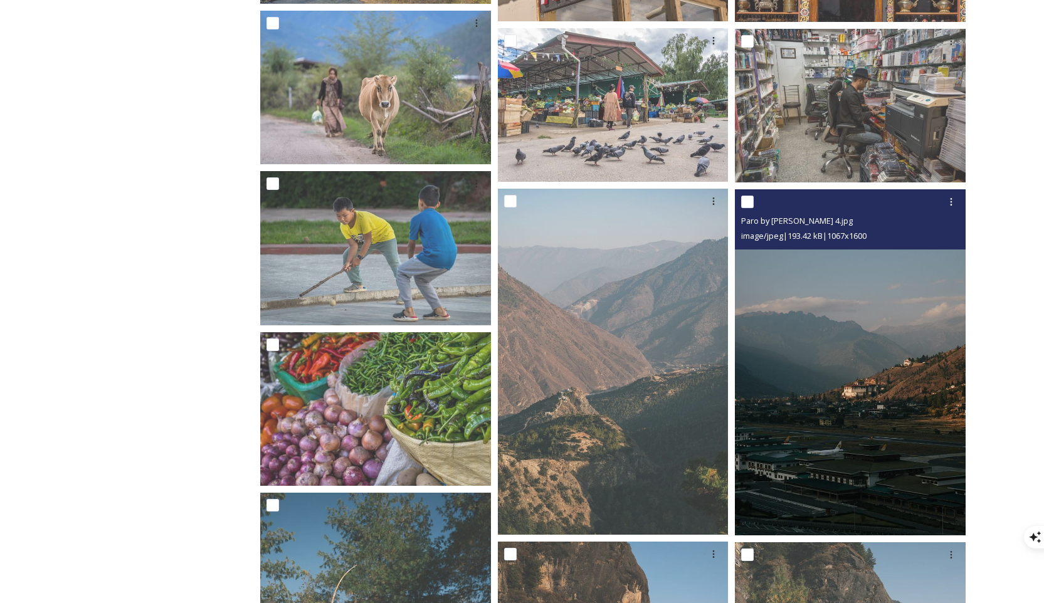
click at [752, 235] on div "image/jpeg | 193.42 kB | 1067 x 1600" at bounding box center [851, 235] width 221 height 15
click at [752, 284] on img at bounding box center [850, 362] width 231 height 346
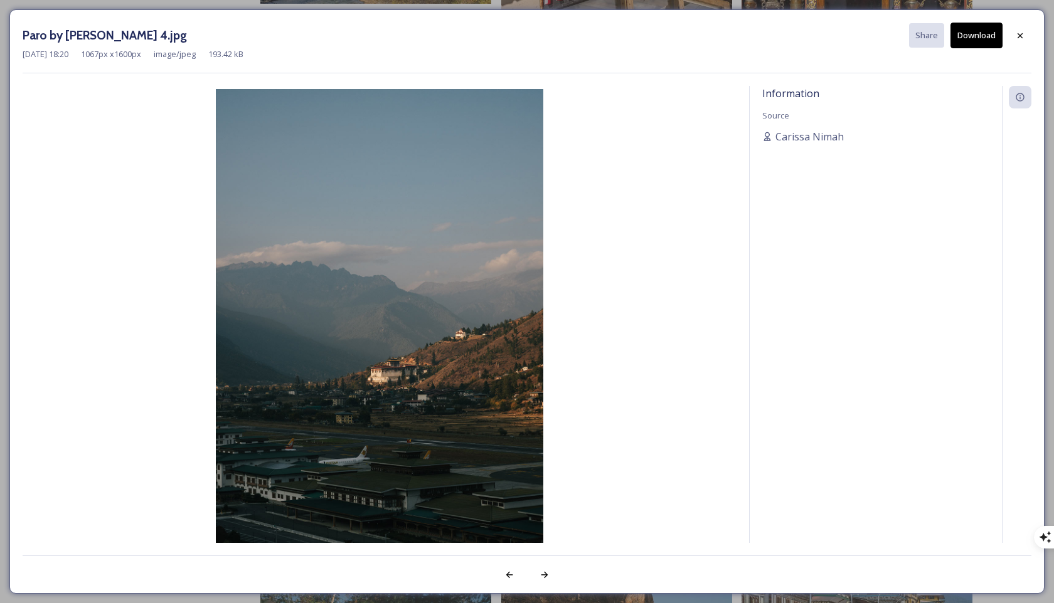
click at [752, 33] on button "Download" at bounding box center [976, 36] width 52 height 26
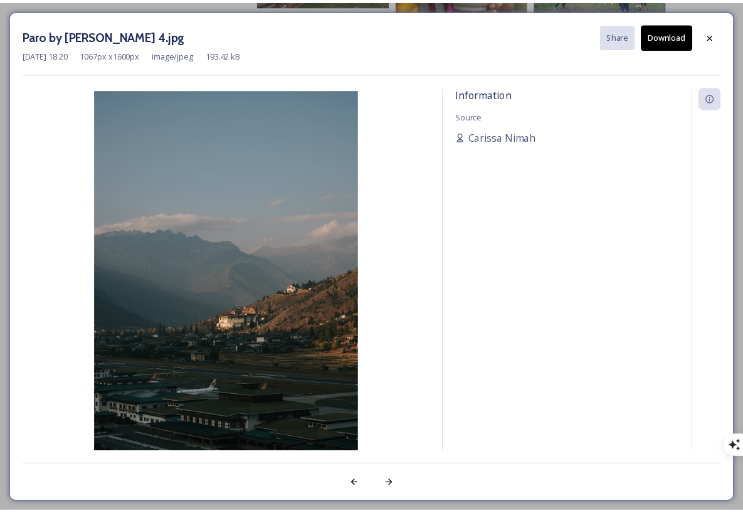
scroll to position [4987, 0]
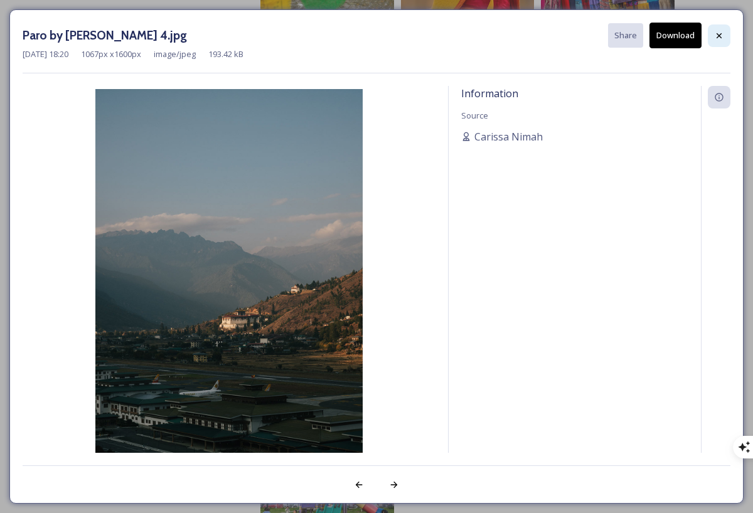
click at [718, 33] on icon at bounding box center [719, 36] width 10 height 10
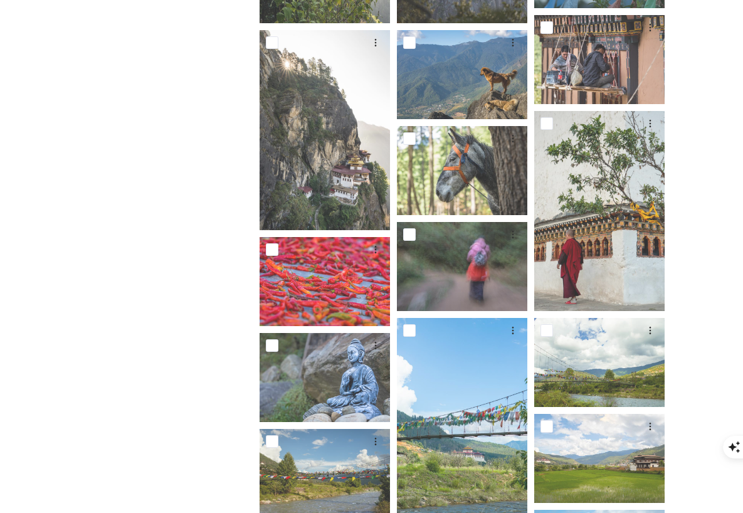
scroll to position [1448, 0]
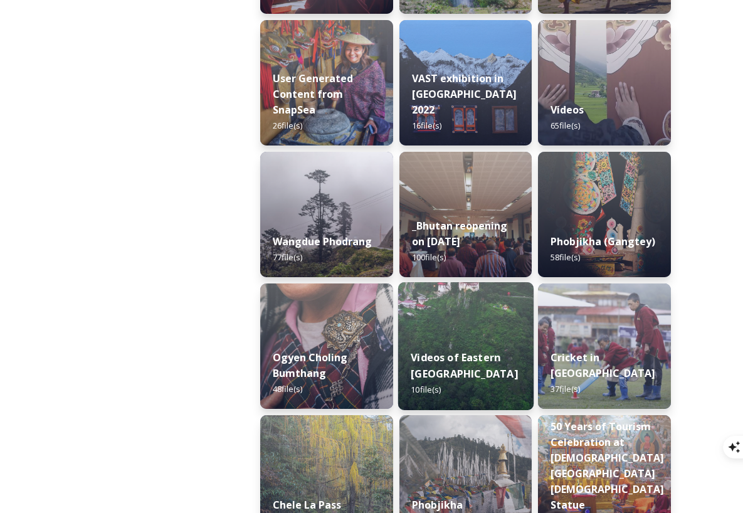
scroll to position [1696, 0]
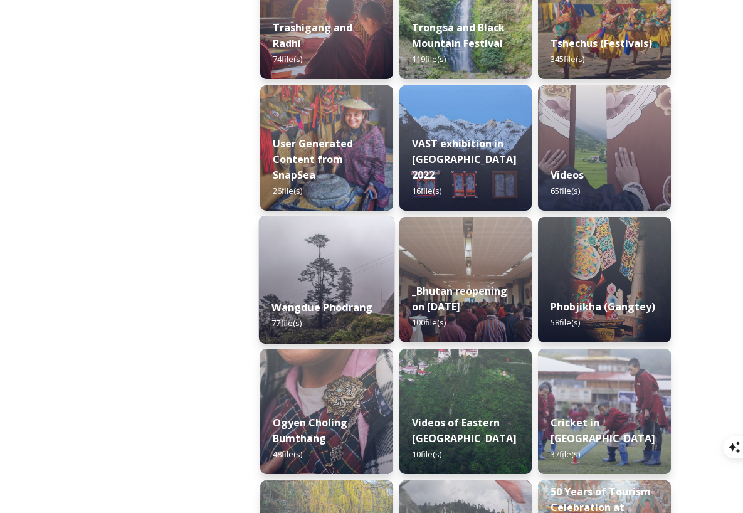
click at [355, 272] on img at bounding box center [326, 280] width 135 height 128
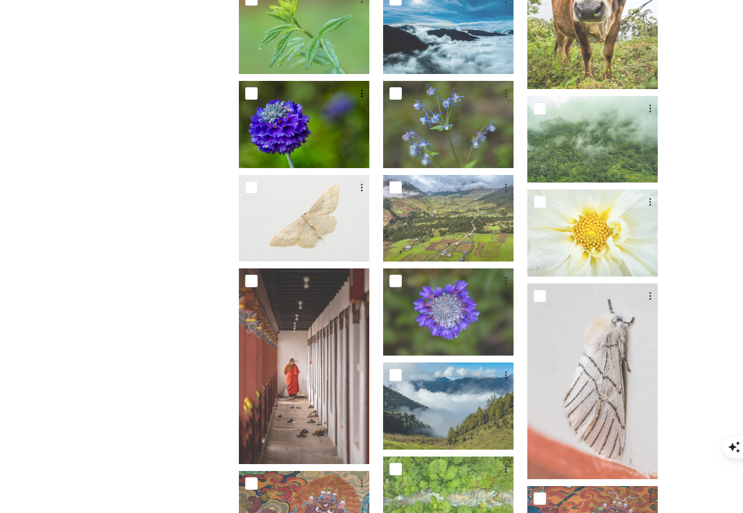
scroll to position [838, 0]
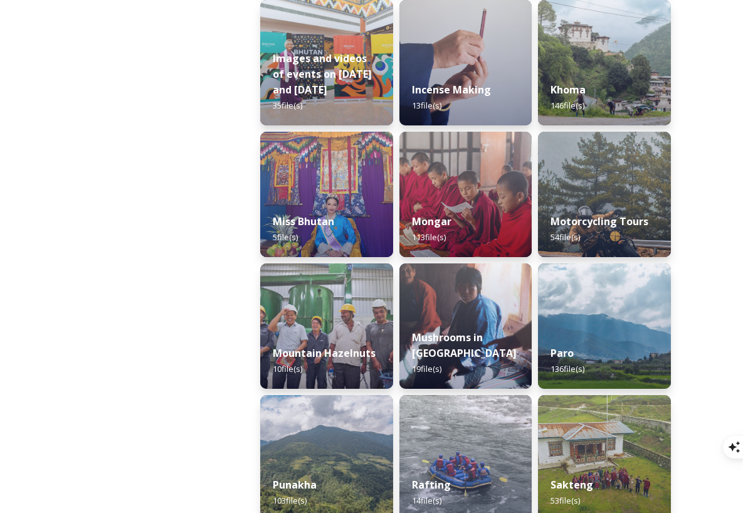
scroll to position [971, 0]
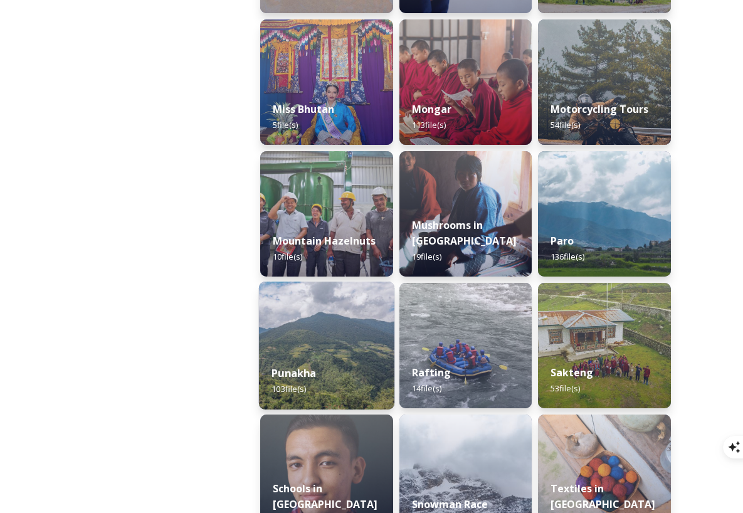
click at [343, 337] on img at bounding box center [326, 346] width 135 height 128
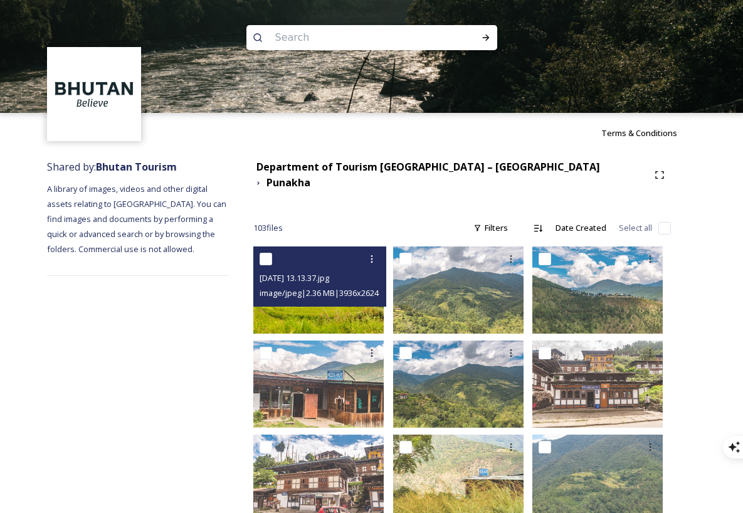
click at [346, 312] on img at bounding box center [318, 289] width 130 height 87
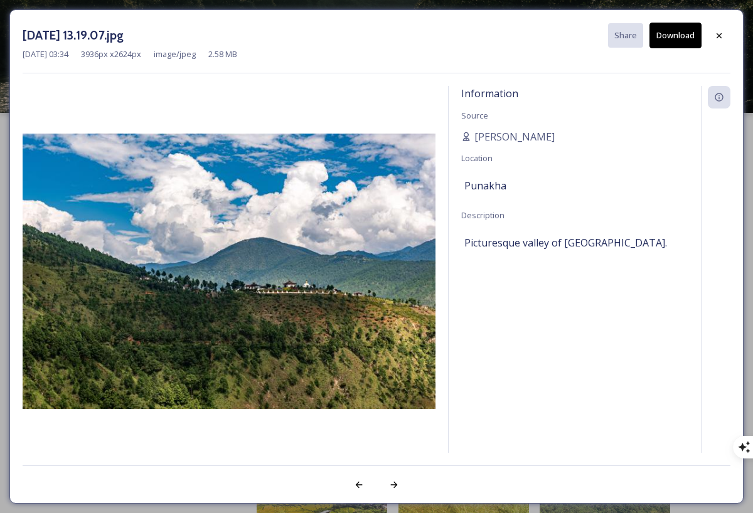
click at [669, 38] on button "Download" at bounding box center [675, 36] width 52 height 26
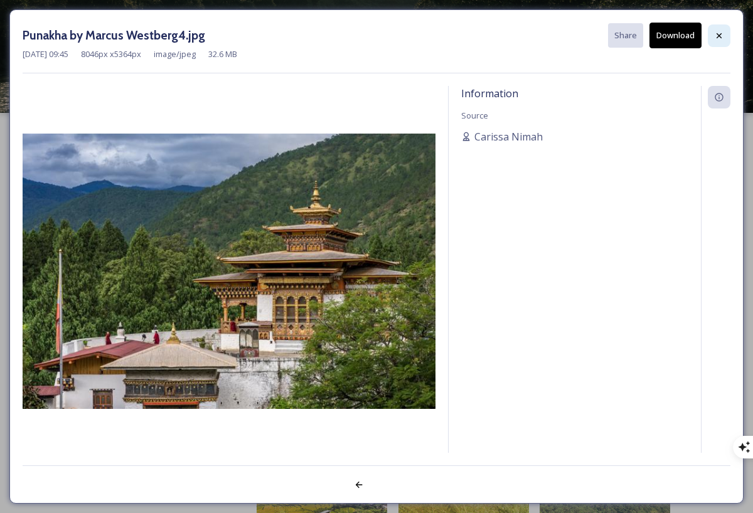
click at [717, 31] on icon at bounding box center [719, 36] width 10 height 10
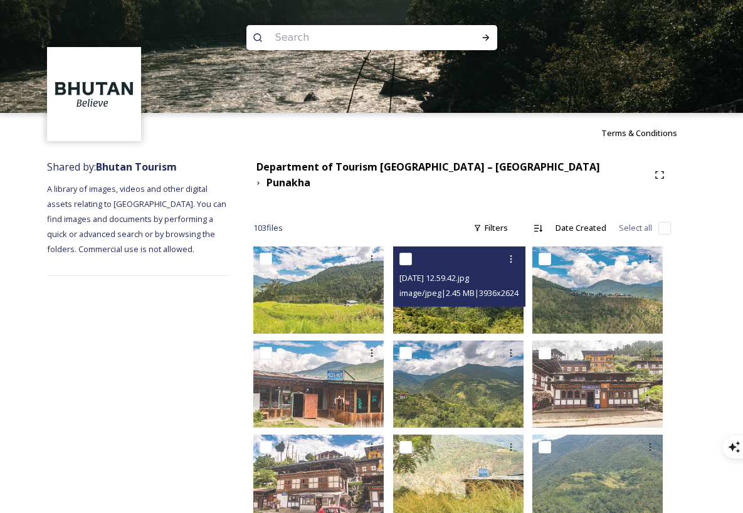
click at [418, 299] on img at bounding box center [458, 289] width 130 height 87
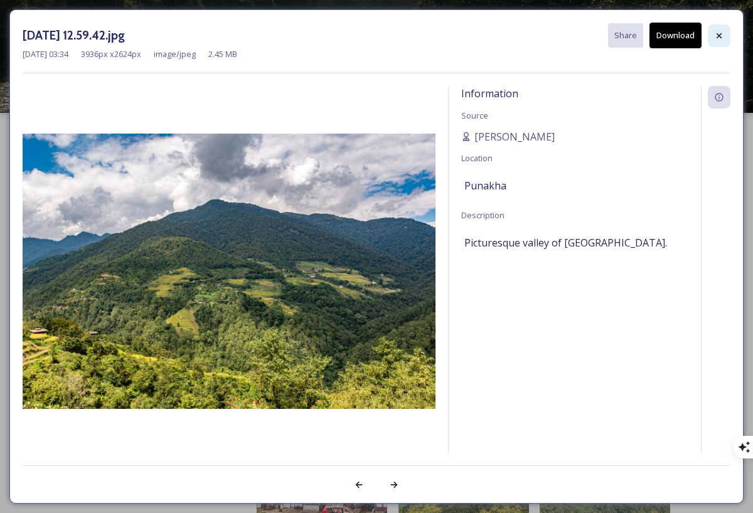
click at [723, 35] on icon at bounding box center [719, 36] width 10 height 10
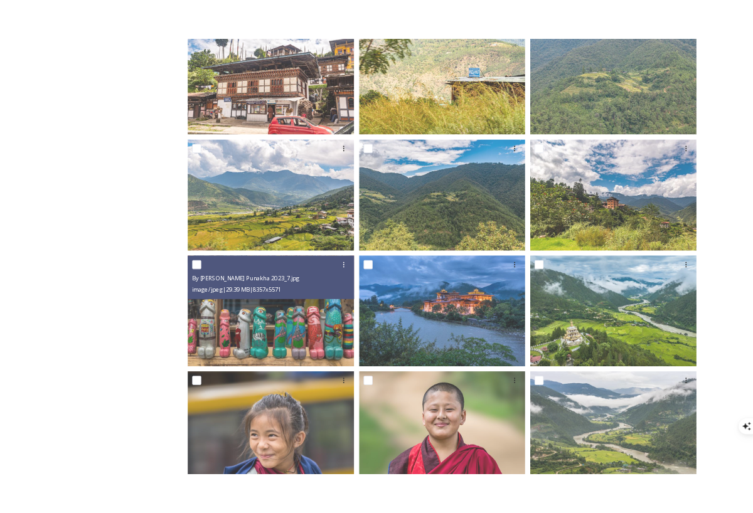
scroll to position [588, 0]
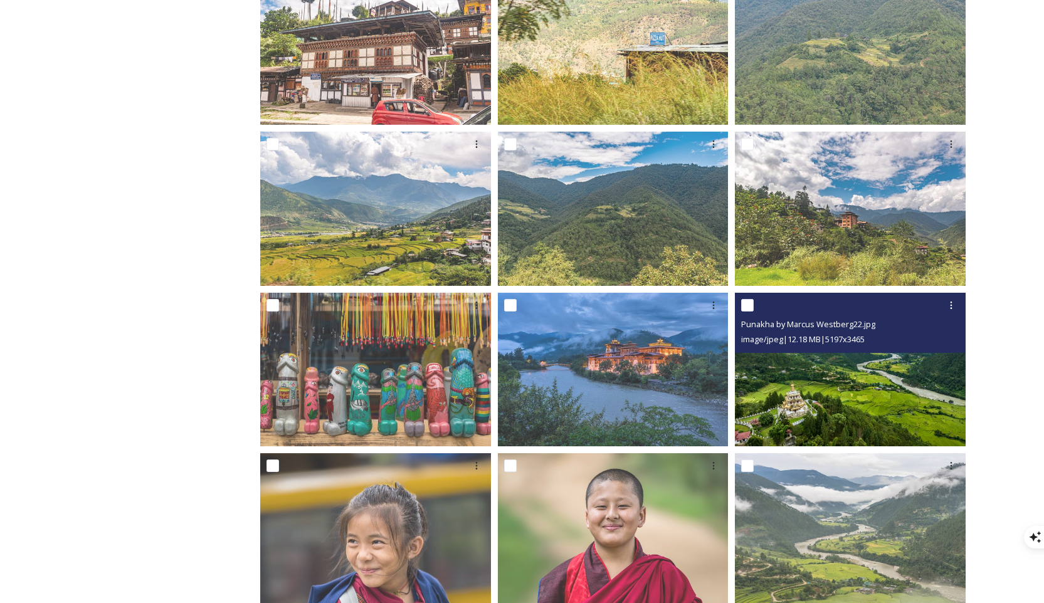
click at [752, 379] on img at bounding box center [850, 369] width 231 height 154
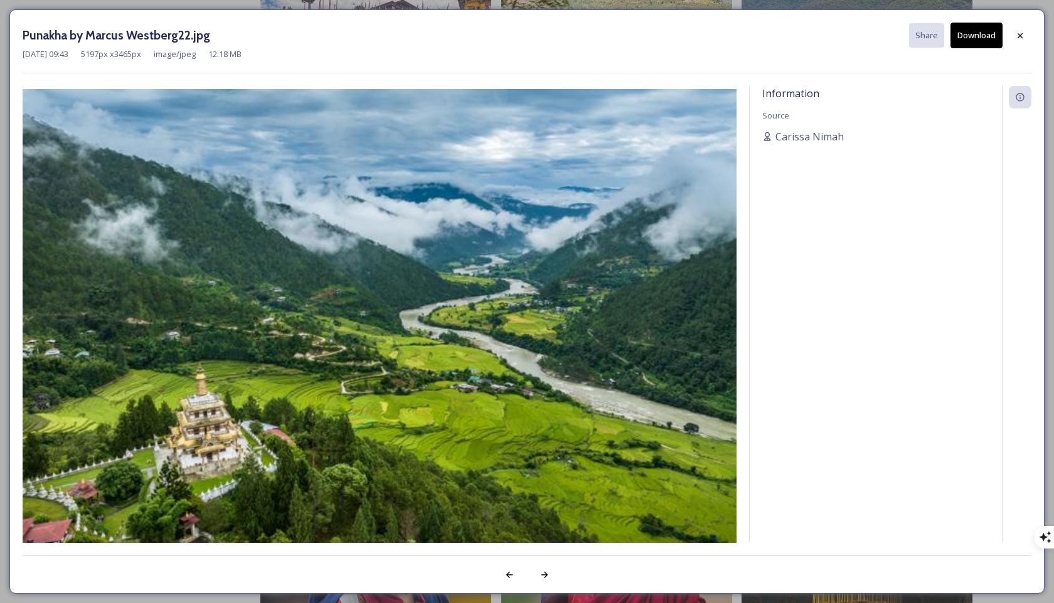
click at [752, 39] on button "Download" at bounding box center [976, 36] width 52 height 26
